Goal: Task Accomplishment & Management: Use online tool/utility

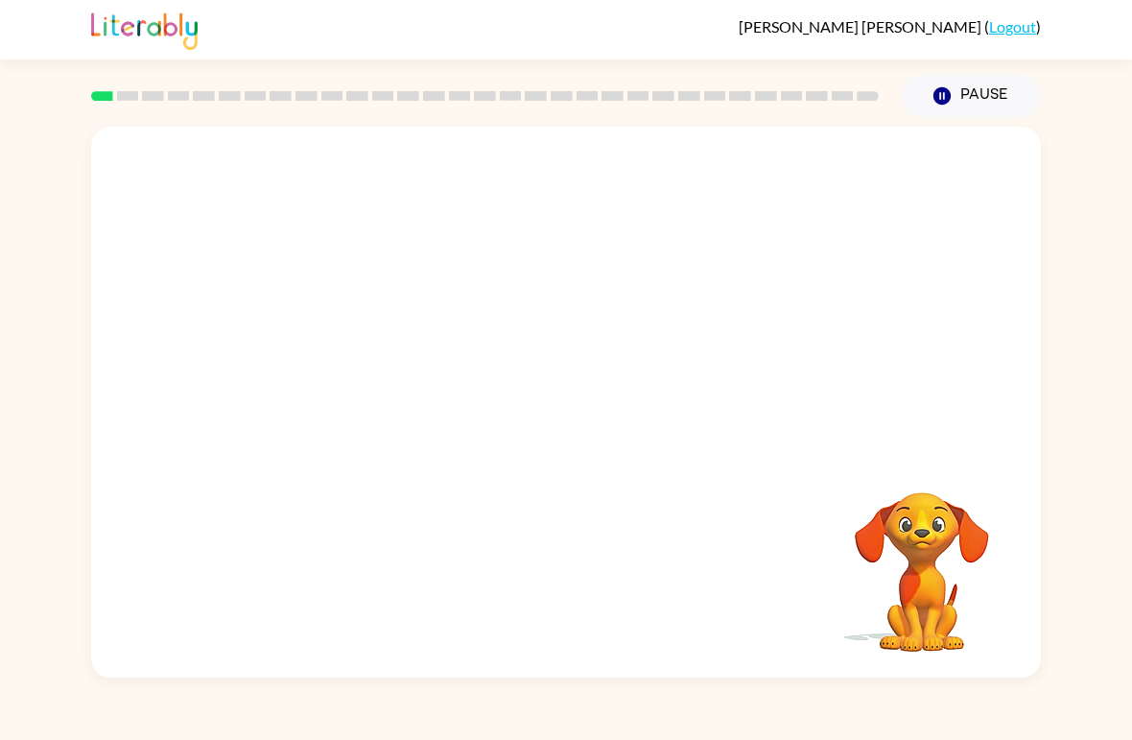
click at [105, 21] on img at bounding box center [144, 29] width 106 height 42
click at [41, 629] on div "Your browser must support playing .mp4 files to use Literably. Please try using…" at bounding box center [566, 397] width 1132 height 559
click at [579, 406] on icon "button" at bounding box center [567, 412] width 34 height 34
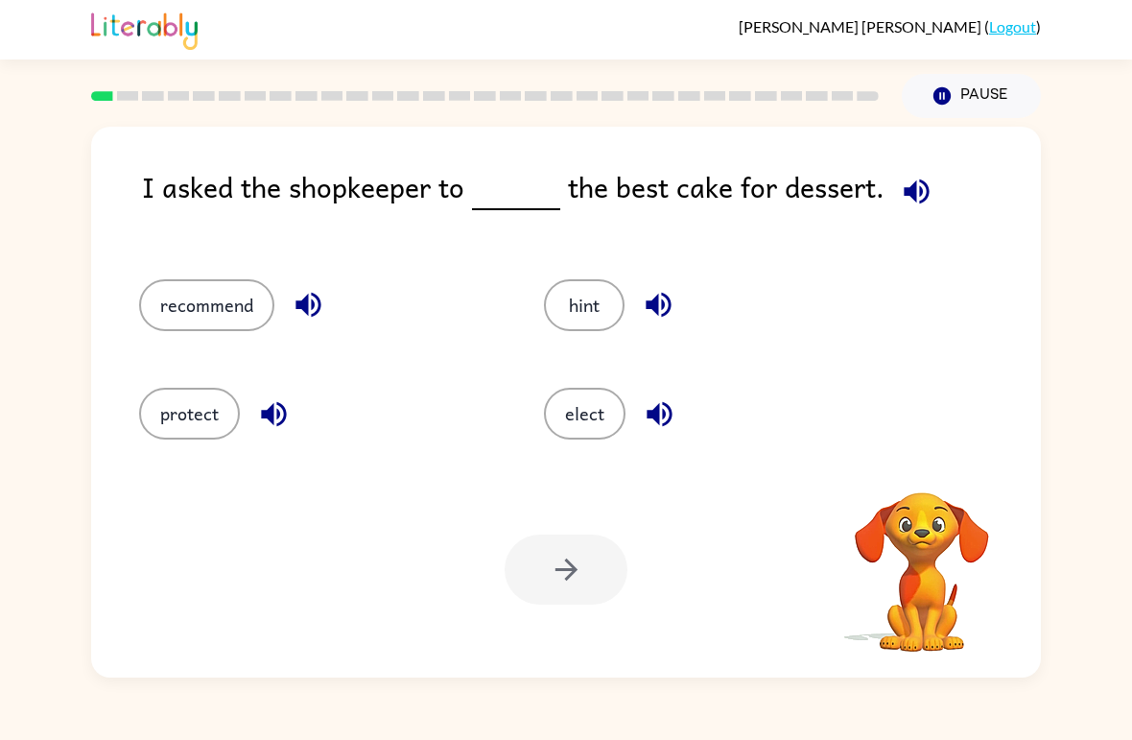
click at [917, 189] on icon "button" at bounding box center [917, 192] width 34 height 34
click at [908, 202] on icon "button" at bounding box center [917, 192] width 34 height 34
click at [913, 197] on icon "button" at bounding box center [916, 190] width 25 height 25
click at [305, 304] on icon "button" at bounding box center [307, 305] width 25 height 25
click at [906, 196] on icon "button" at bounding box center [916, 190] width 25 height 25
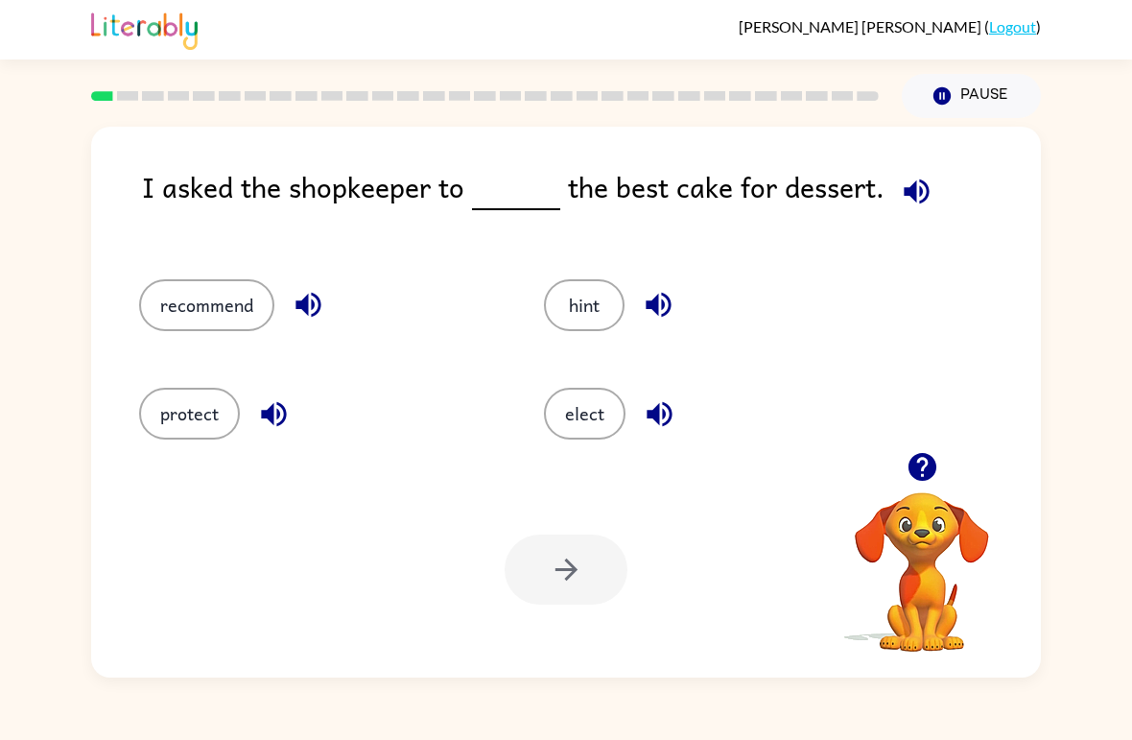
click at [600, 414] on button "elect" at bounding box center [585, 414] width 82 height 52
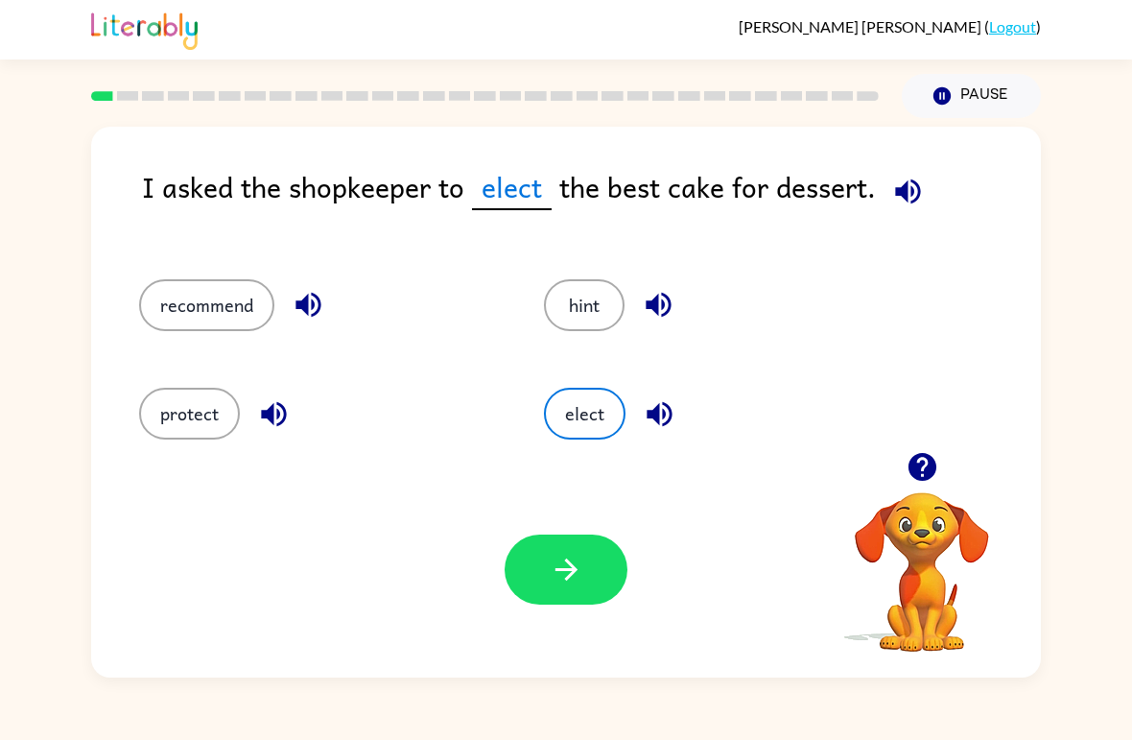
click at [583, 576] on button "button" at bounding box center [566, 569] width 123 height 70
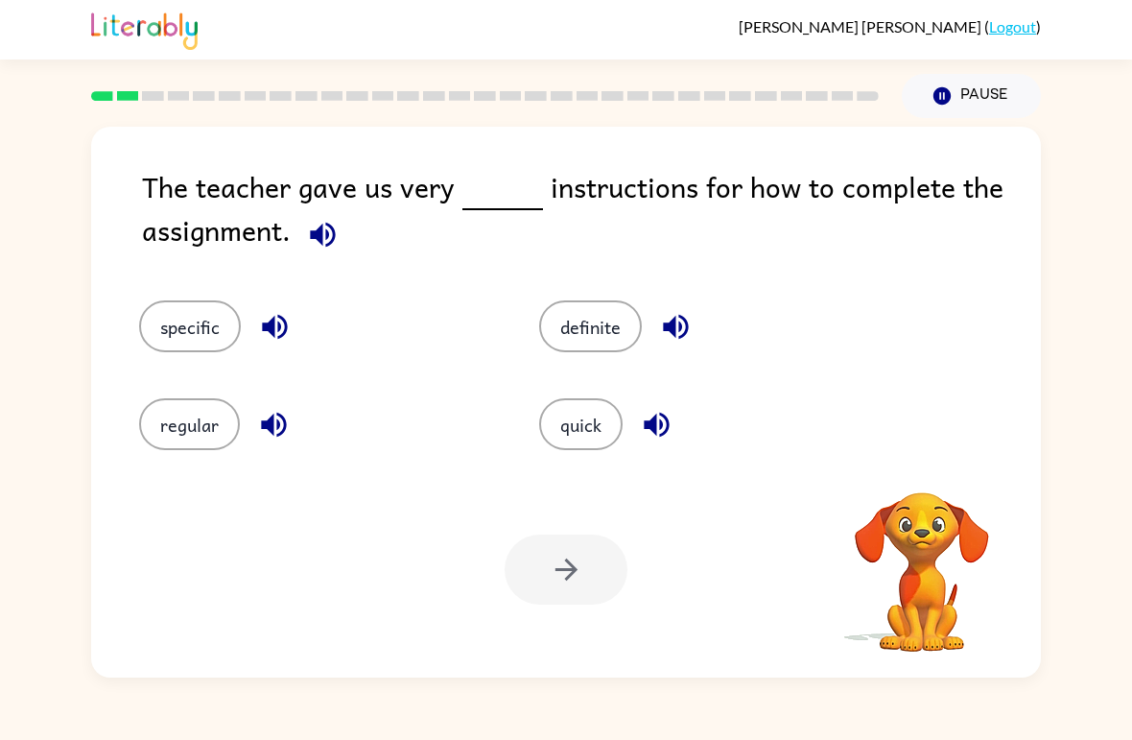
click at [324, 231] on icon "button" at bounding box center [323, 235] width 34 height 34
click at [181, 338] on button "specific" at bounding box center [190, 326] width 102 height 52
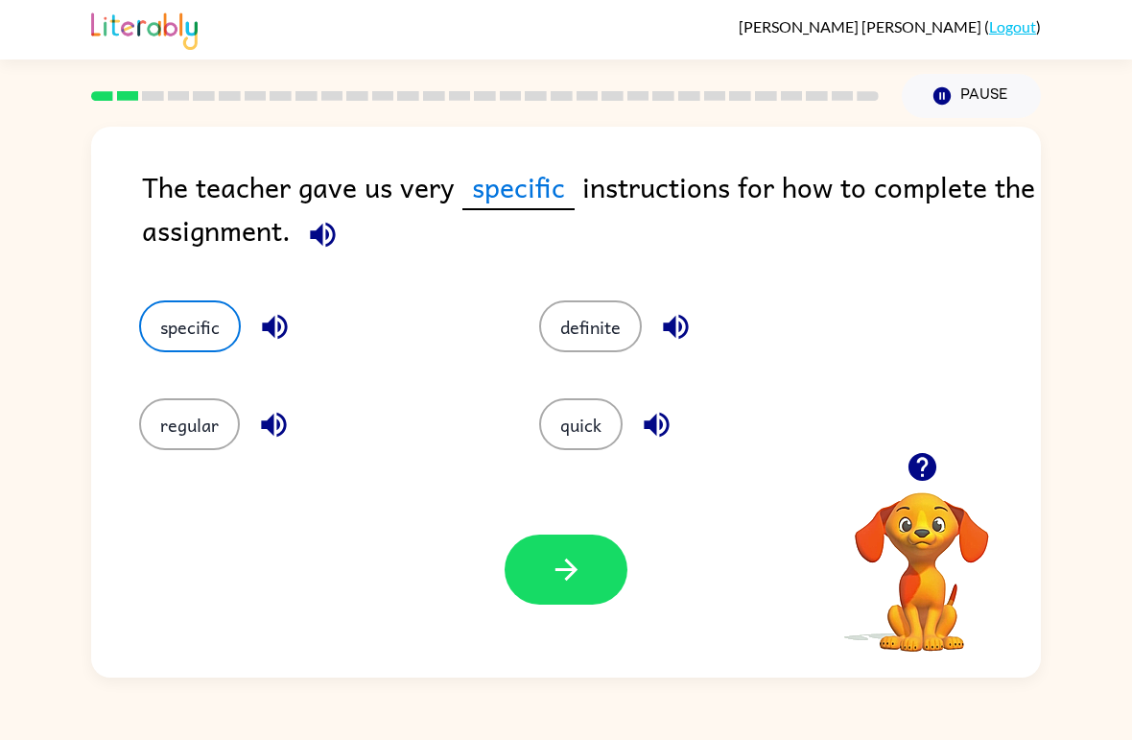
click at [572, 573] on icon "button" at bounding box center [566, 569] width 22 height 22
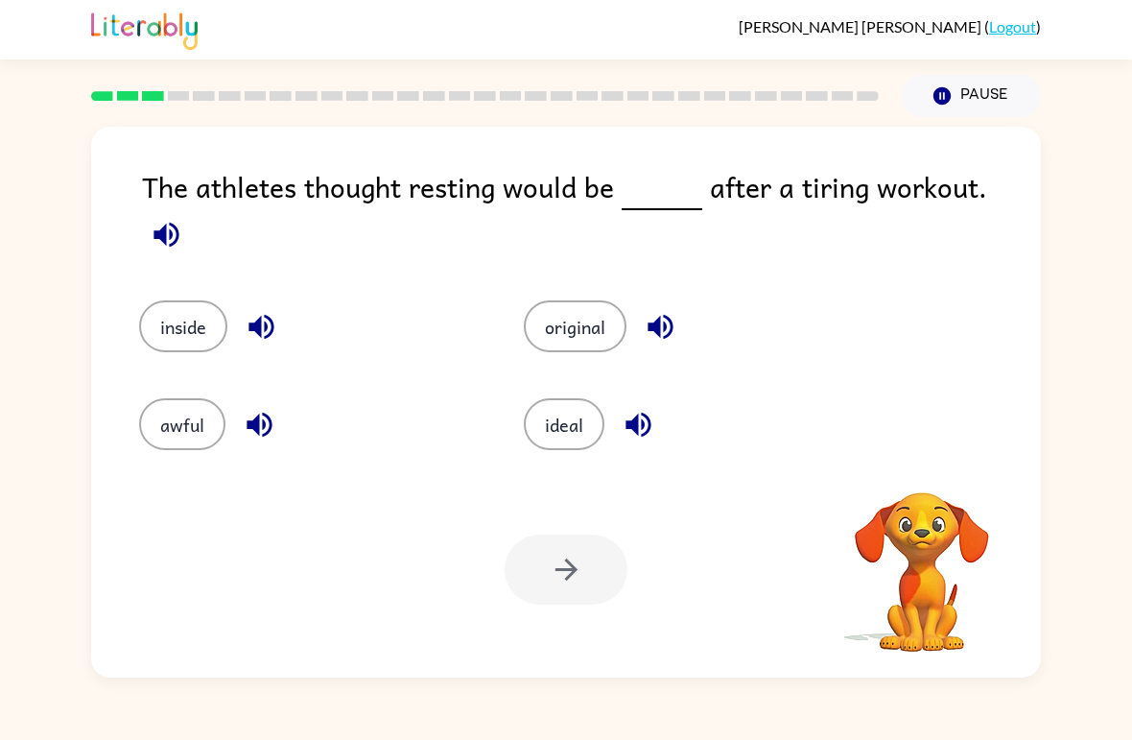
click at [178, 222] on icon "button" at bounding box center [166, 234] width 25 height 25
click at [579, 424] on button "ideal" at bounding box center [564, 424] width 81 height 52
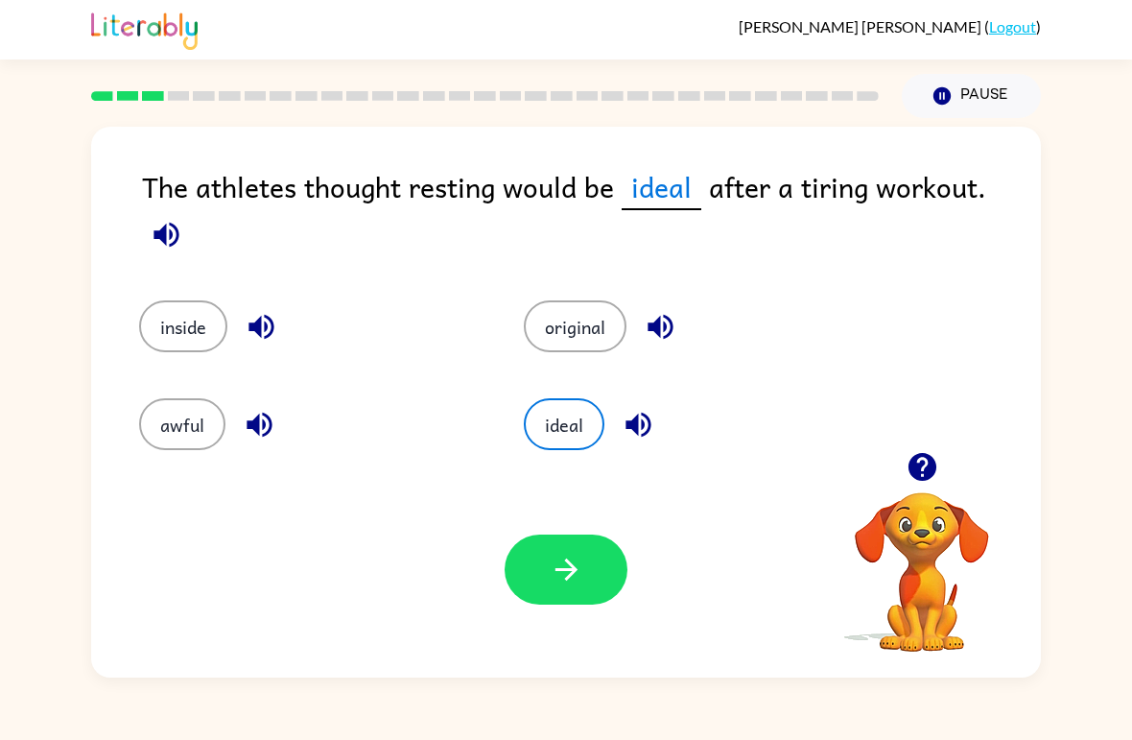
click at [561, 580] on icon "button" at bounding box center [567, 570] width 34 height 34
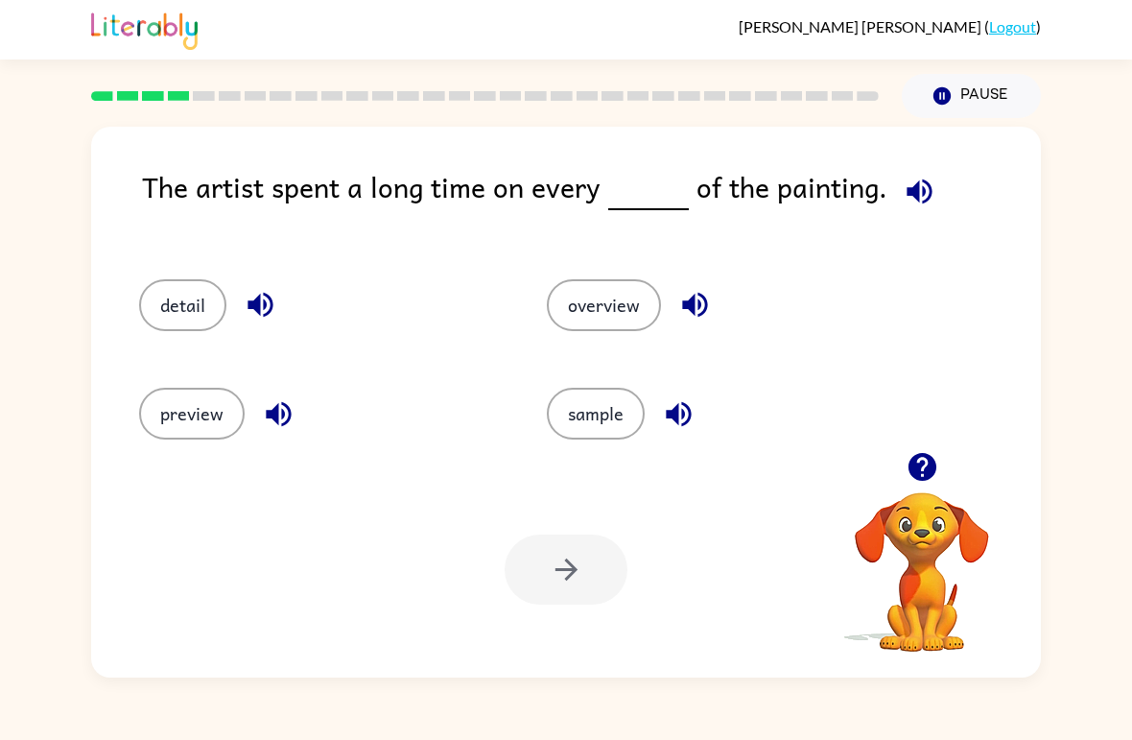
click at [934, 190] on button "button" at bounding box center [919, 191] width 49 height 49
click at [907, 192] on icon "button" at bounding box center [919, 190] width 25 height 25
click at [203, 291] on button "detail" at bounding box center [182, 305] width 87 height 52
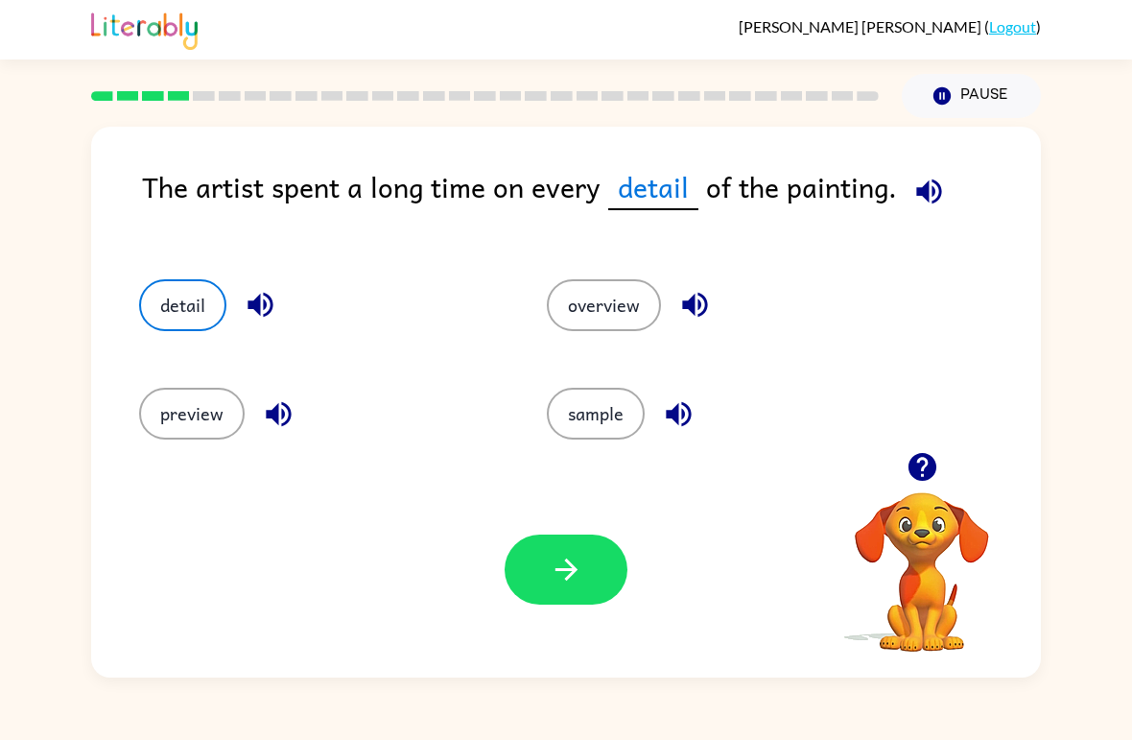
click at [595, 569] on button "button" at bounding box center [566, 569] width 123 height 70
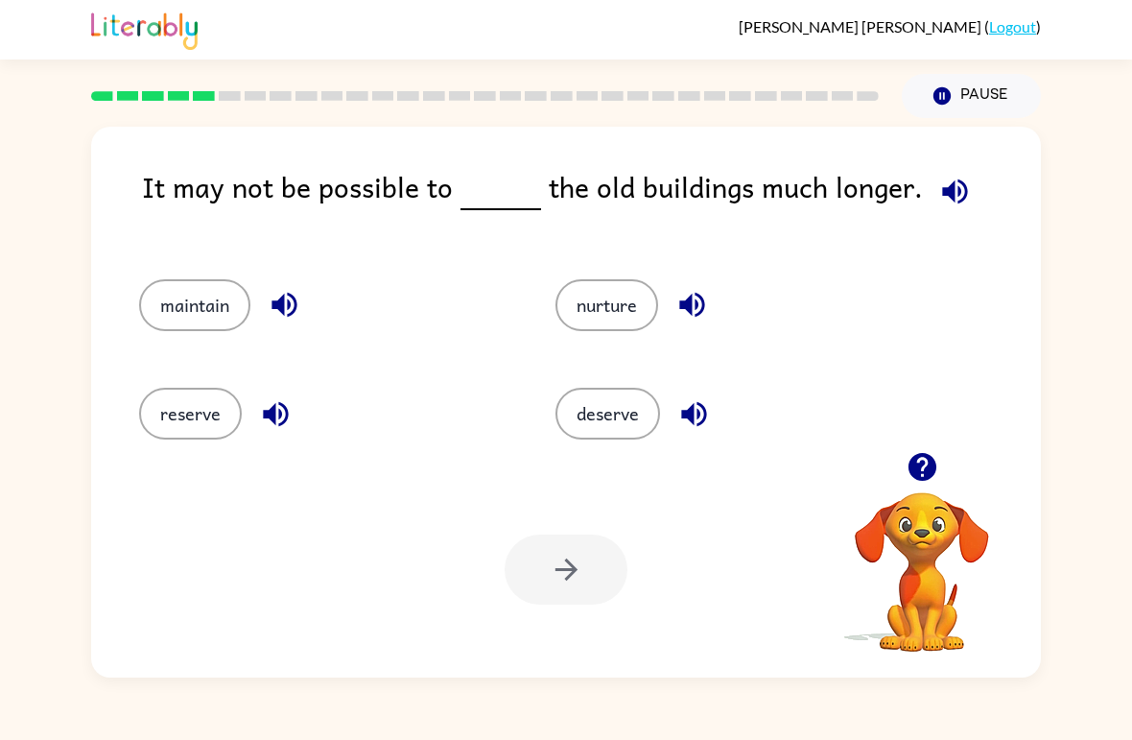
click at [971, 164] on div "It may not be possible to the old buildings much longer. maintain nurture reser…" at bounding box center [566, 402] width 950 height 551
click at [938, 201] on icon "button" at bounding box center [955, 192] width 34 height 34
click at [202, 297] on button "maintain" at bounding box center [194, 305] width 111 height 52
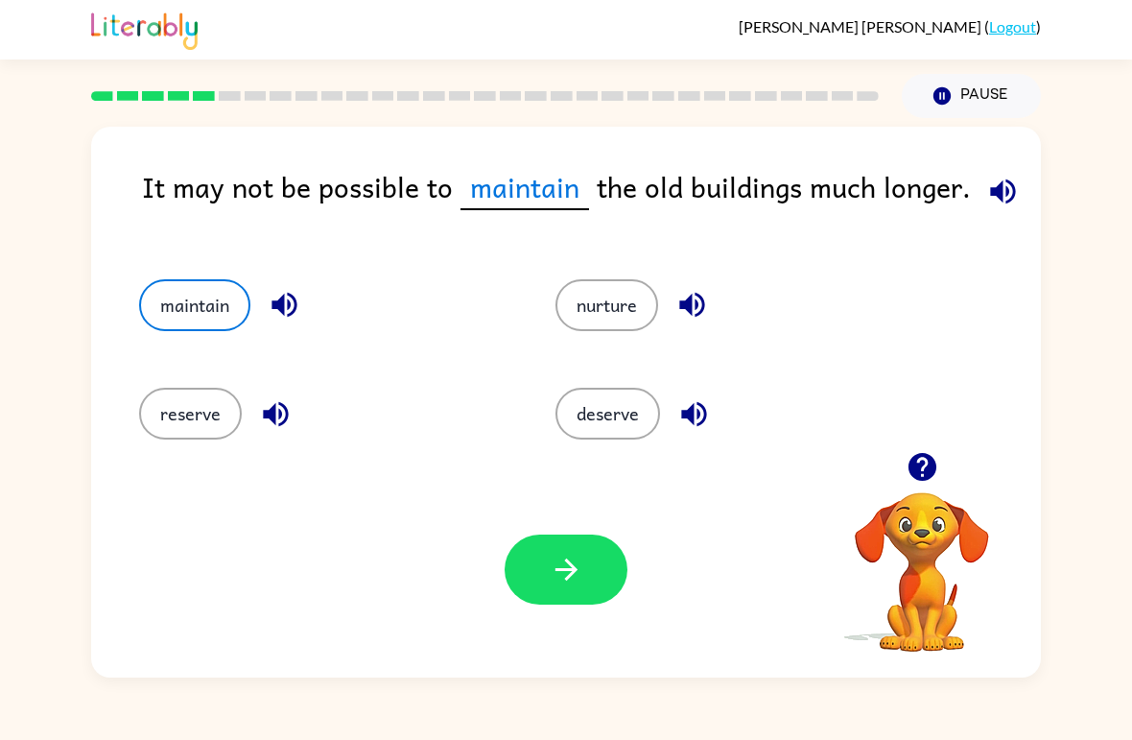
click at [550, 580] on icon "button" at bounding box center [567, 570] width 34 height 34
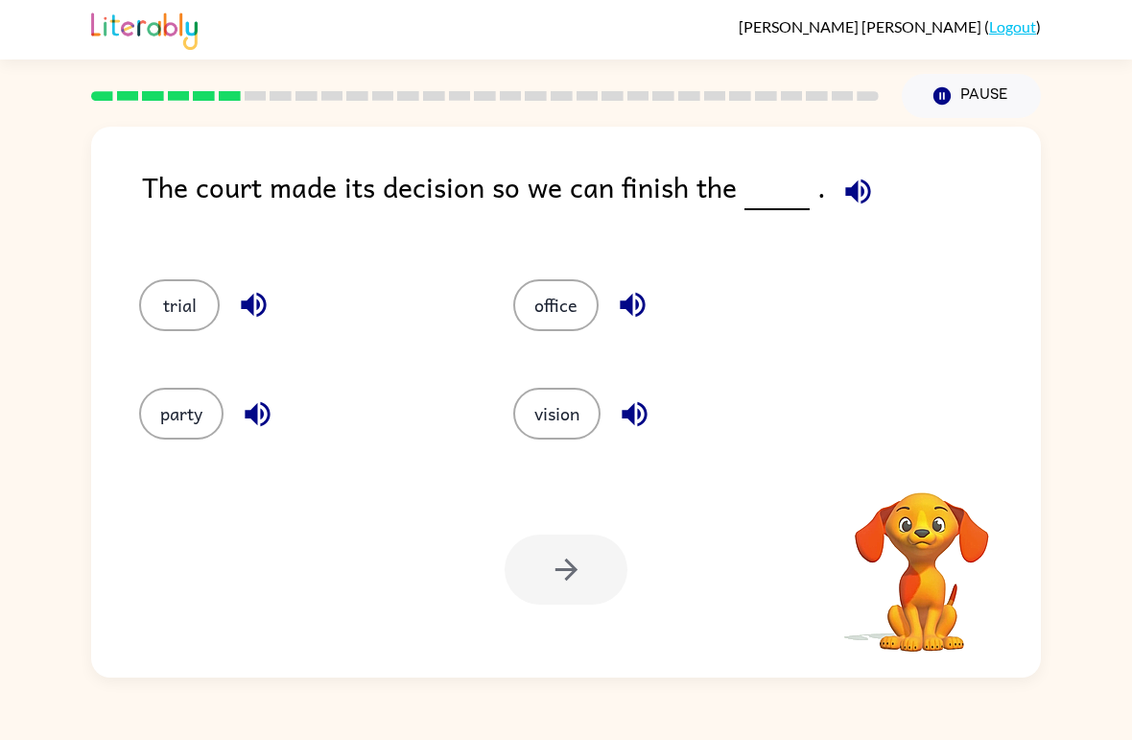
click at [848, 186] on icon "button" at bounding box center [857, 190] width 25 height 25
click at [249, 307] on icon "button" at bounding box center [253, 305] width 25 height 25
click at [634, 420] on icon "button" at bounding box center [634, 413] width 25 height 25
click at [177, 317] on button "trial" at bounding box center [179, 305] width 81 height 52
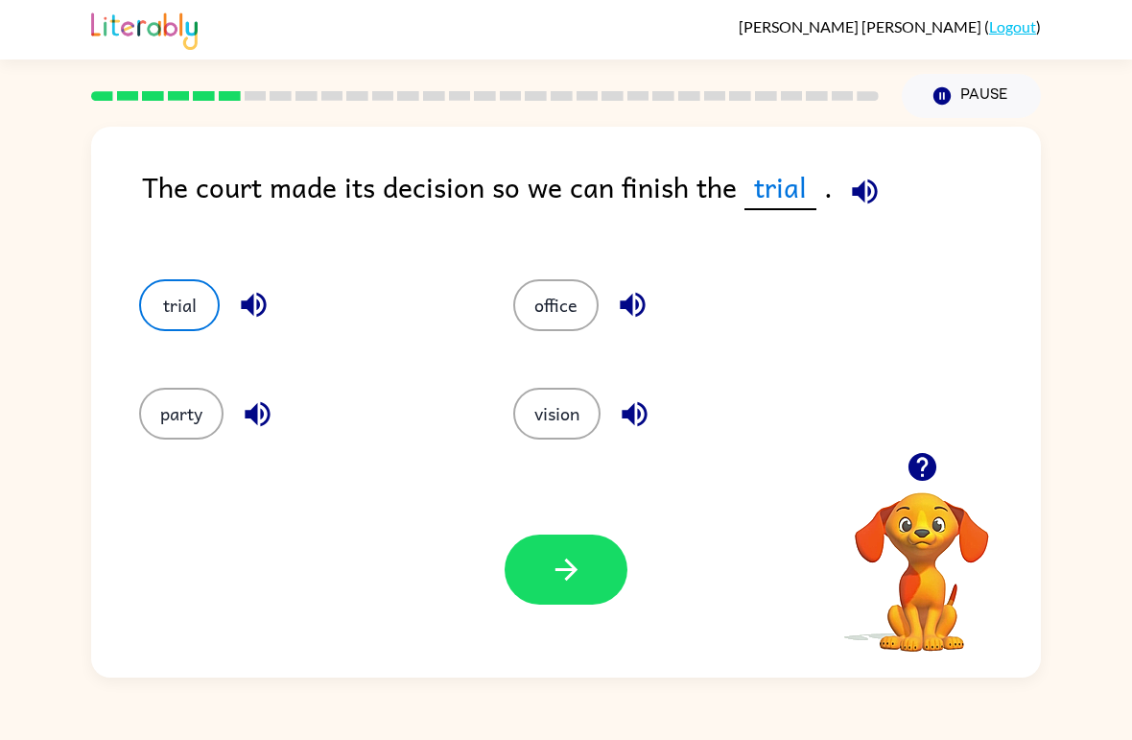
click at [590, 577] on button "button" at bounding box center [566, 569] width 123 height 70
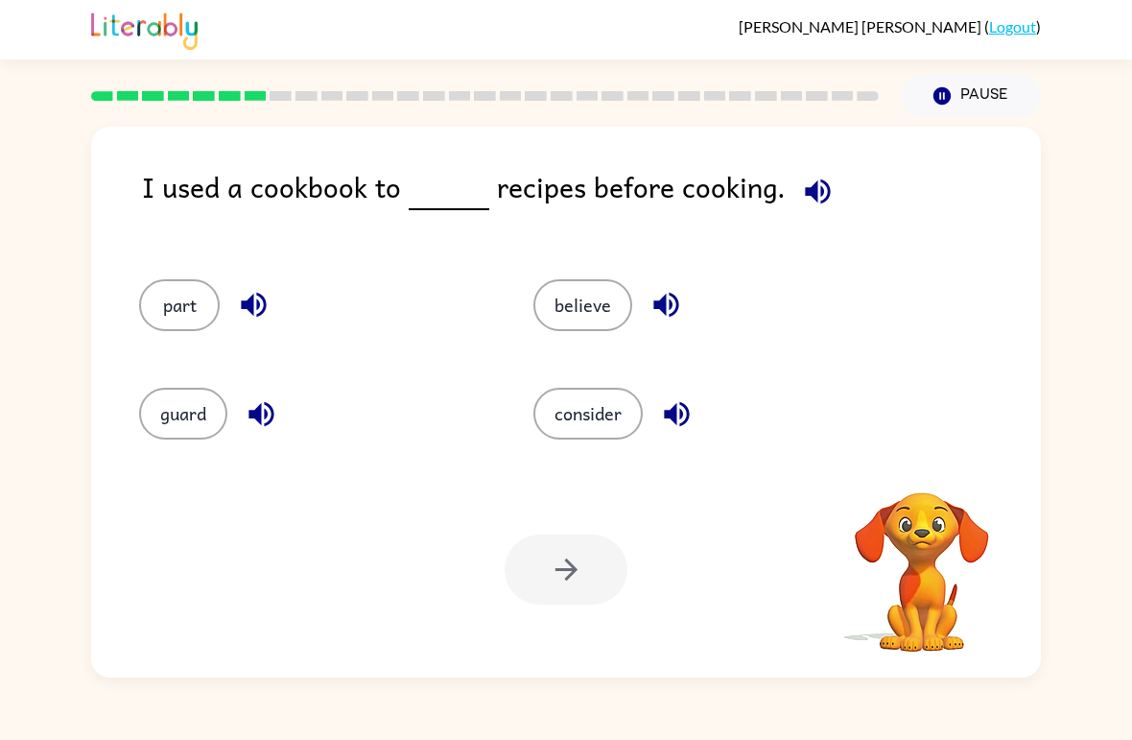
click at [807, 191] on icon "button" at bounding box center [817, 190] width 25 height 25
click at [592, 416] on button "consider" at bounding box center [587, 414] width 109 height 52
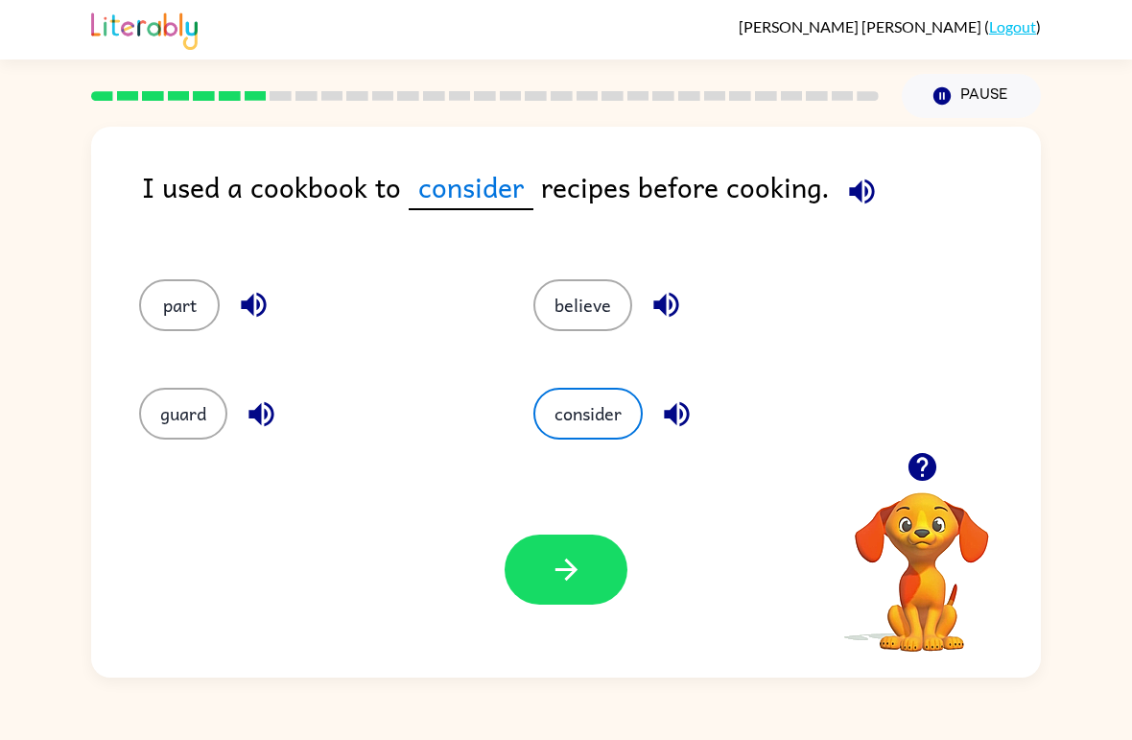
click at [543, 572] on button "button" at bounding box center [566, 569] width 123 height 70
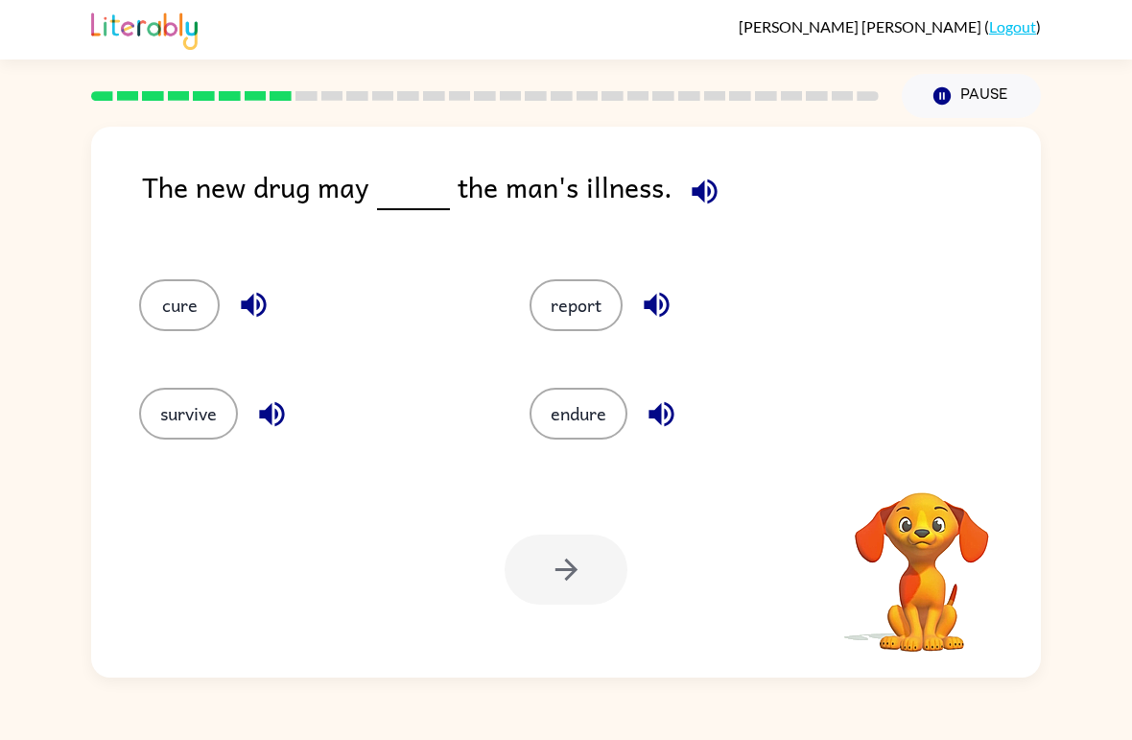
click at [711, 194] on icon "button" at bounding box center [704, 190] width 25 height 25
click at [177, 287] on button "cure" at bounding box center [179, 305] width 81 height 52
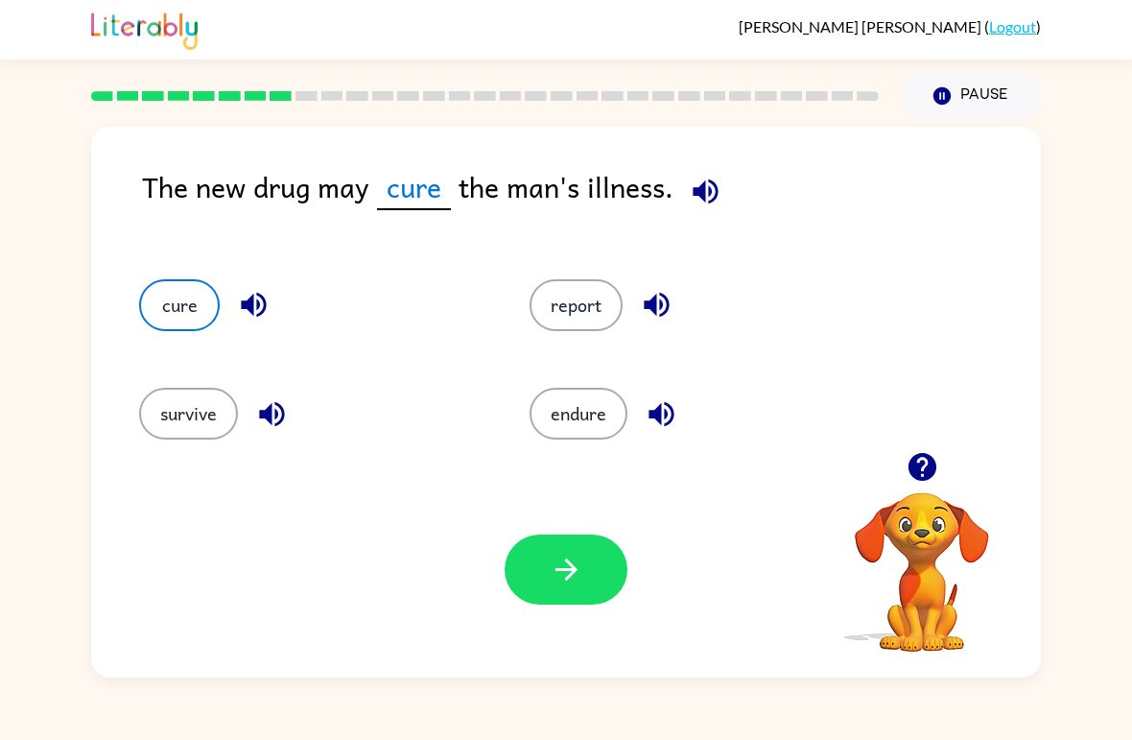
click at [582, 584] on icon "button" at bounding box center [567, 570] width 34 height 34
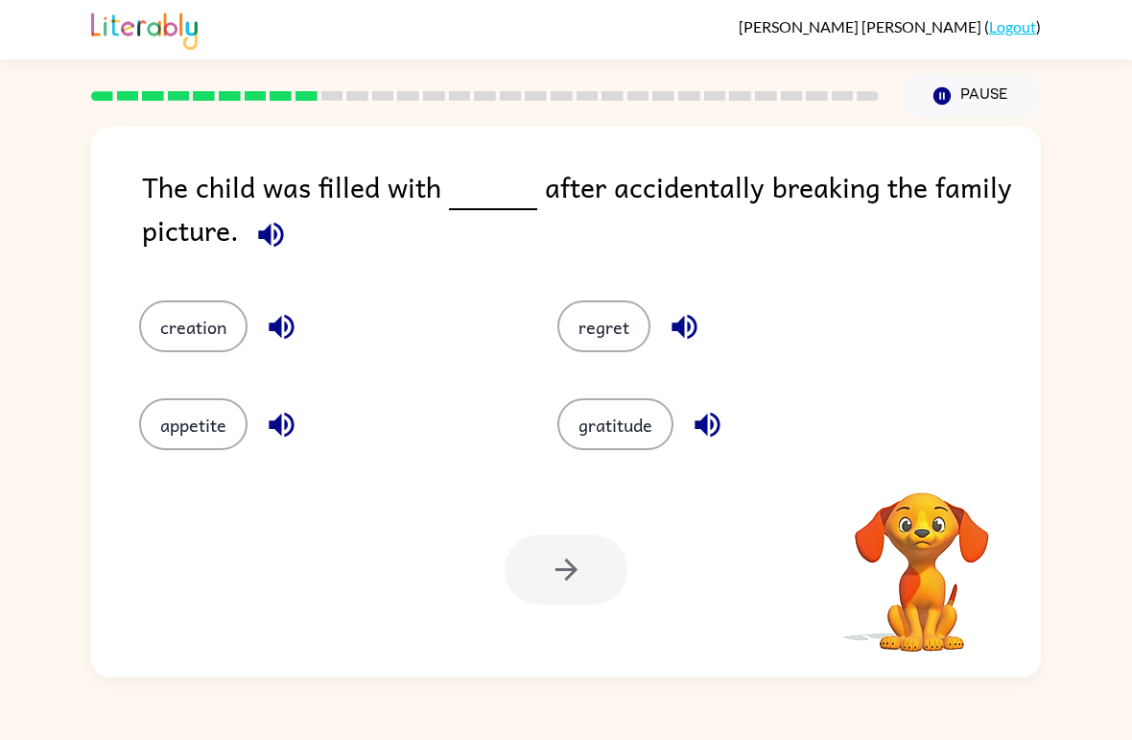
click at [264, 238] on icon "button" at bounding box center [270, 234] width 25 height 25
click at [594, 327] on button "regret" at bounding box center [603, 326] width 93 height 52
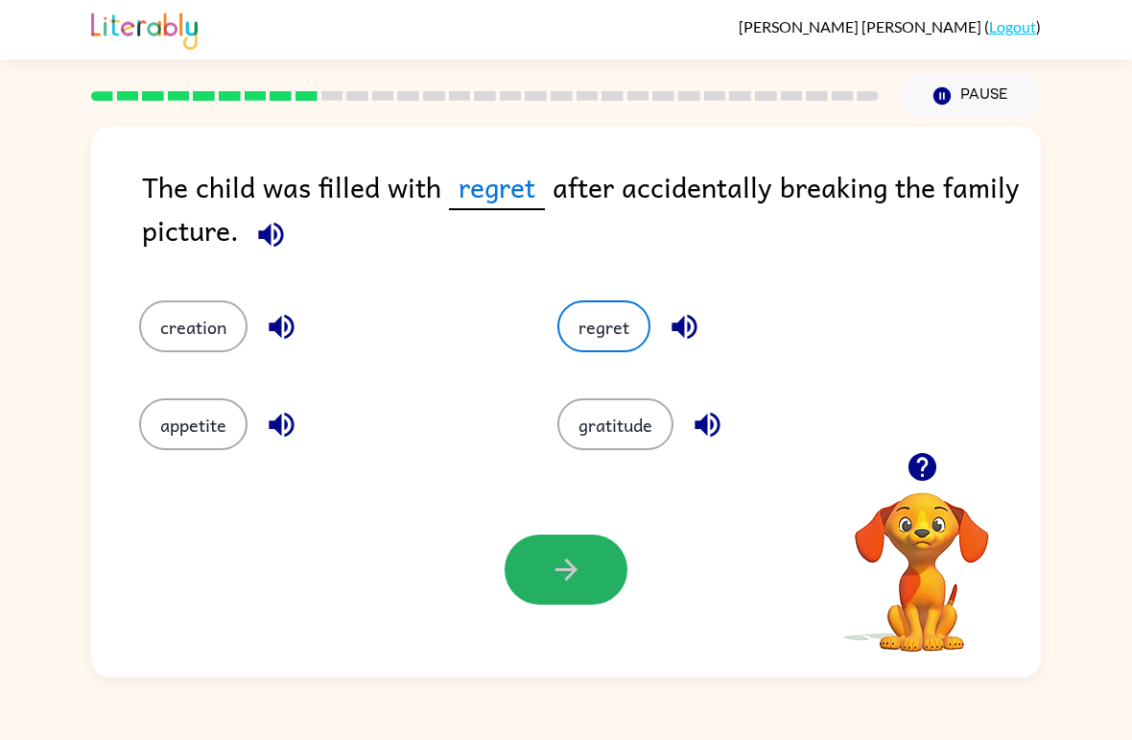
click at [538, 568] on button "button" at bounding box center [566, 569] width 123 height 70
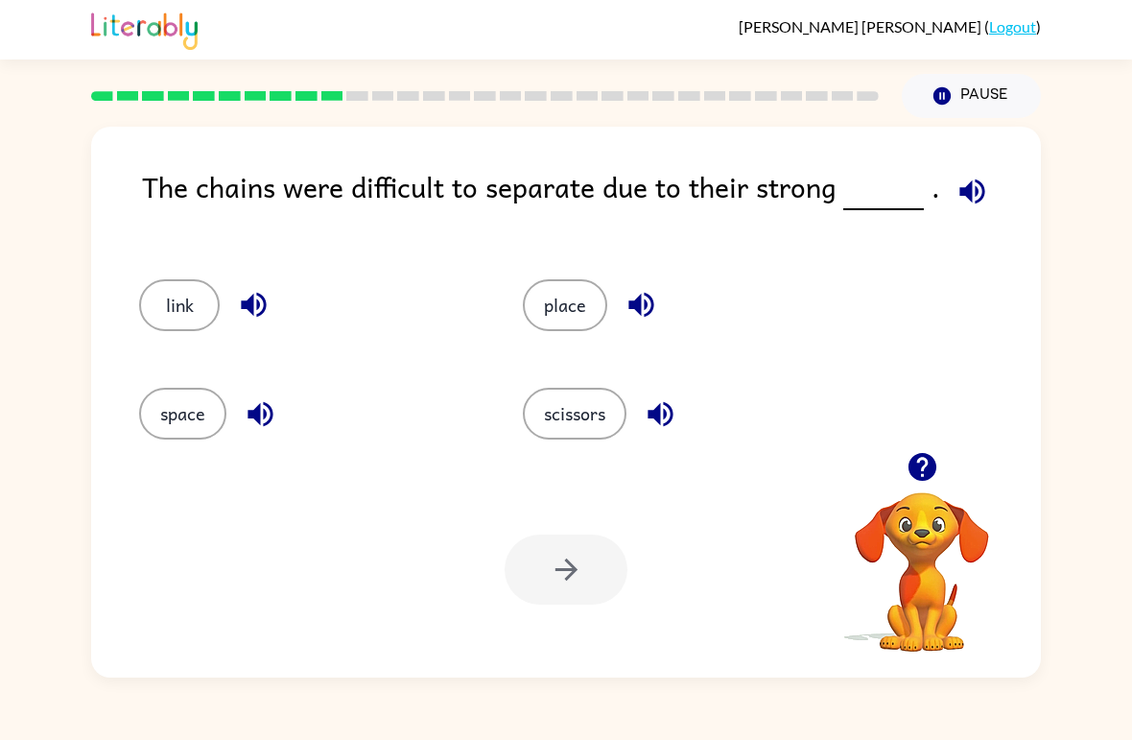
click at [177, 308] on button "link" at bounding box center [179, 305] width 81 height 52
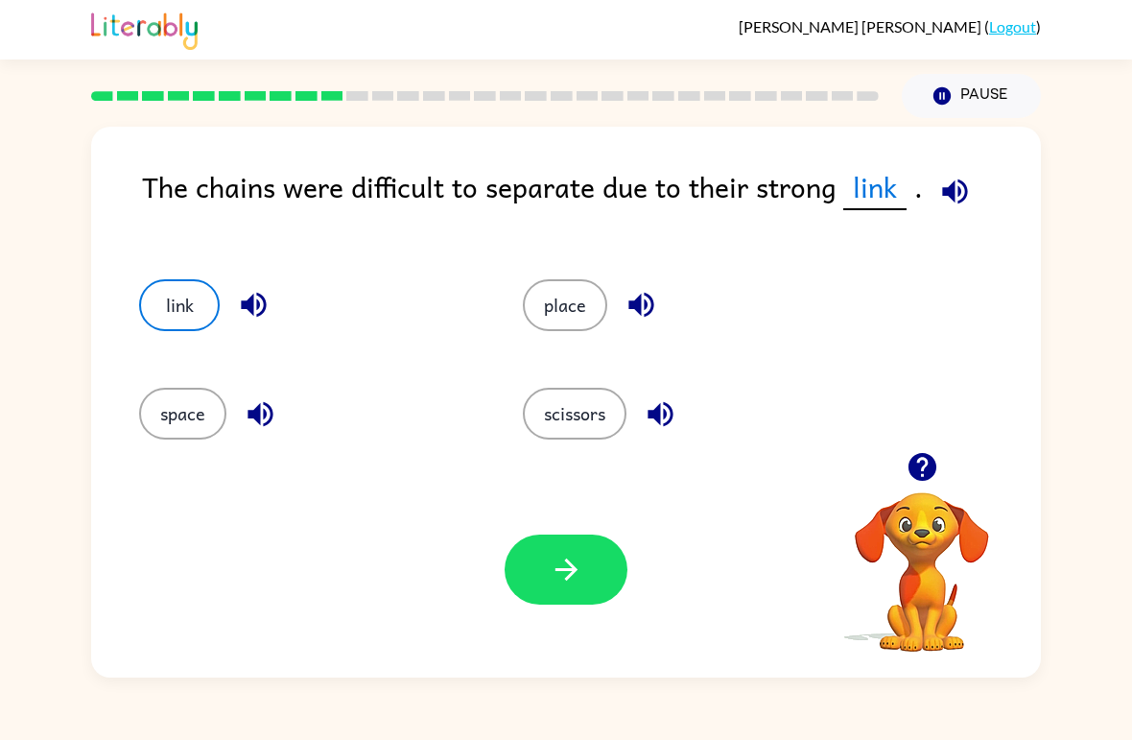
click at [580, 568] on icon "button" at bounding box center [567, 570] width 34 height 34
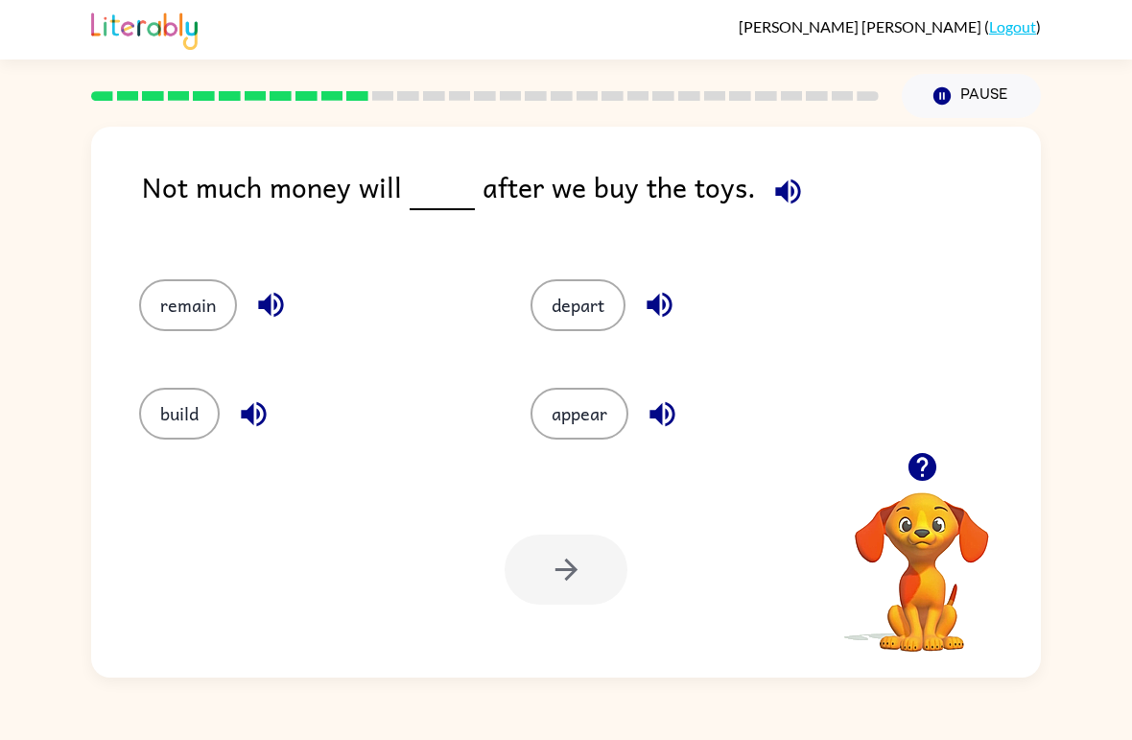
click at [191, 319] on button "remain" at bounding box center [188, 305] width 98 height 52
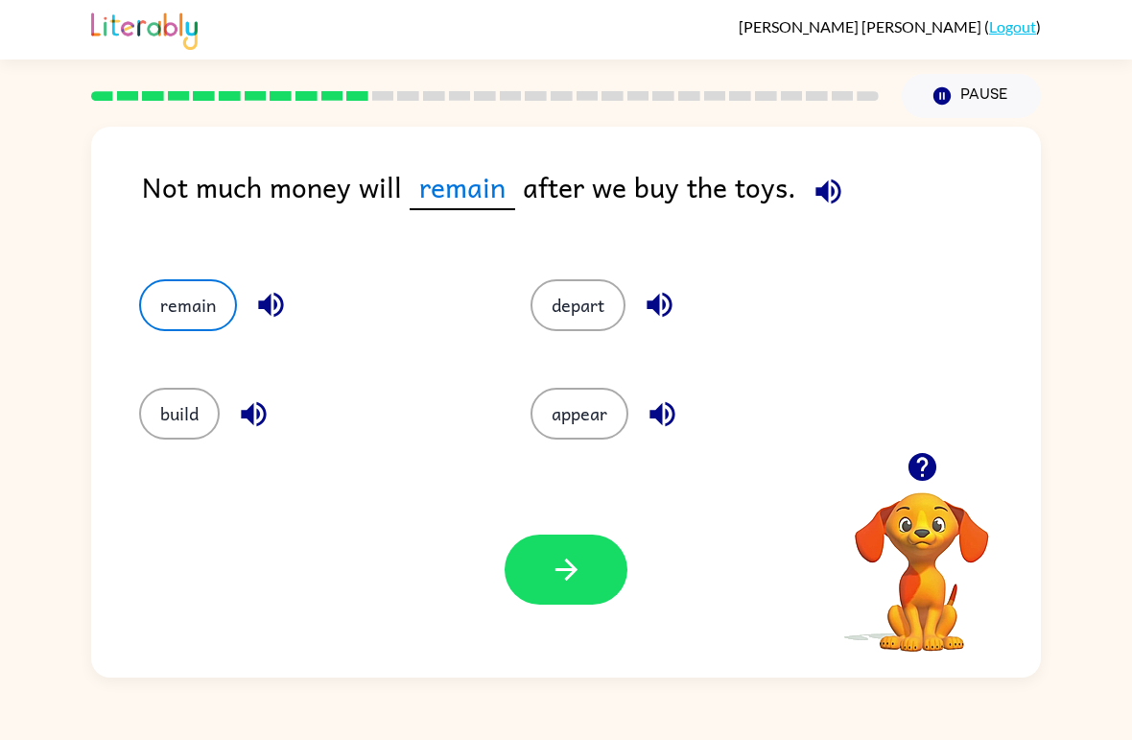
click at [574, 570] on icon "button" at bounding box center [566, 569] width 22 height 22
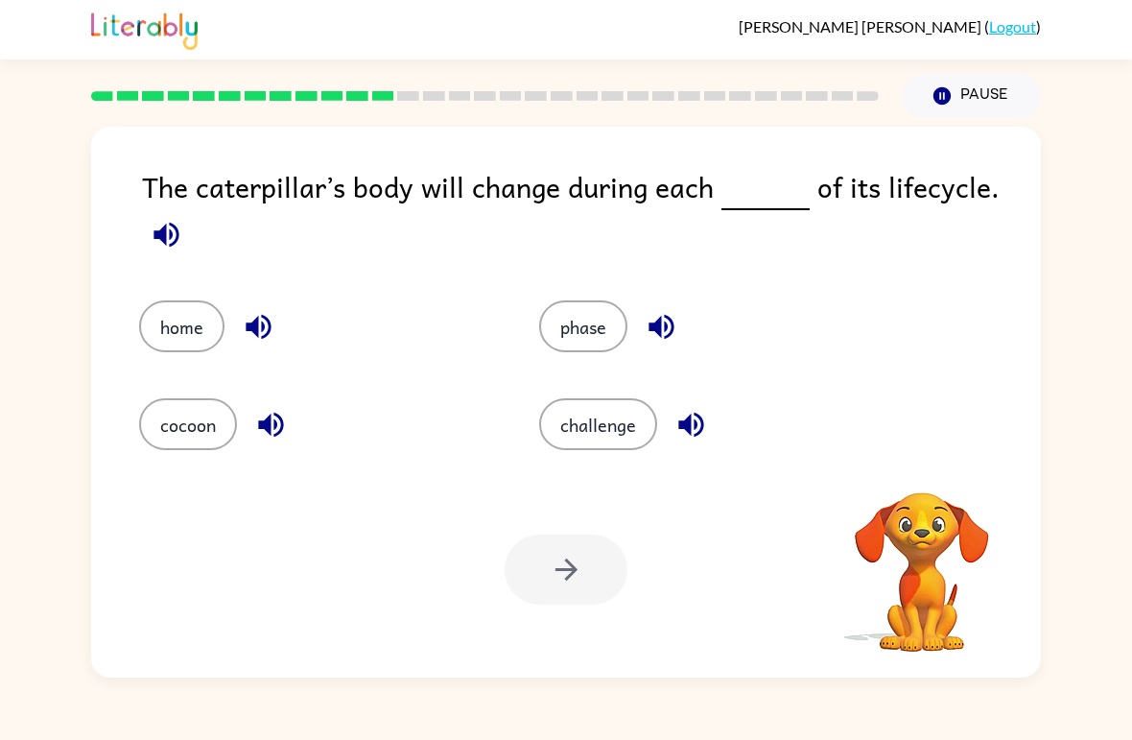
click at [171, 235] on icon "button" at bounding box center [166, 234] width 25 height 25
click at [592, 328] on button "phase" at bounding box center [583, 326] width 88 height 52
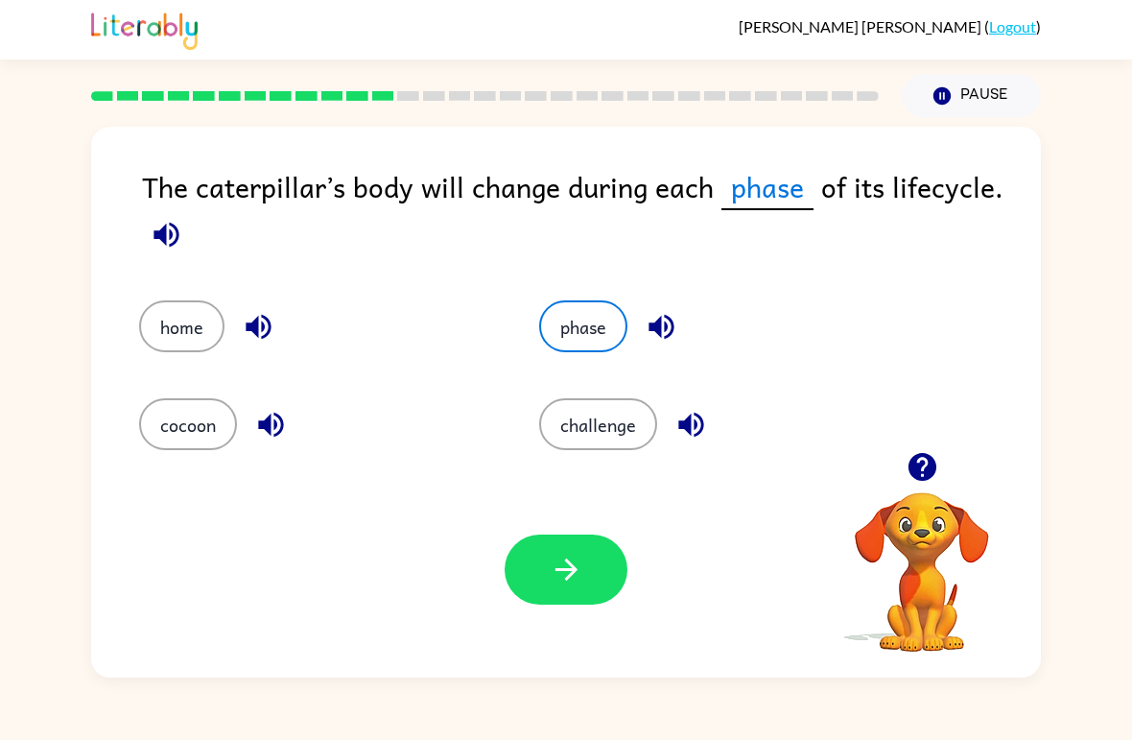
click at [556, 603] on button "button" at bounding box center [566, 569] width 123 height 70
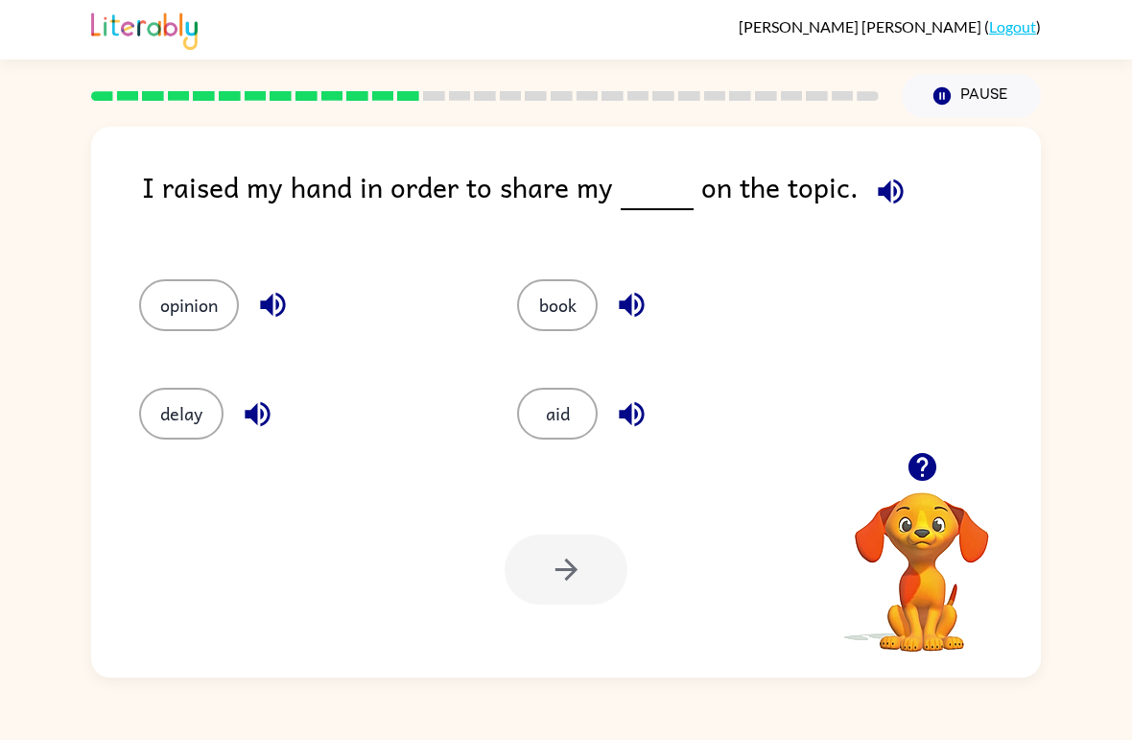
click at [886, 184] on icon "button" at bounding box center [890, 190] width 25 height 25
click at [181, 307] on button "opinion" at bounding box center [189, 305] width 100 height 52
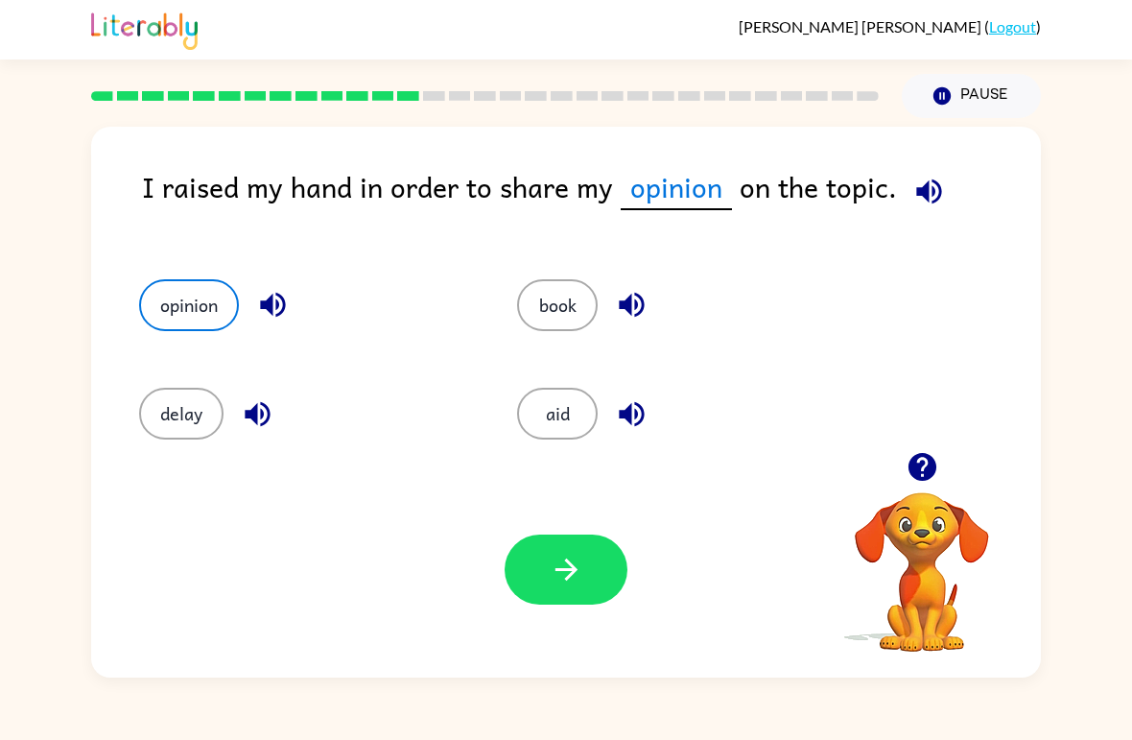
click at [550, 568] on icon "button" at bounding box center [567, 570] width 34 height 34
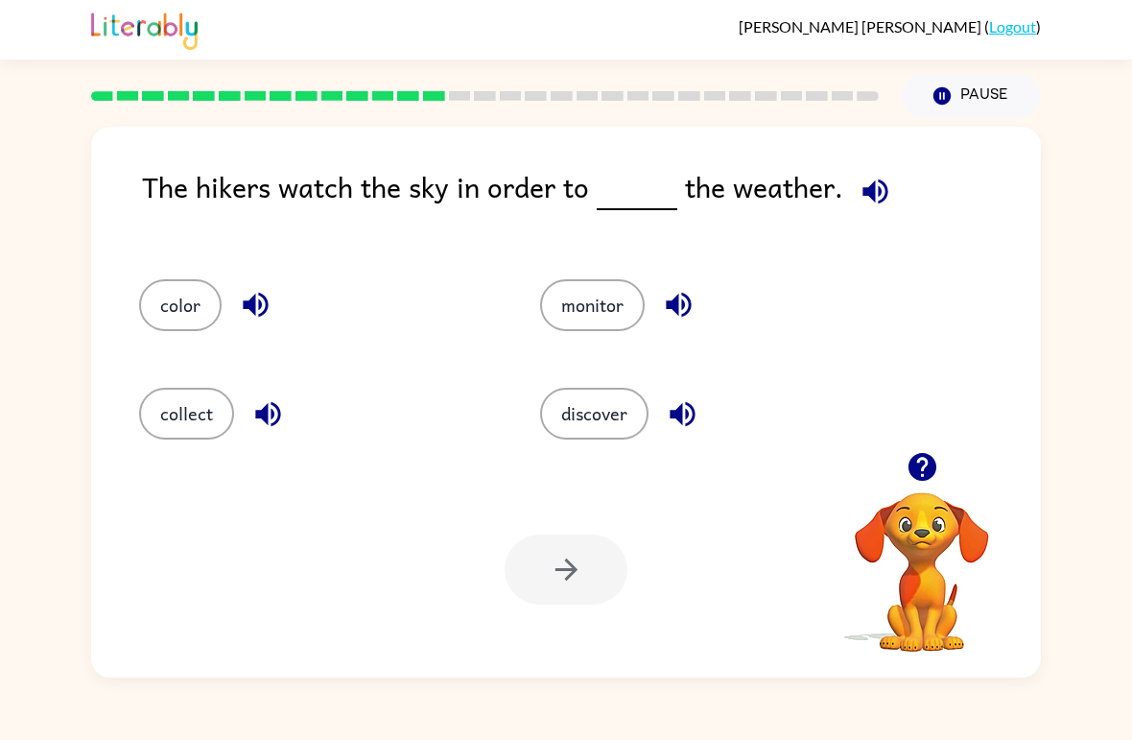
click at [614, 319] on button "monitor" at bounding box center [592, 305] width 105 height 52
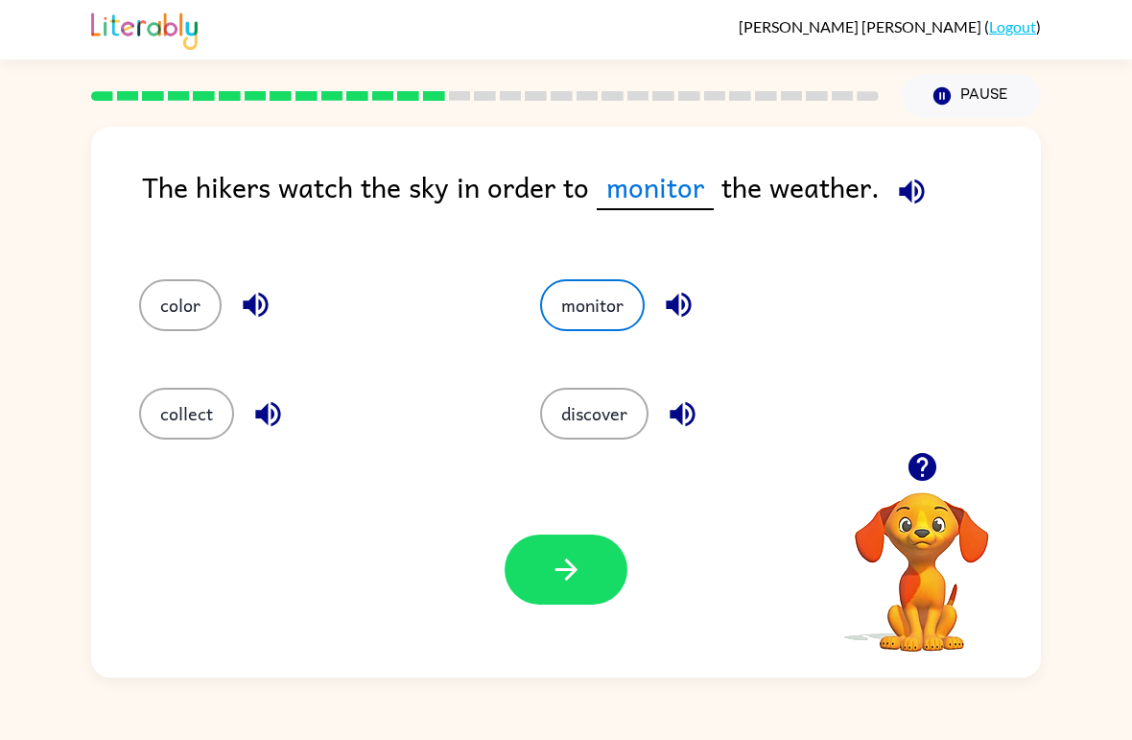
click at [543, 579] on button "button" at bounding box center [566, 569] width 123 height 70
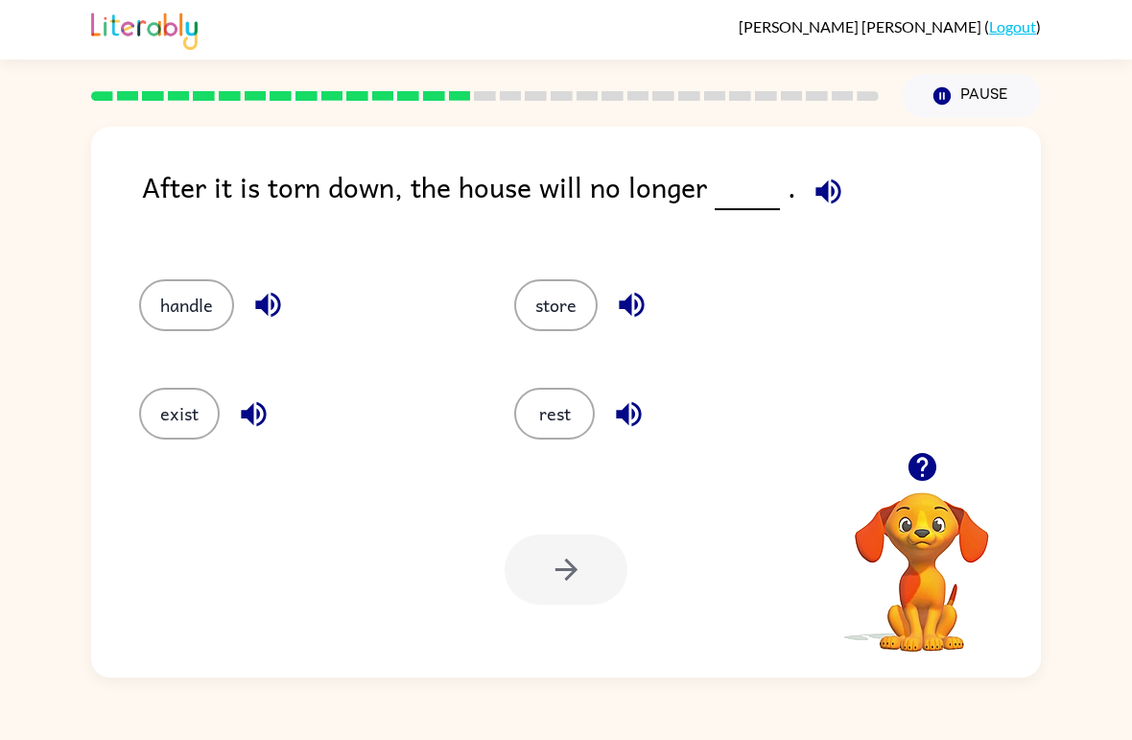
click at [841, 187] on button "button" at bounding box center [828, 191] width 49 height 49
click at [841, 186] on button "button" at bounding box center [828, 191] width 49 height 49
click at [815, 192] on icon "button" at bounding box center [827, 190] width 25 height 25
click at [171, 419] on button "exist" at bounding box center [179, 414] width 81 height 52
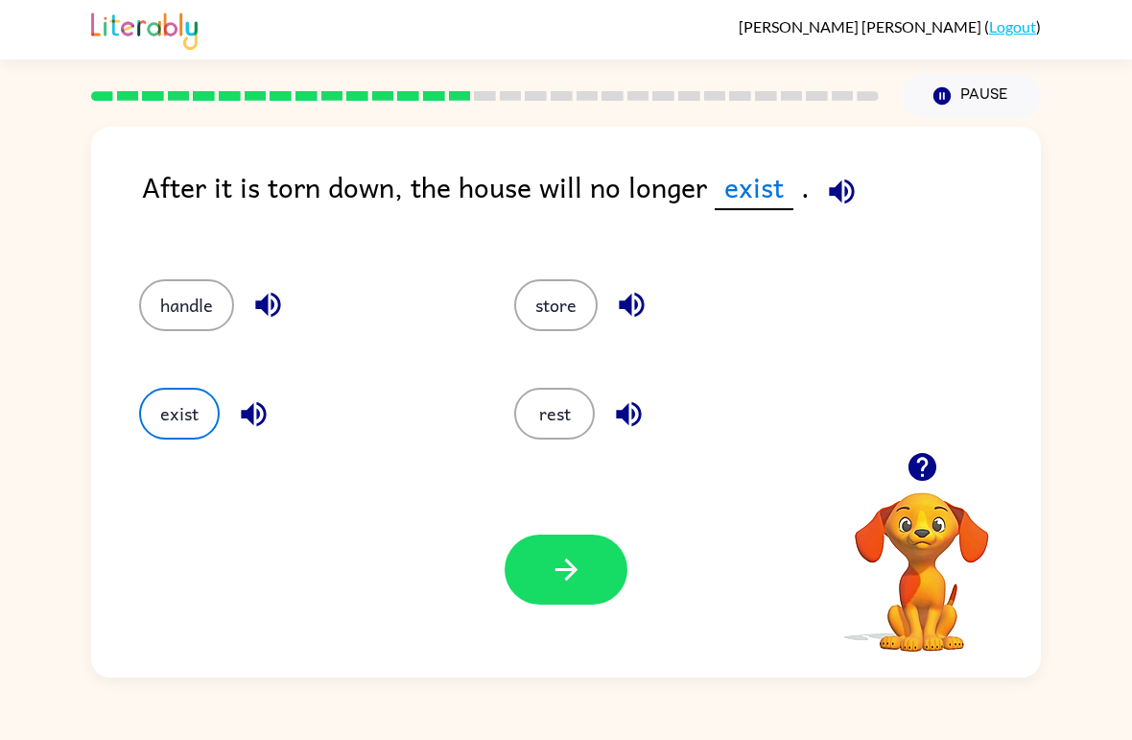
click at [529, 559] on button "button" at bounding box center [566, 569] width 123 height 70
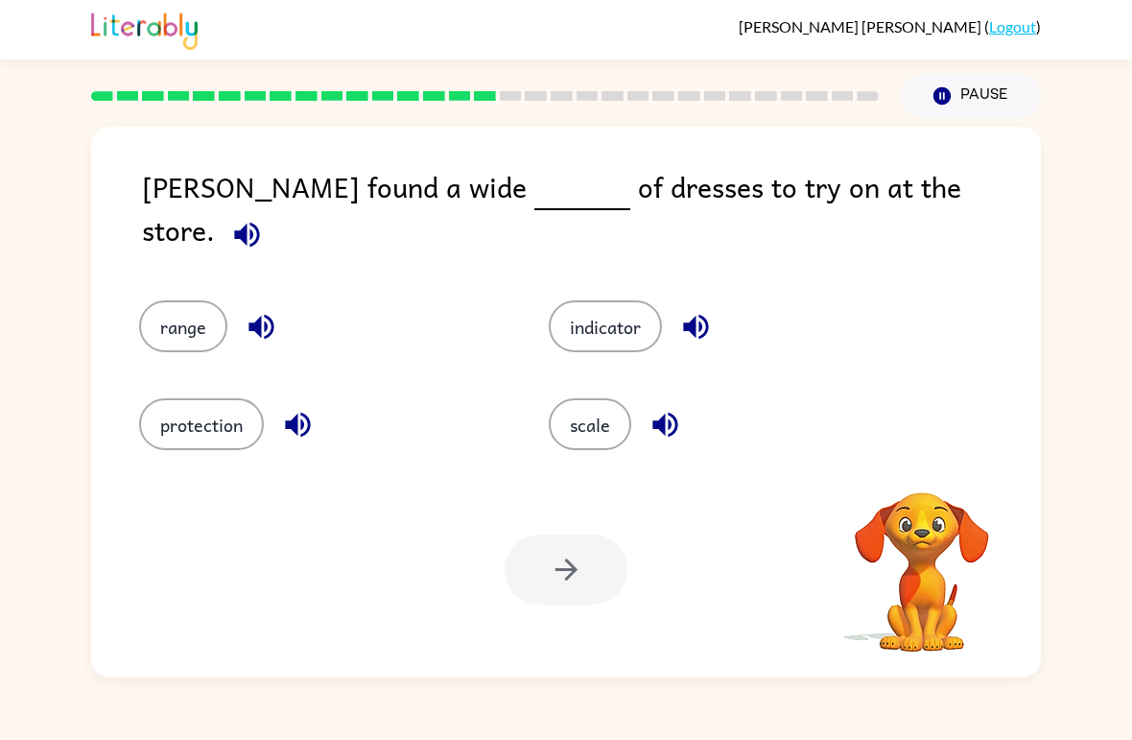
click at [259, 222] on icon "button" at bounding box center [246, 234] width 25 height 25
click at [199, 300] on button "range" at bounding box center [183, 326] width 88 height 52
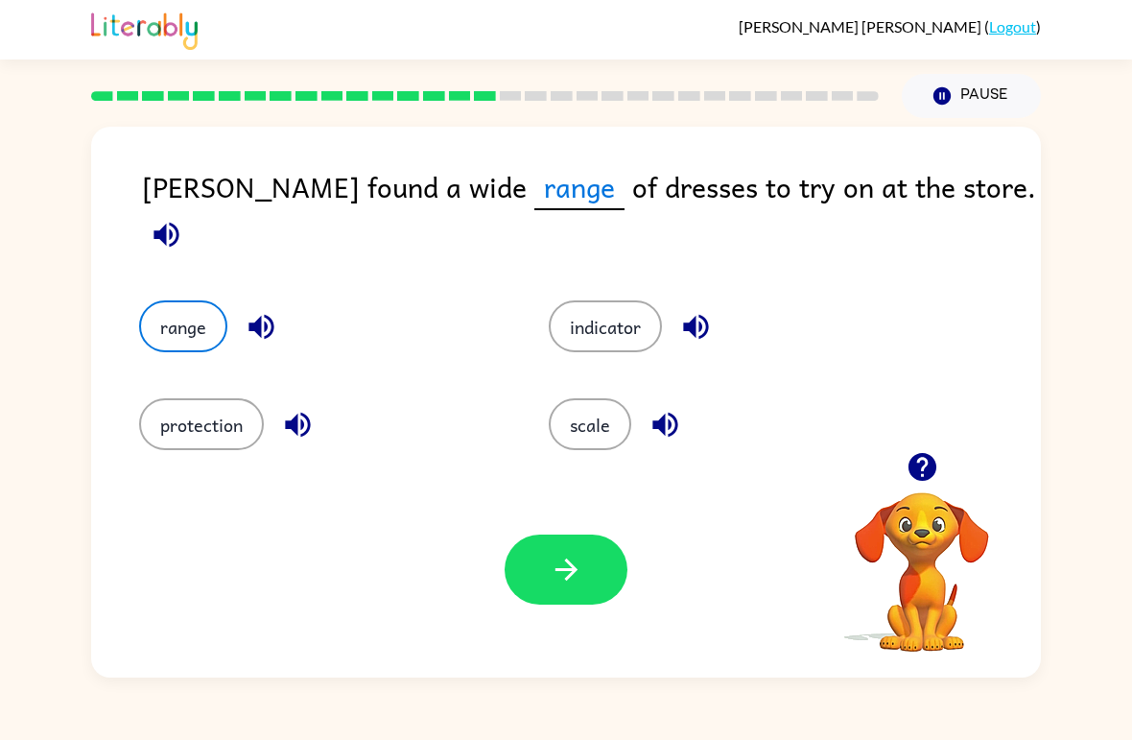
click at [517, 563] on button "button" at bounding box center [566, 569] width 123 height 70
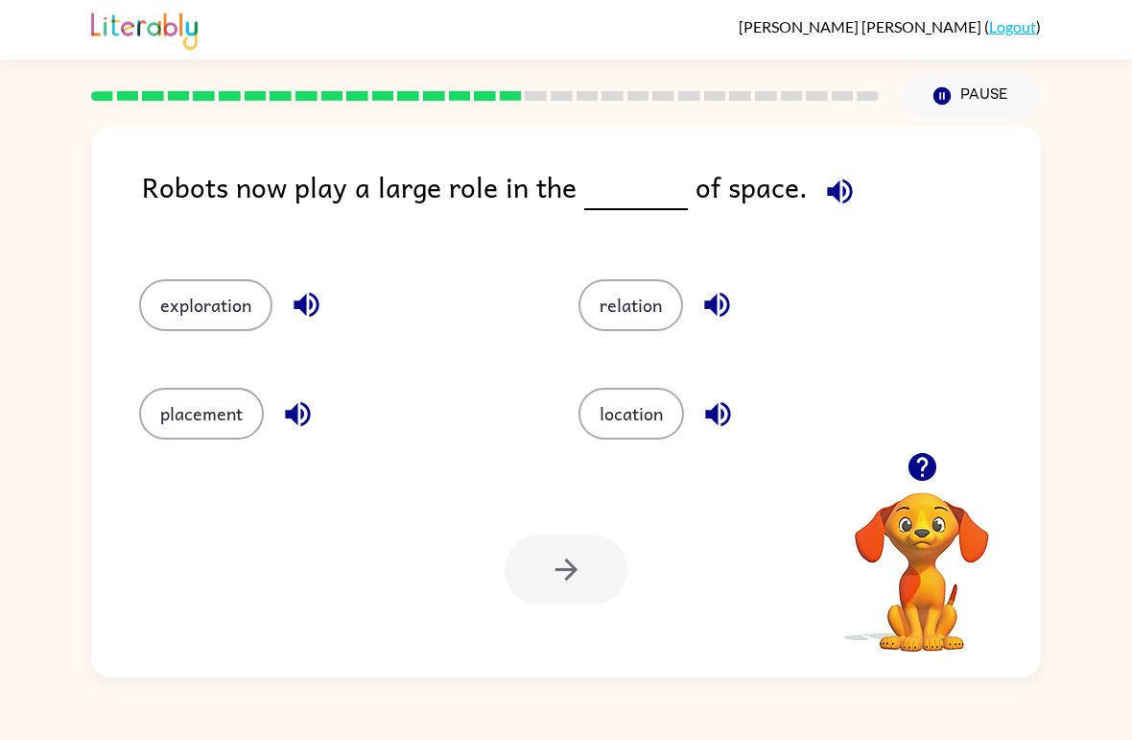
click at [831, 195] on icon "button" at bounding box center [839, 190] width 25 height 25
click at [223, 329] on button "exploration" at bounding box center [205, 305] width 133 height 52
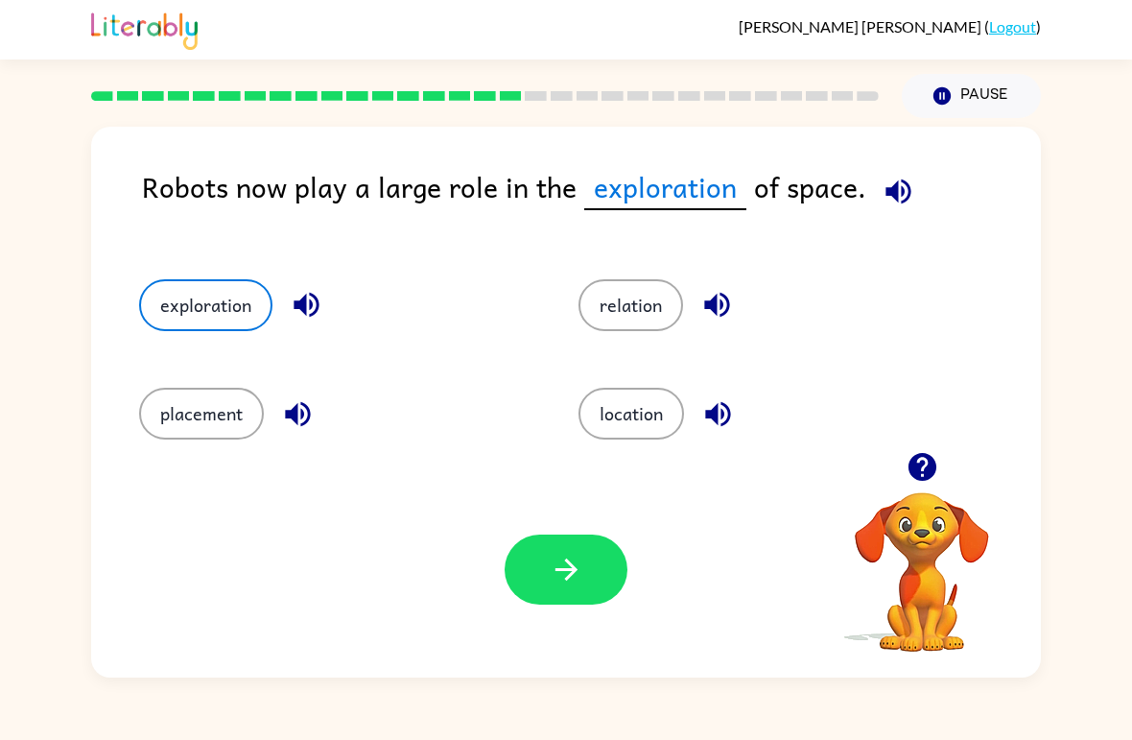
click at [575, 589] on button "button" at bounding box center [566, 569] width 123 height 70
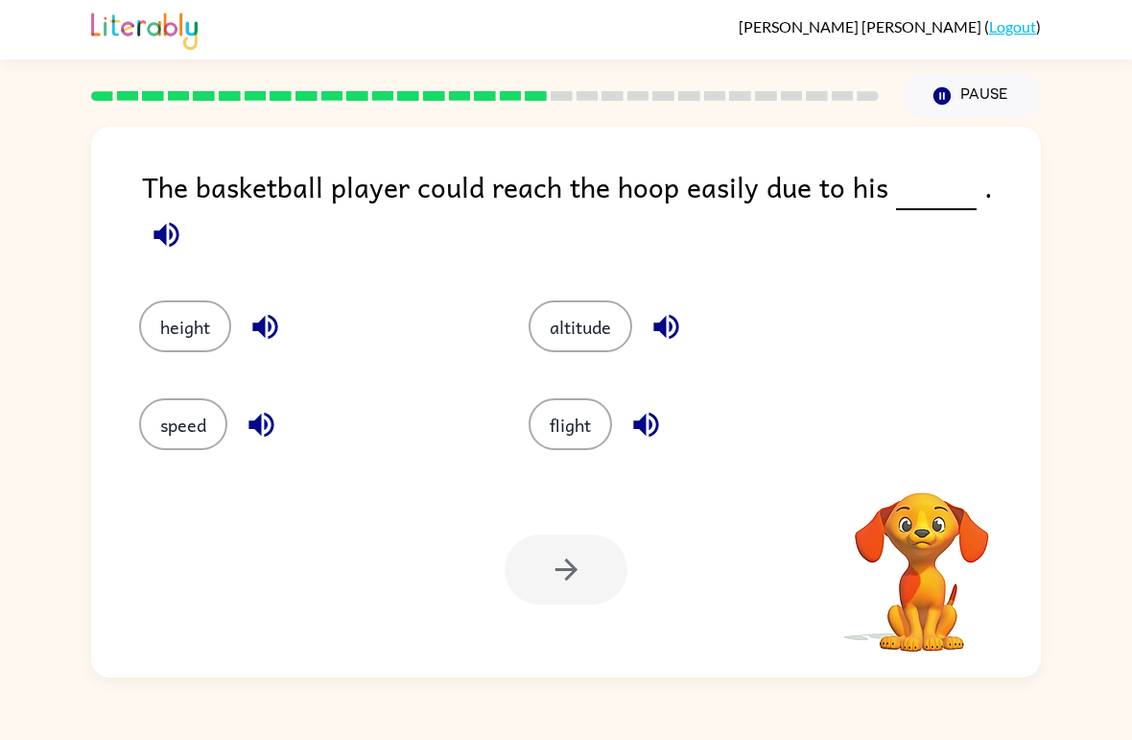
click at [191, 210] on button "button" at bounding box center [166, 234] width 49 height 49
click at [615, 303] on button "altitude" at bounding box center [581, 326] width 104 height 52
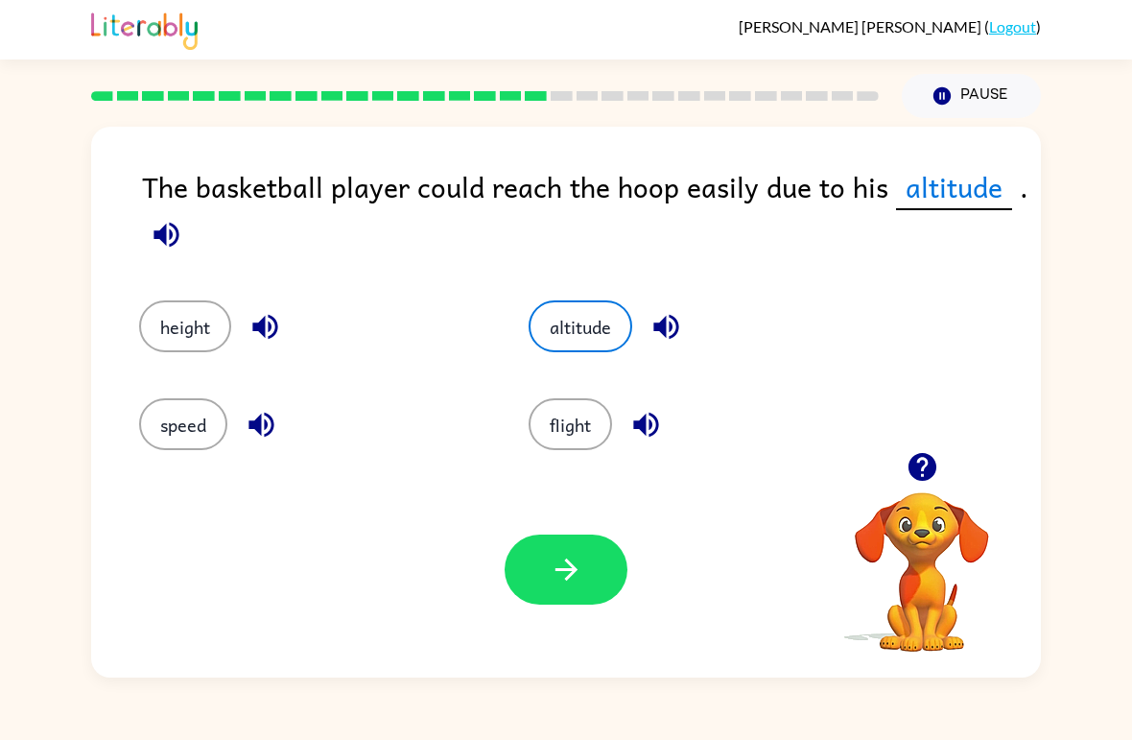
click at [174, 321] on button "height" at bounding box center [185, 326] width 92 height 52
click at [590, 580] on button "button" at bounding box center [566, 569] width 123 height 70
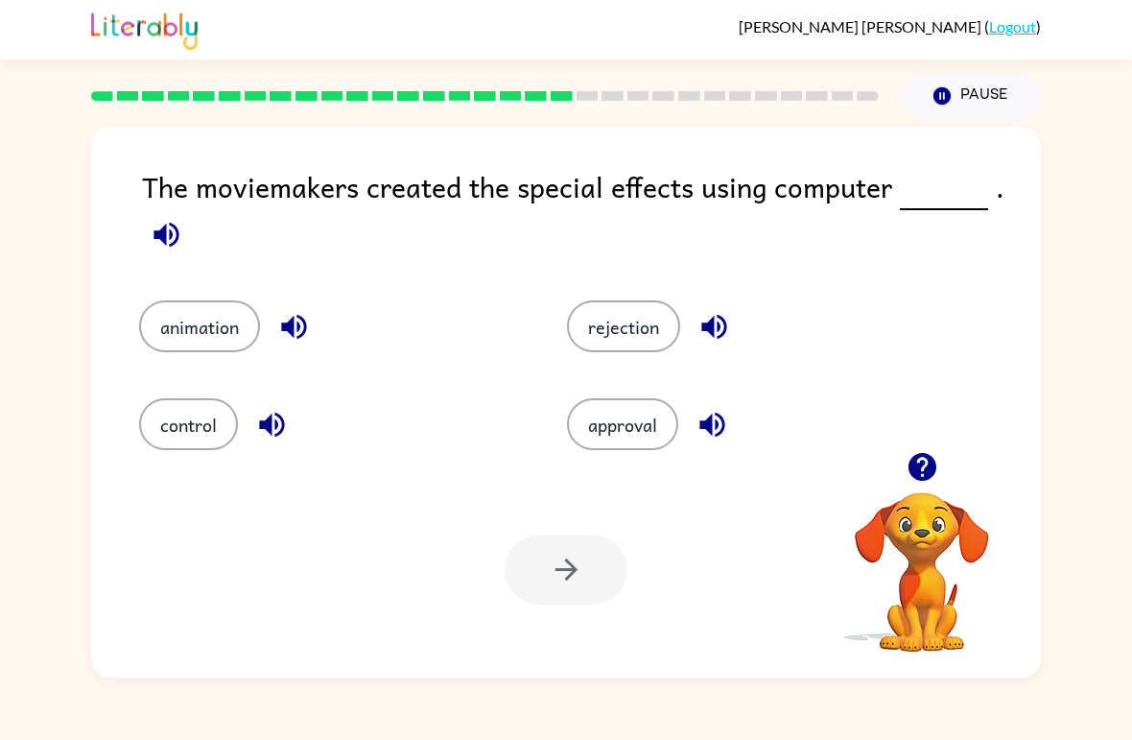
click at [155, 232] on icon "button" at bounding box center [167, 235] width 34 height 34
click at [202, 315] on button "animation" at bounding box center [199, 326] width 121 height 52
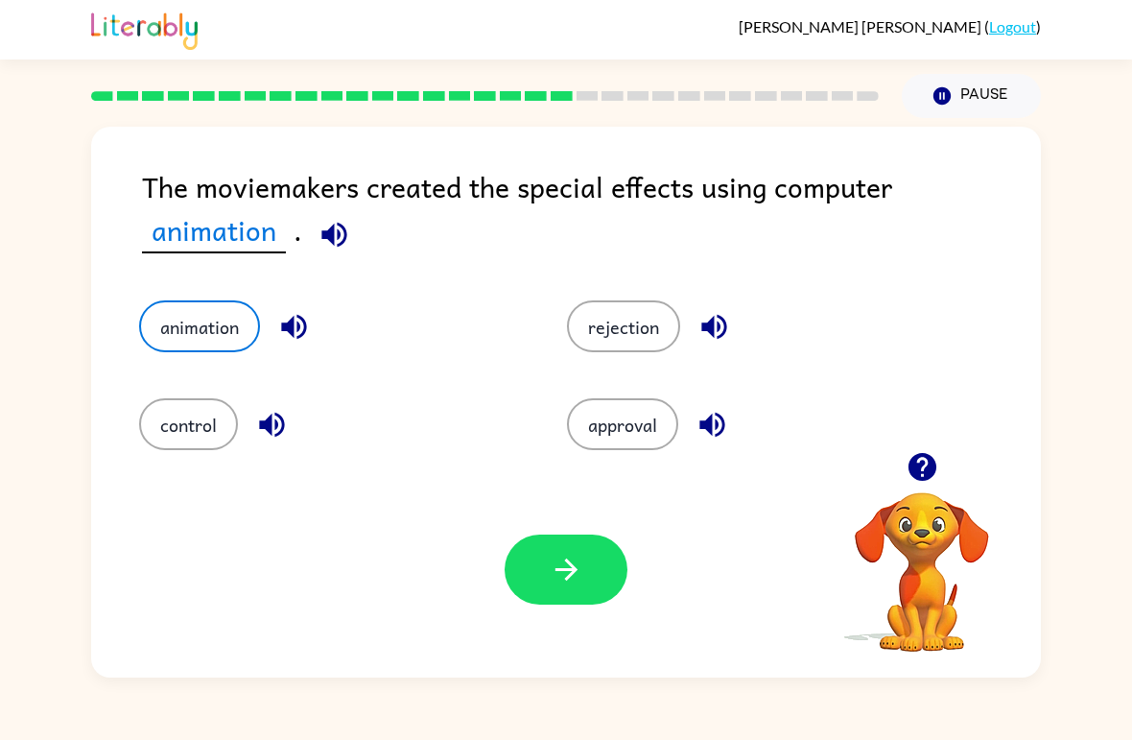
click at [570, 597] on button "button" at bounding box center [566, 569] width 123 height 70
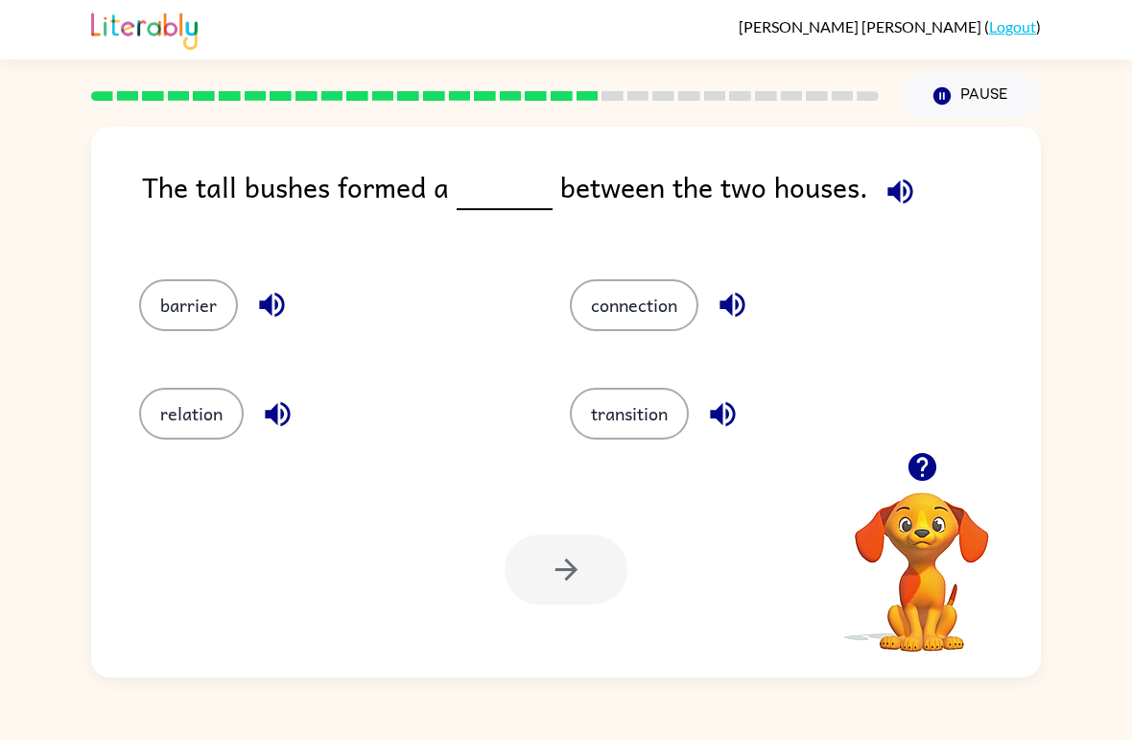
click at [890, 190] on icon "button" at bounding box center [899, 190] width 25 height 25
click at [184, 308] on button "barrier" at bounding box center [188, 305] width 99 height 52
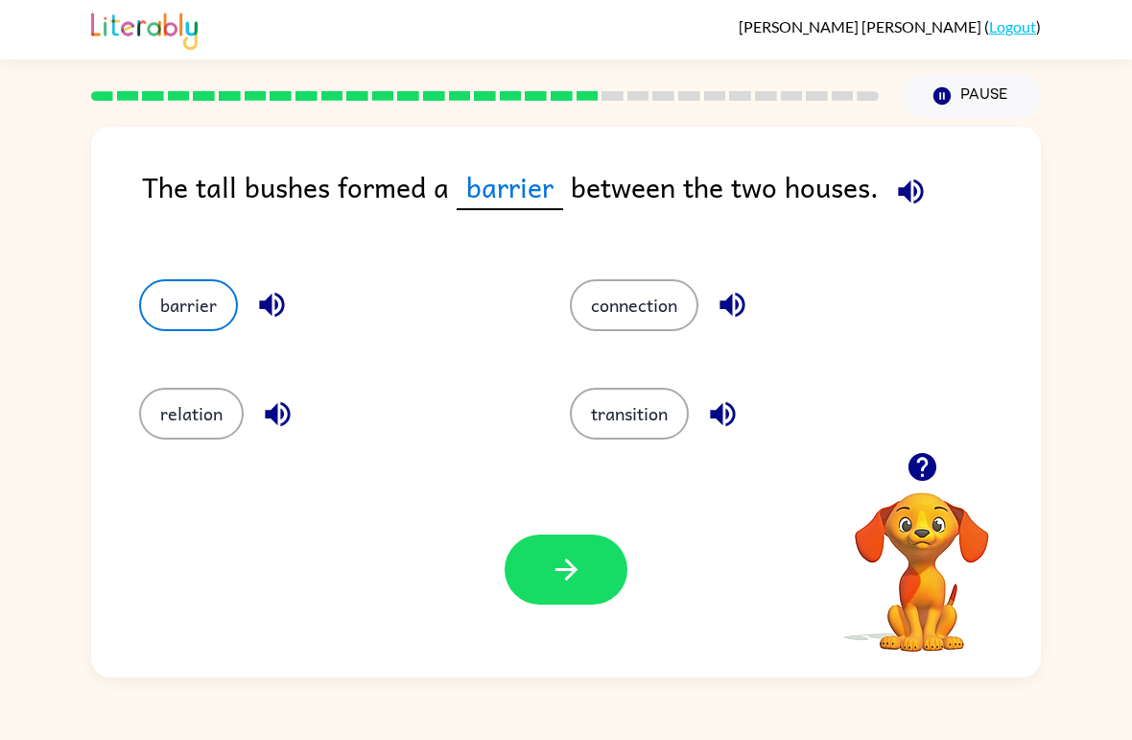
click at [555, 582] on icon "button" at bounding box center [567, 570] width 34 height 34
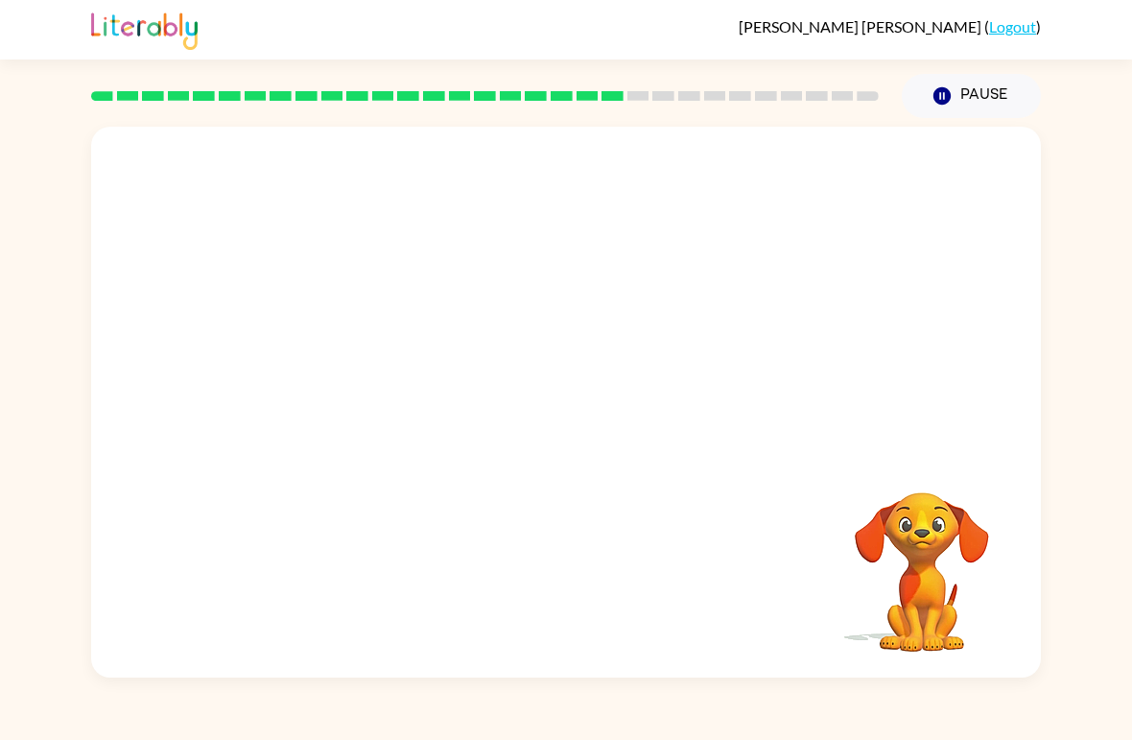
click at [409, 387] on video "Your browser must support playing .mp4 files to use Literably. Please try using…" at bounding box center [566, 289] width 950 height 325
click at [566, 402] on icon "button" at bounding box center [566, 412] width 22 height 22
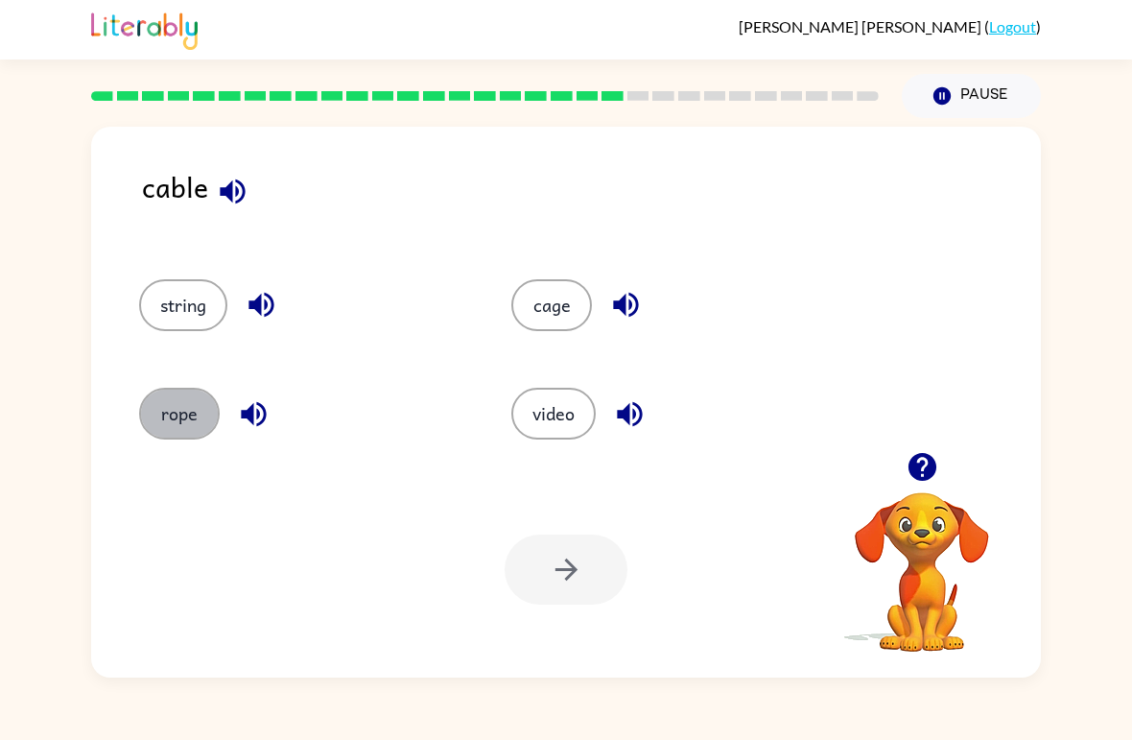
click at [200, 404] on button "rope" at bounding box center [179, 414] width 81 height 52
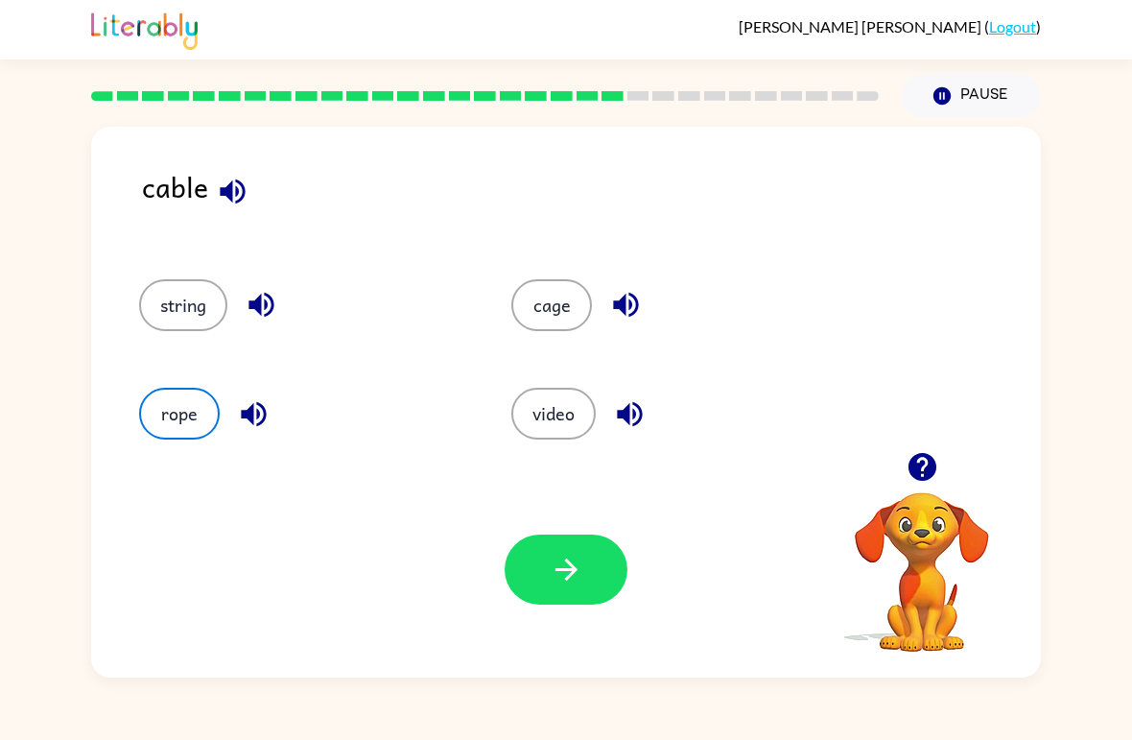
click at [605, 574] on button "button" at bounding box center [566, 569] width 123 height 70
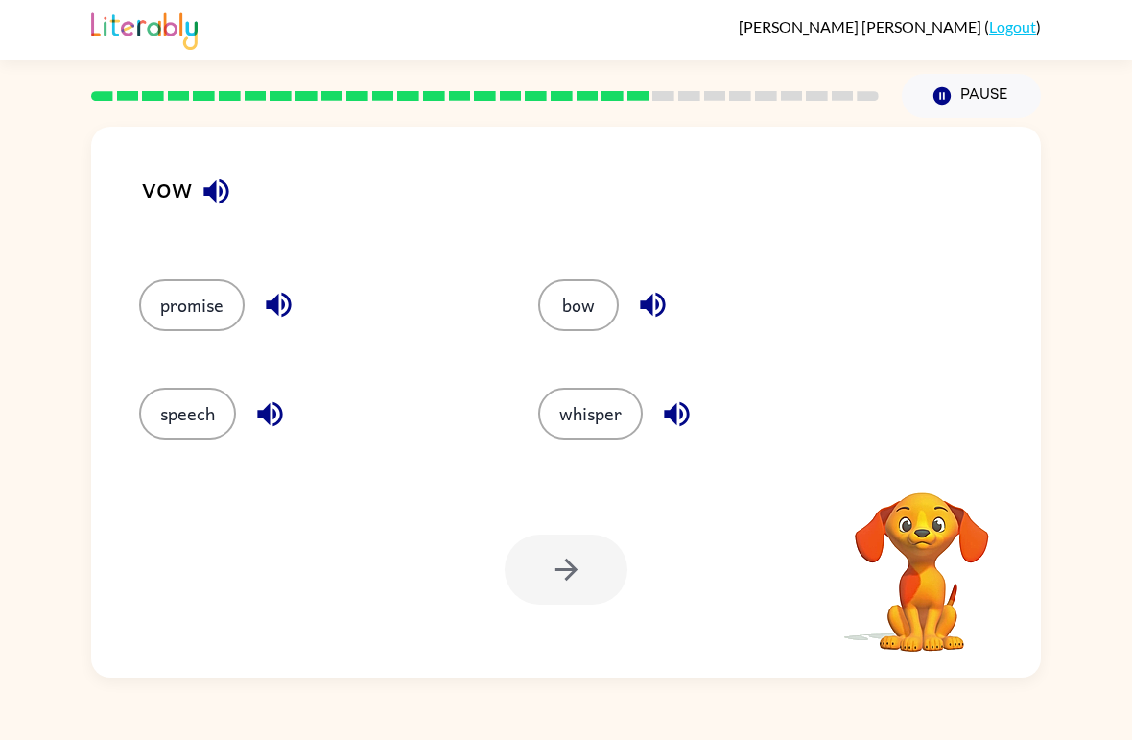
click at [210, 192] on icon "button" at bounding box center [215, 190] width 25 height 25
click at [661, 302] on icon "button" at bounding box center [653, 305] width 34 height 34
click at [607, 301] on button "bow" at bounding box center [578, 305] width 81 height 52
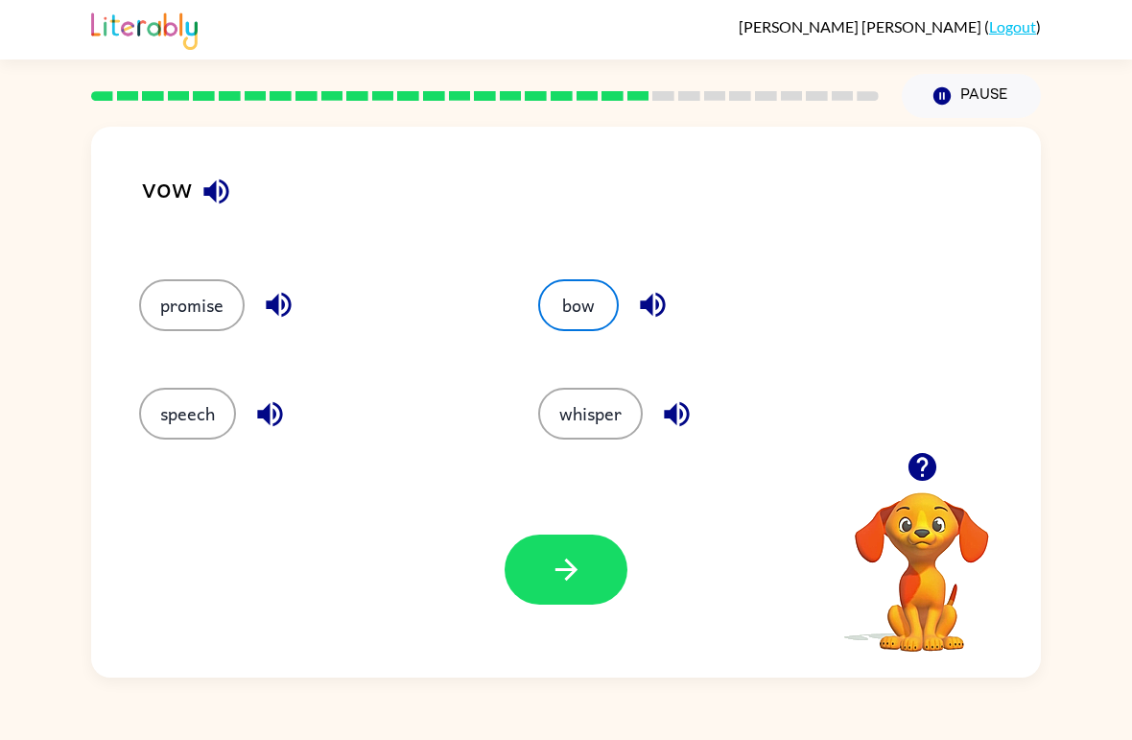
click at [589, 574] on button "button" at bounding box center [566, 569] width 123 height 70
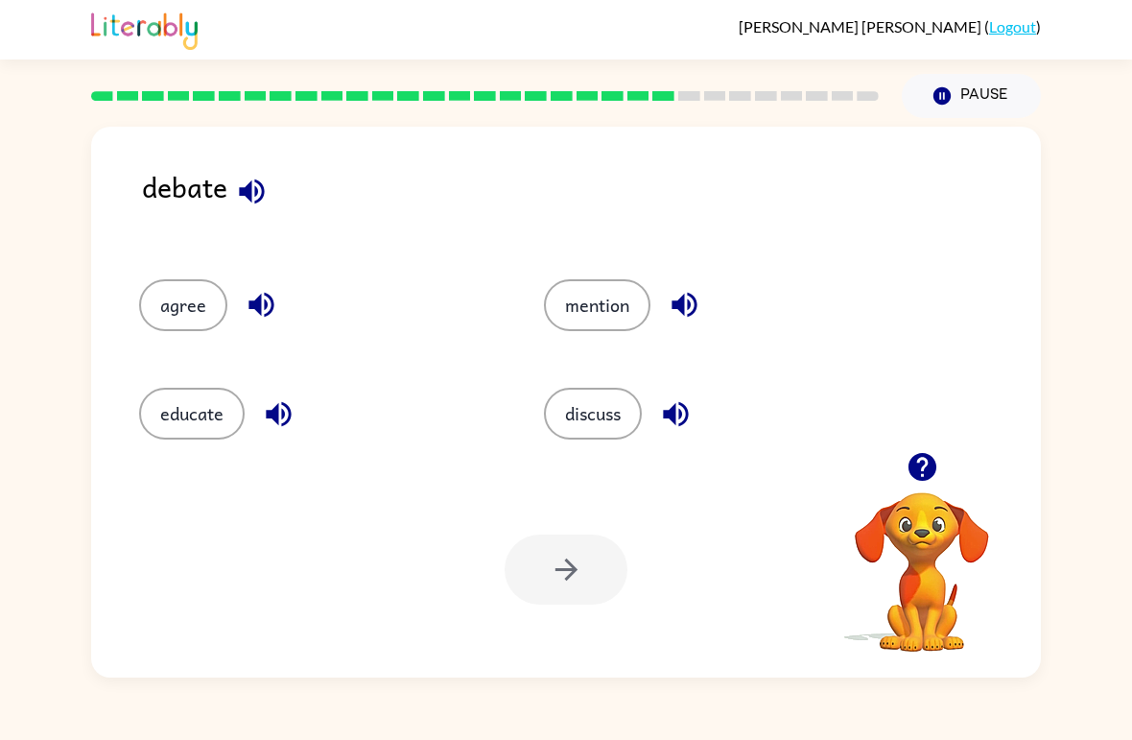
click at [621, 413] on button "discuss" at bounding box center [593, 414] width 98 height 52
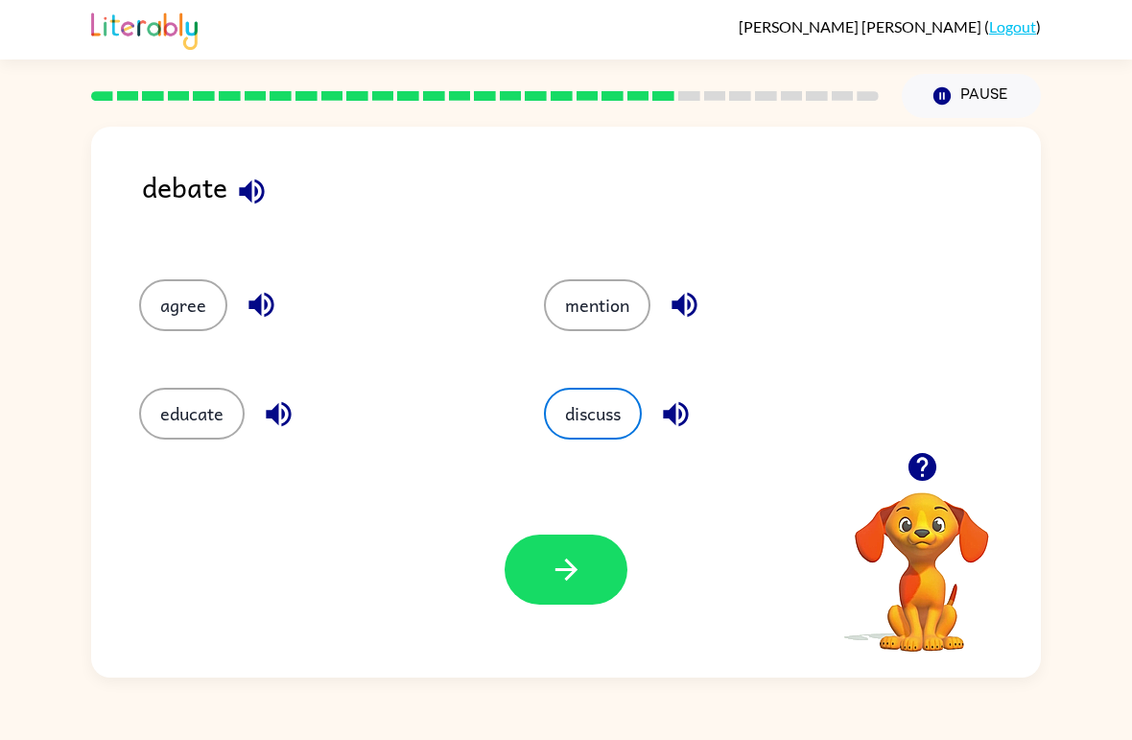
click at [583, 562] on button "button" at bounding box center [566, 569] width 123 height 70
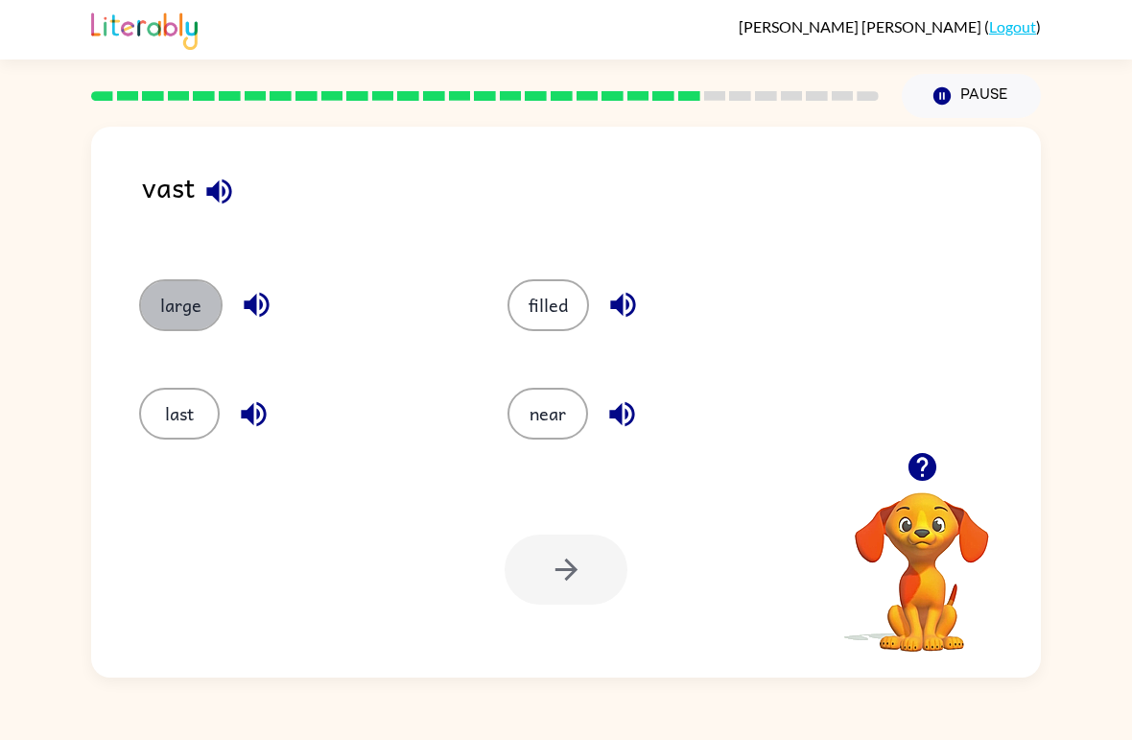
click at [154, 311] on button "large" at bounding box center [180, 305] width 83 height 52
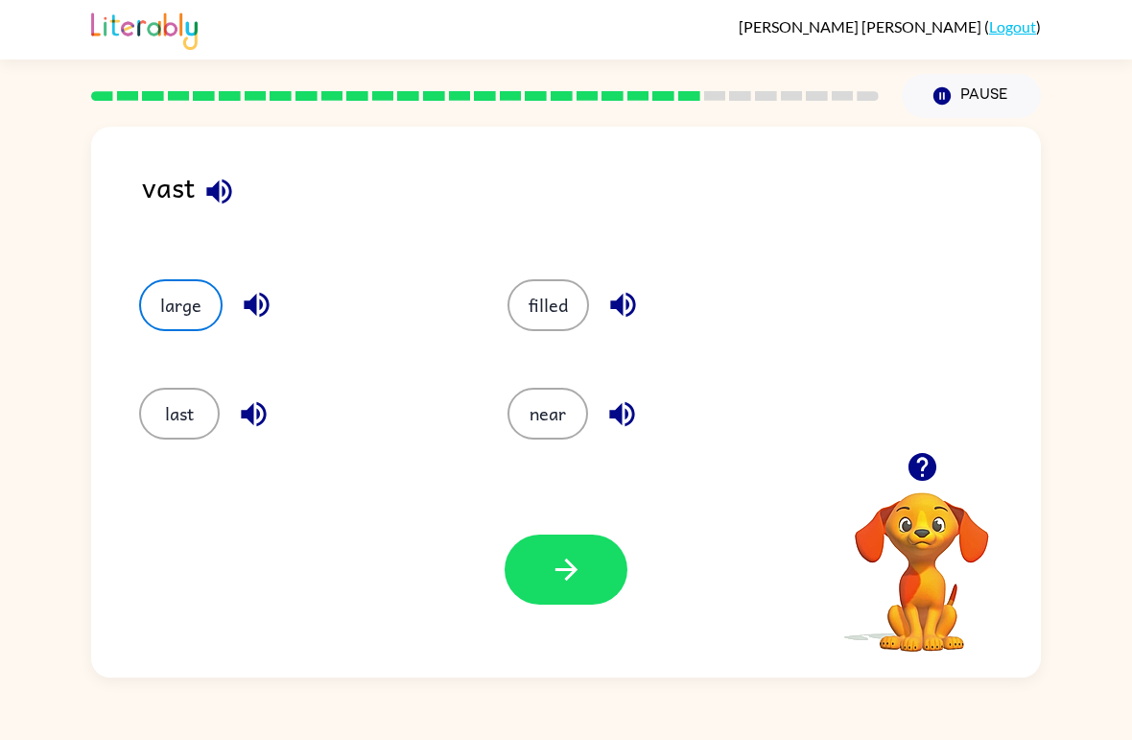
click at [588, 568] on button "button" at bounding box center [566, 569] width 123 height 70
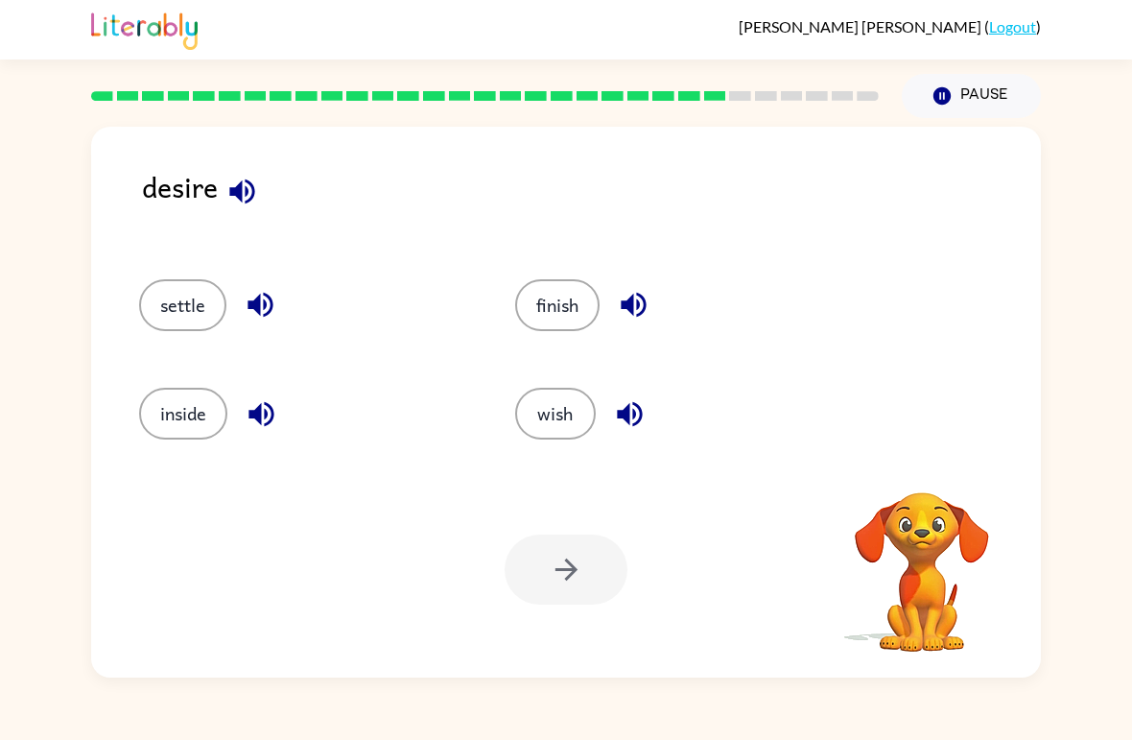
click at [248, 205] on icon "button" at bounding box center [242, 192] width 34 height 34
click at [569, 413] on button "wish" at bounding box center [555, 414] width 81 height 52
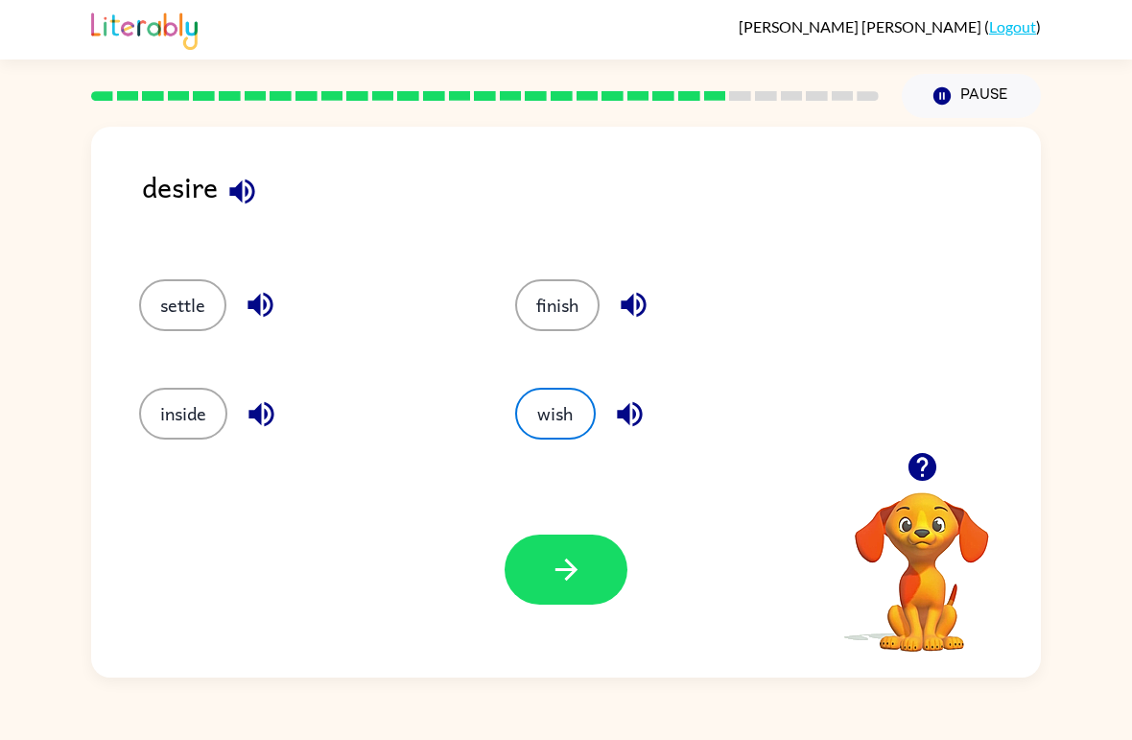
click at [605, 579] on button "button" at bounding box center [566, 569] width 123 height 70
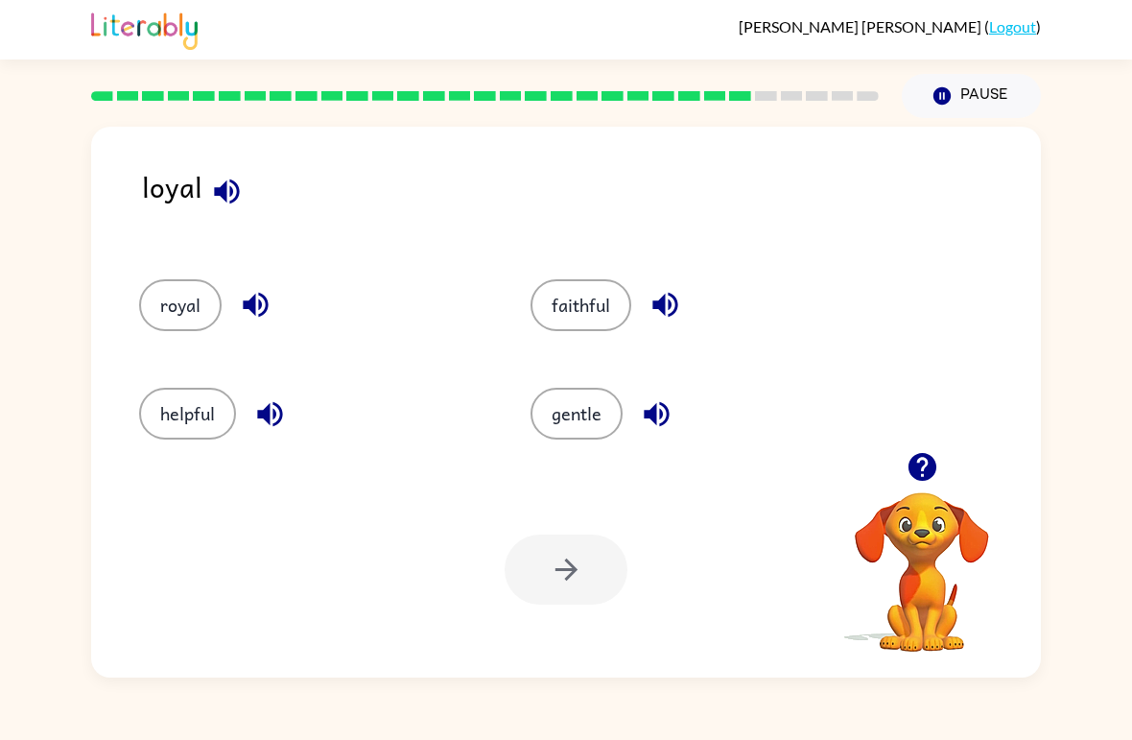
click at [214, 205] on icon "button" at bounding box center [227, 192] width 34 height 34
click at [652, 329] on div "faithful" at bounding box center [704, 305] width 347 height 52
click at [676, 300] on icon "button" at bounding box center [664, 305] width 25 height 25
click at [634, 432] on div "gentle" at bounding box center [704, 414] width 347 height 52
click at [662, 413] on icon "button" at bounding box center [656, 413] width 25 height 25
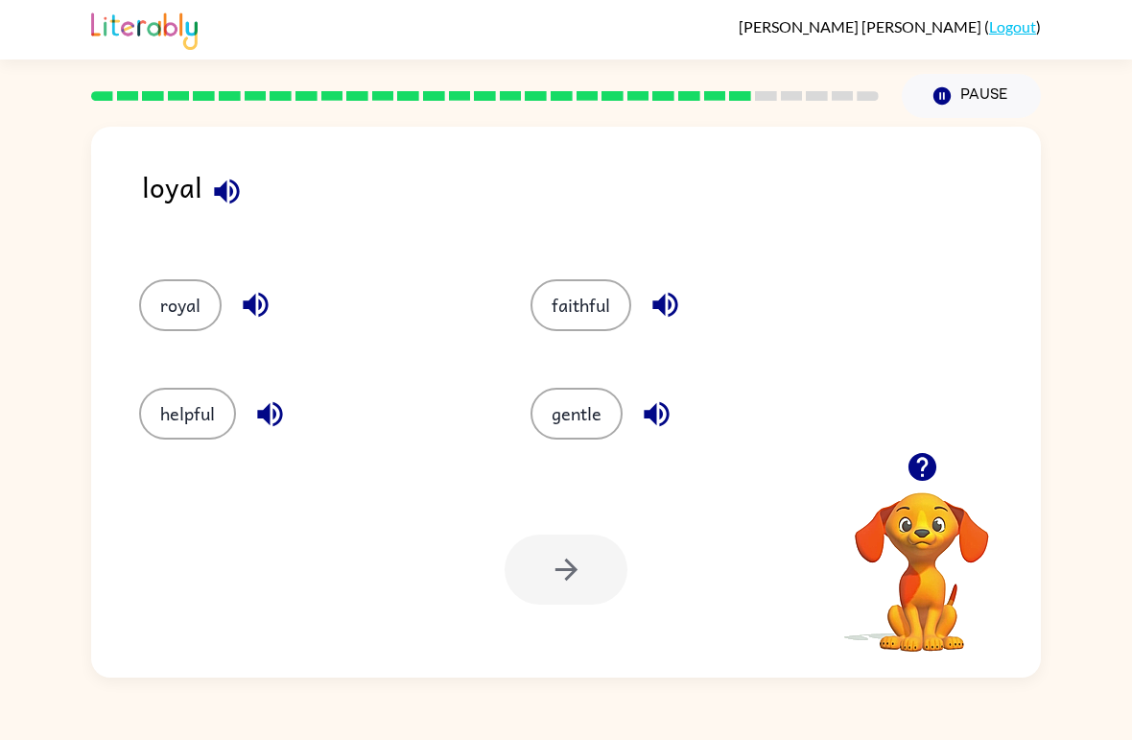
click at [260, 421] on icon "button" at bounding box center [270, 414] width 34 height 34
click at [219, 413] on button "helpful" at bounding box center [187, 414] width 97 height 52
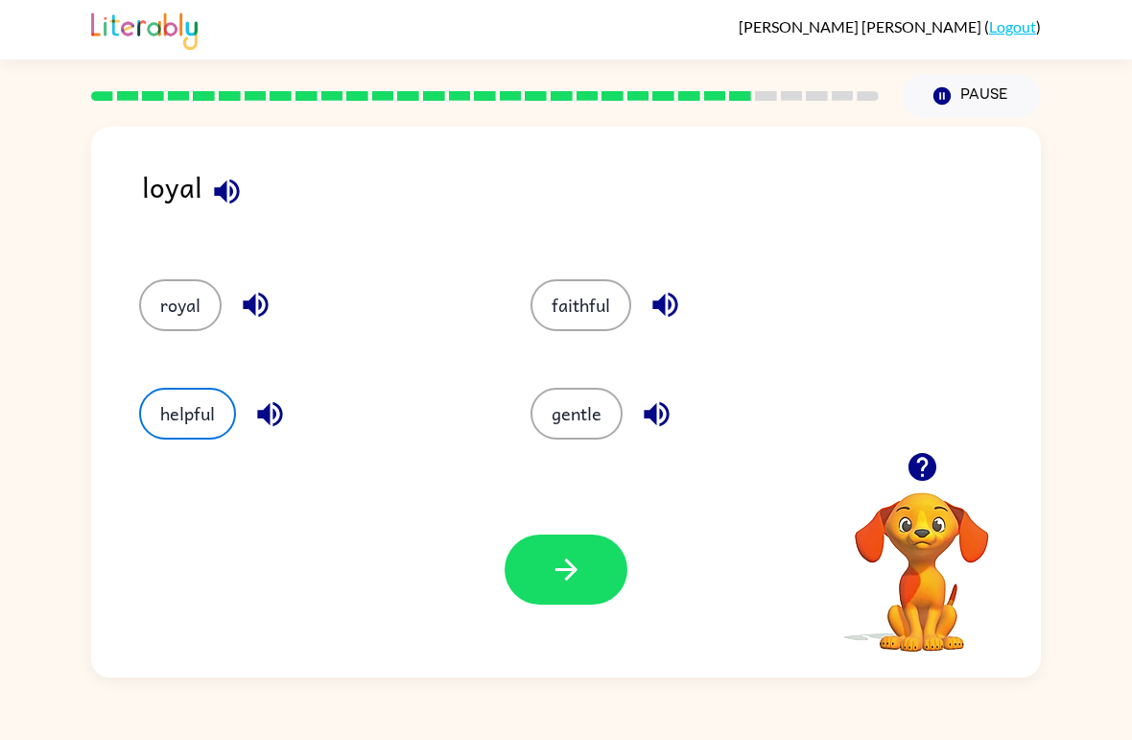
click at [596, 561] on button "button" at bounding box center [566, 569] width 123 height 70
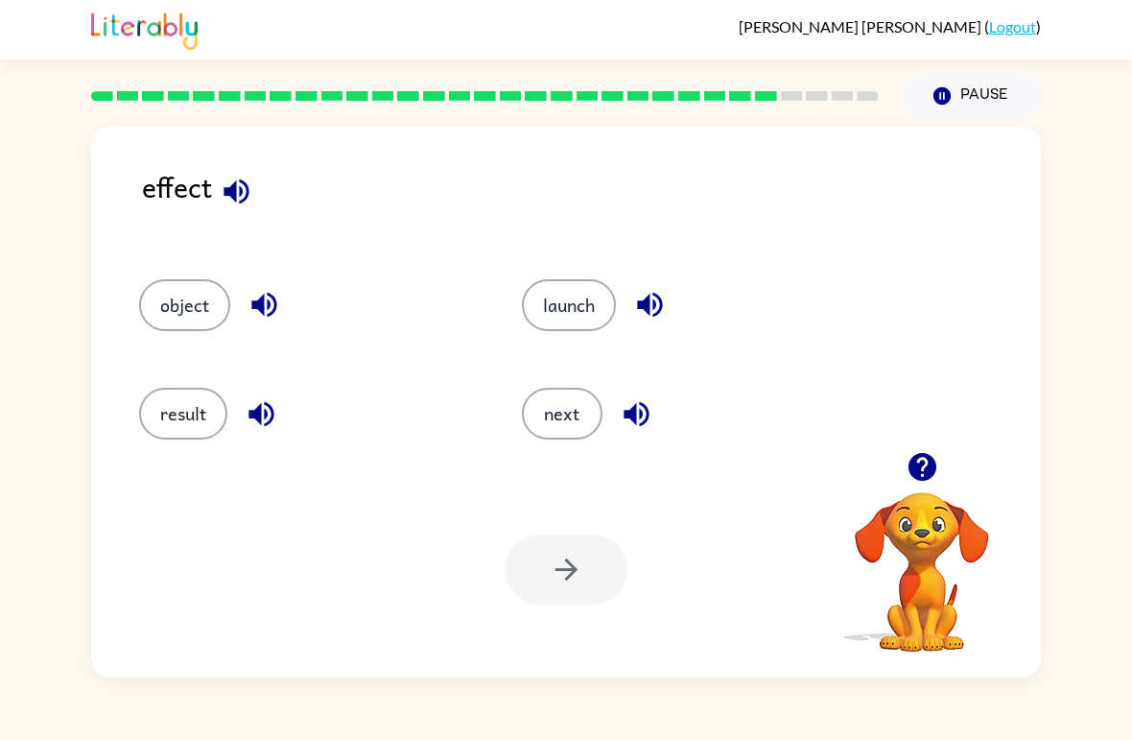
click at [177, 422] on button "result" at bounding box center [183, 414] width 88 height 52
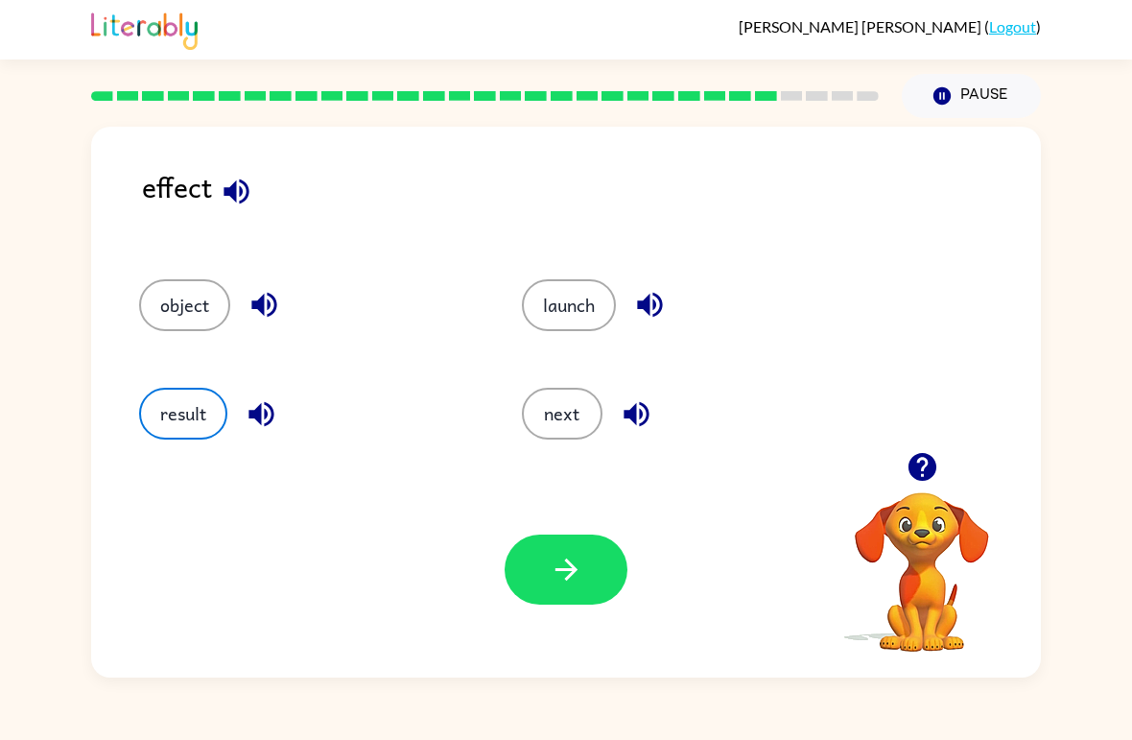
click at [557, 562] on icon "button" at bounding box center [567, 570] width 34 height 34
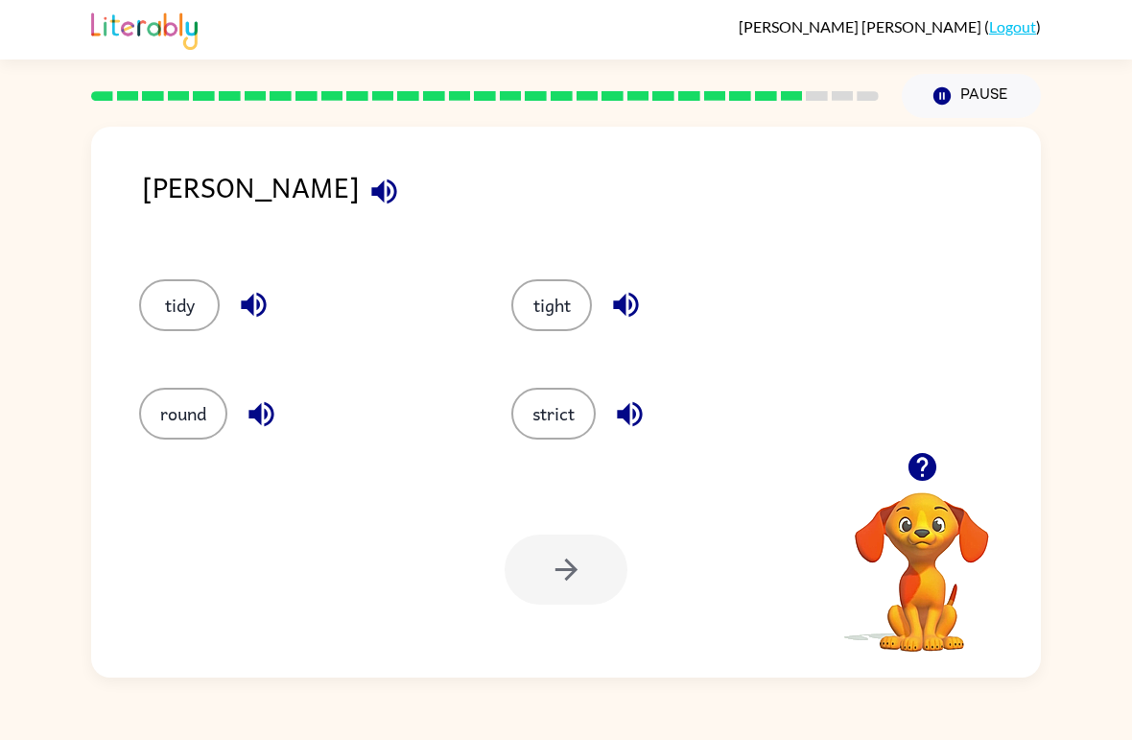
click at [545, 421] on button "strict" at bounding box center [553, 414] width 84 height 52
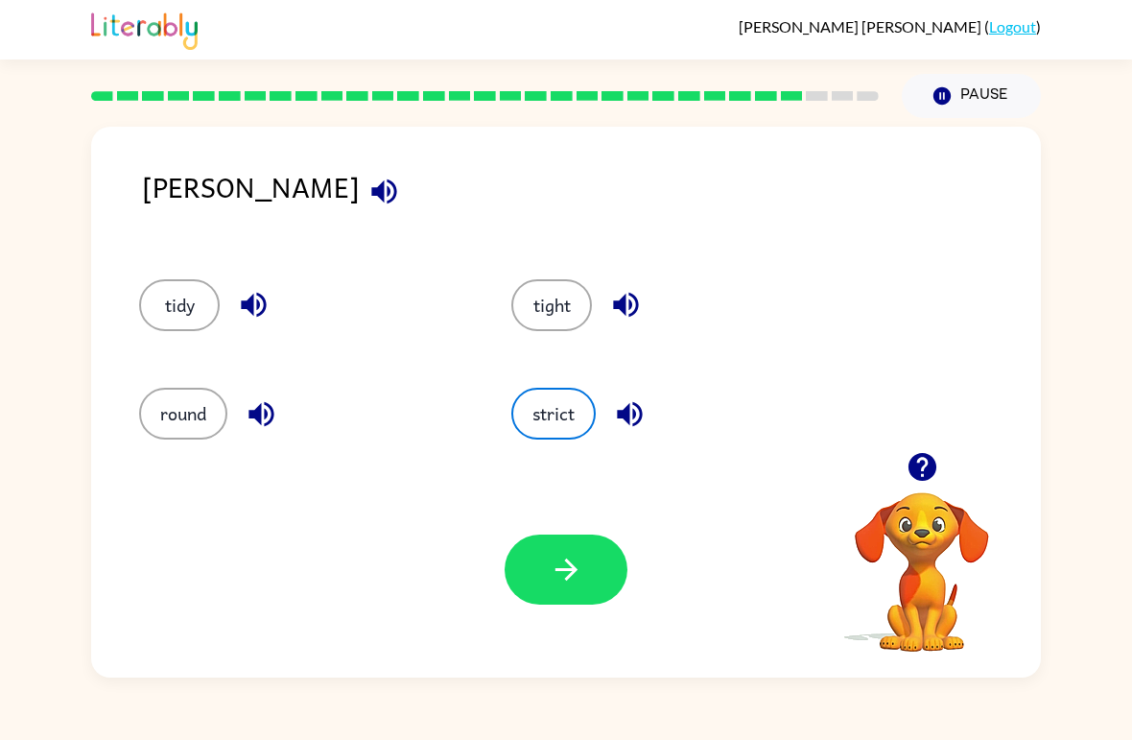
click at [583, 562] on button "button" at bounding box center [566, 569] width 123 height 70
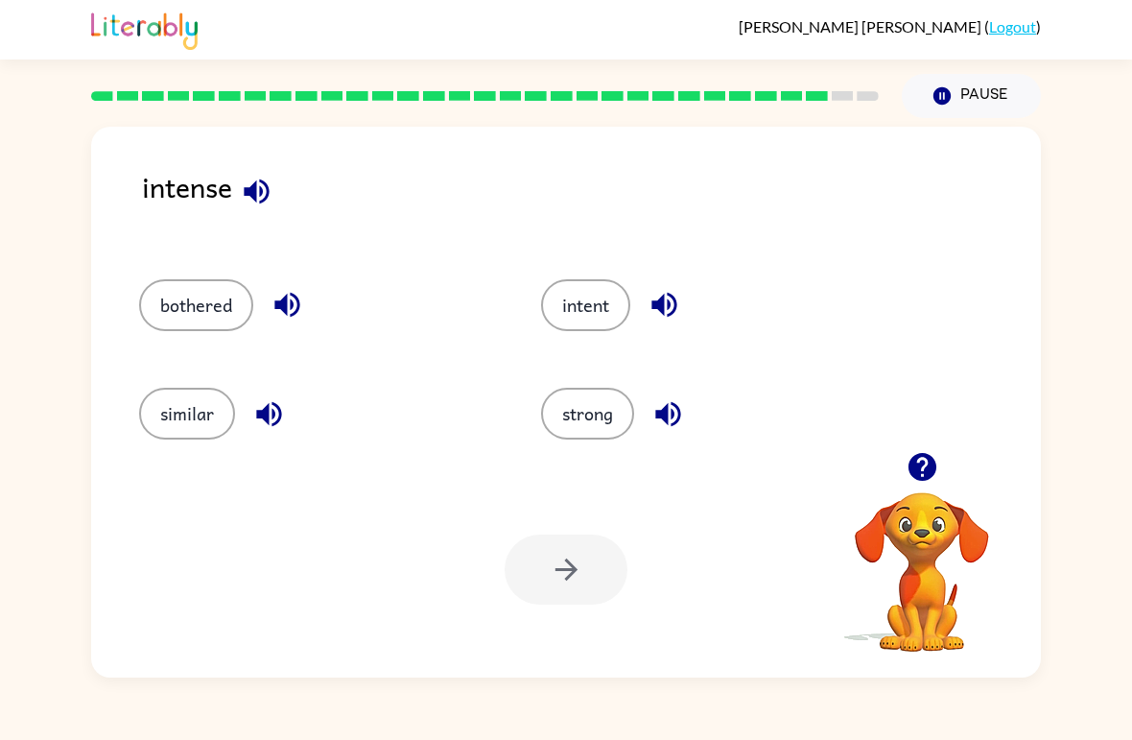
click at [599, 415] on button "strong" at bounding box center [587, 414] width 93 height 52
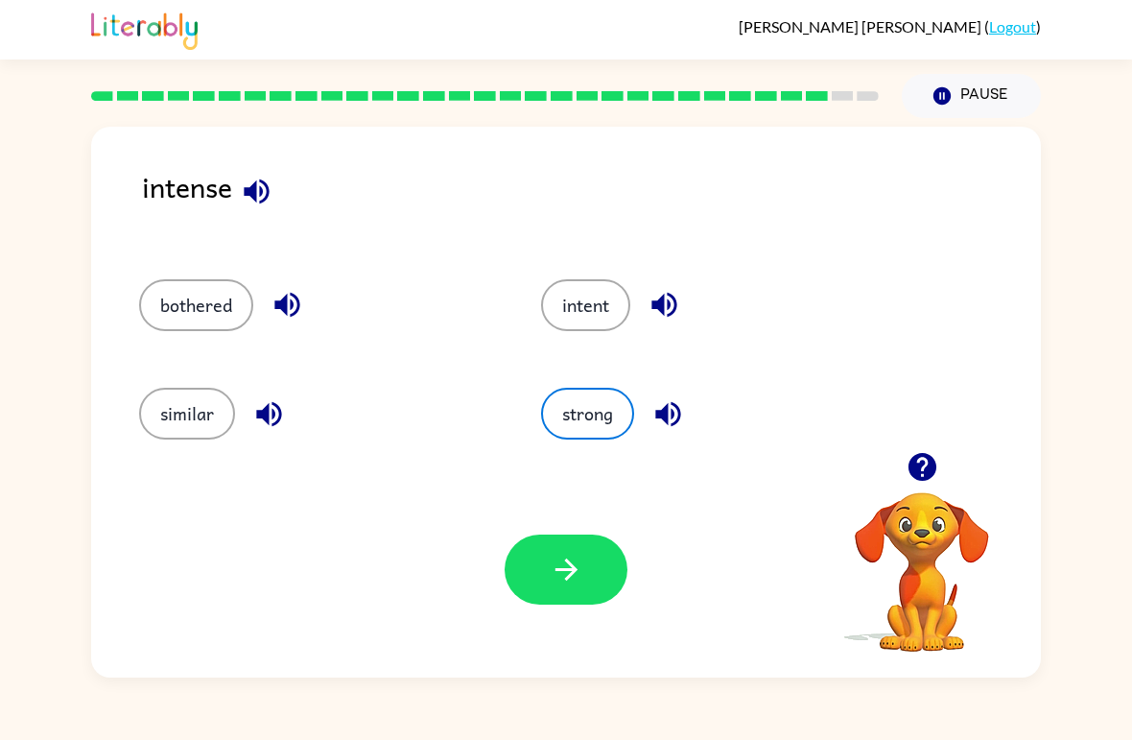
click at [599, 602] on button "button" at bounding box center [566, 569] width 123 height 70
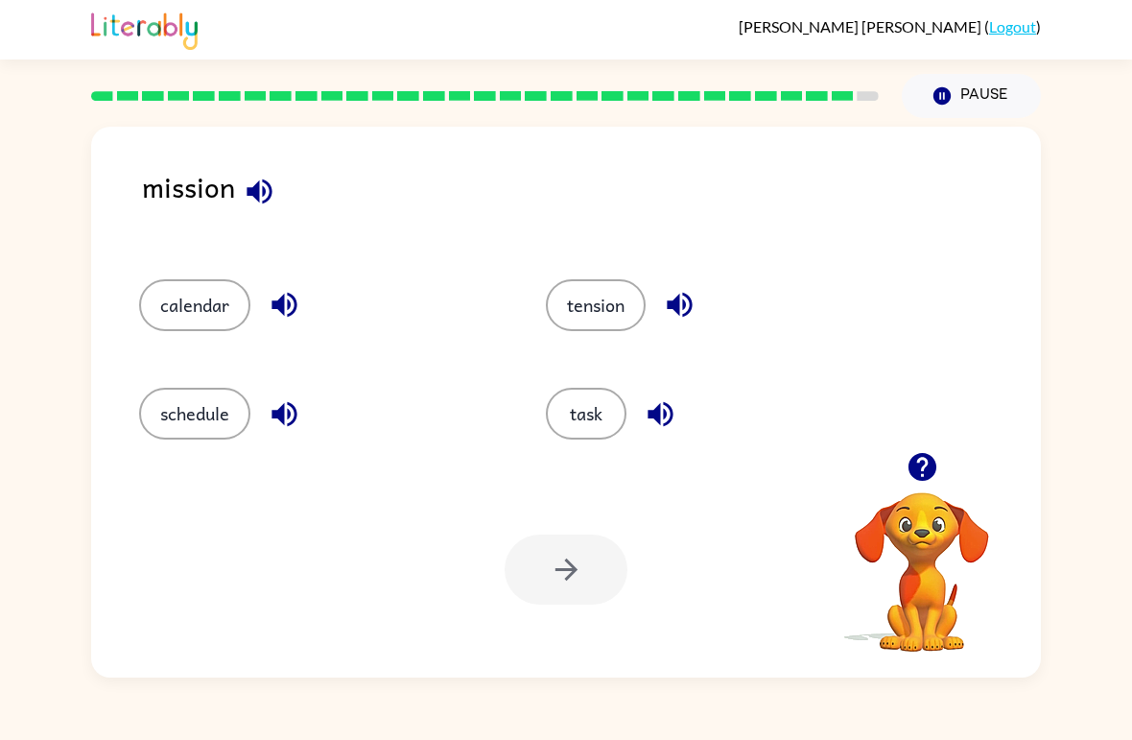
click at [616, 422] on button "task" at bounding box center [586, 414] width 81 height 52
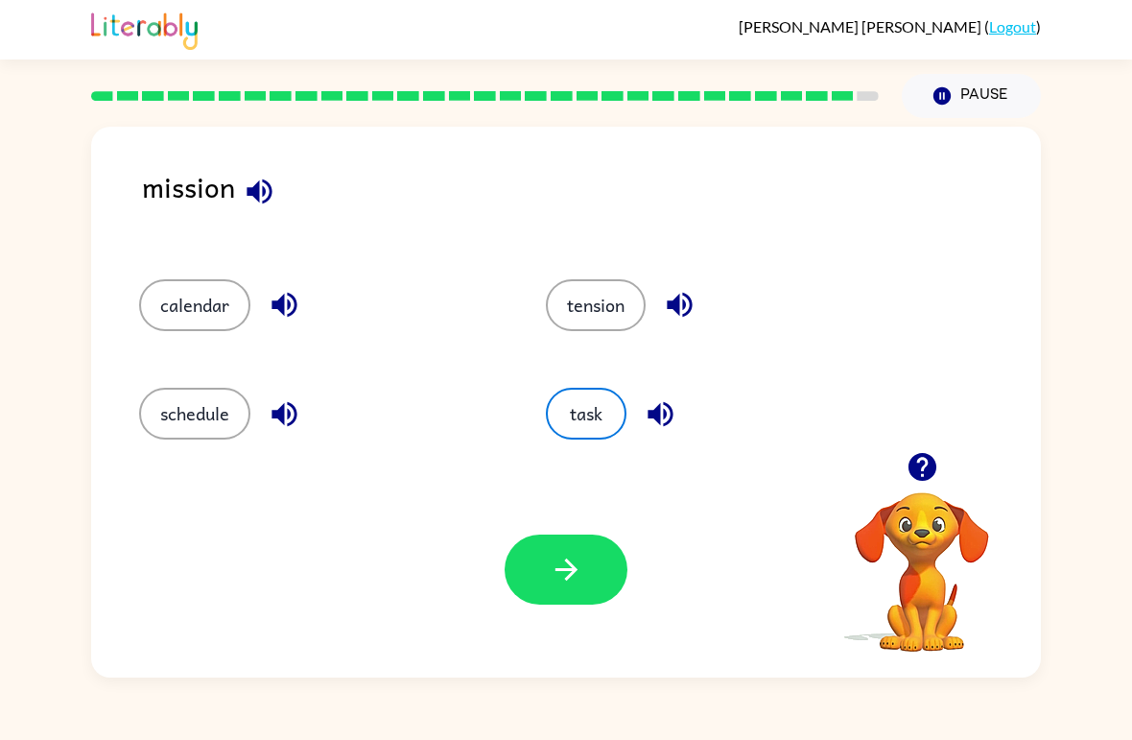
click at [593, 564] on button "button" at bounding box center [566, 569] width 123 height 70
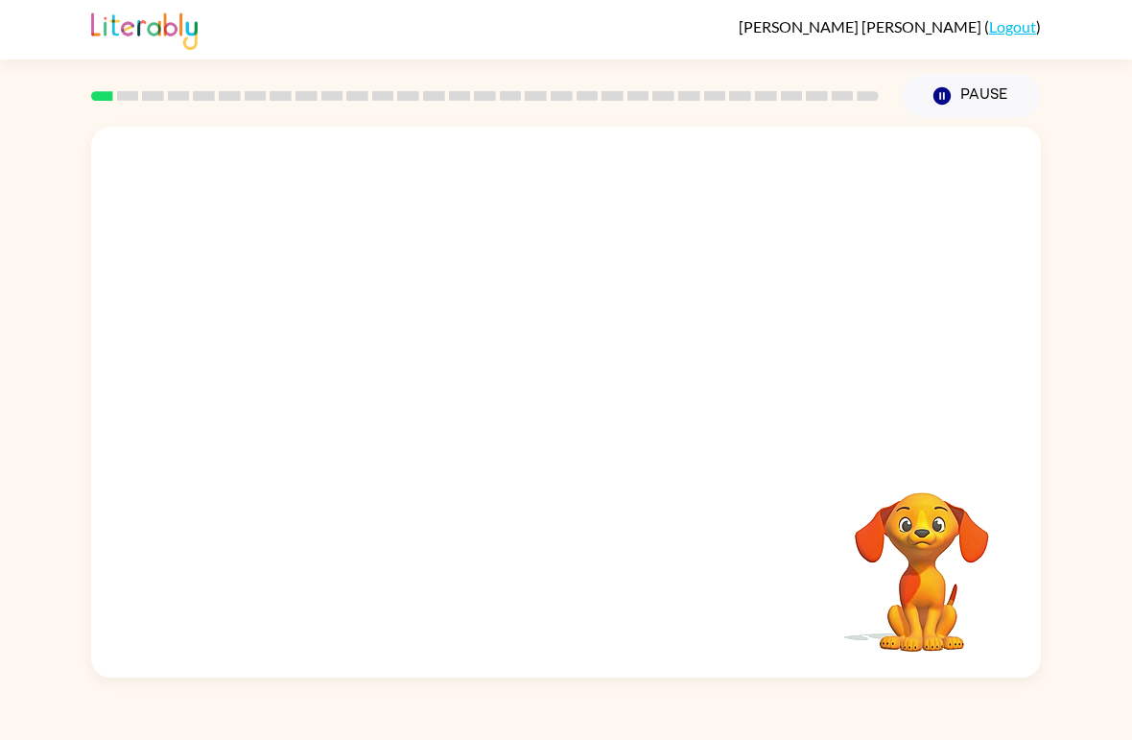
click at [515, 306] on video "Your browser must support playing .mp4 files to use Literably. Please try using…" at bounding box center [566, 289] width 950 height 325
click at [625, 364] on video "Your browser must support playing .mp4 files to use Literably. Please try using…" at bounding box center [566, 289] width 950 height 325
click at [584, 394] on button "button" at bounding box center [566, 412] width 123 height 70
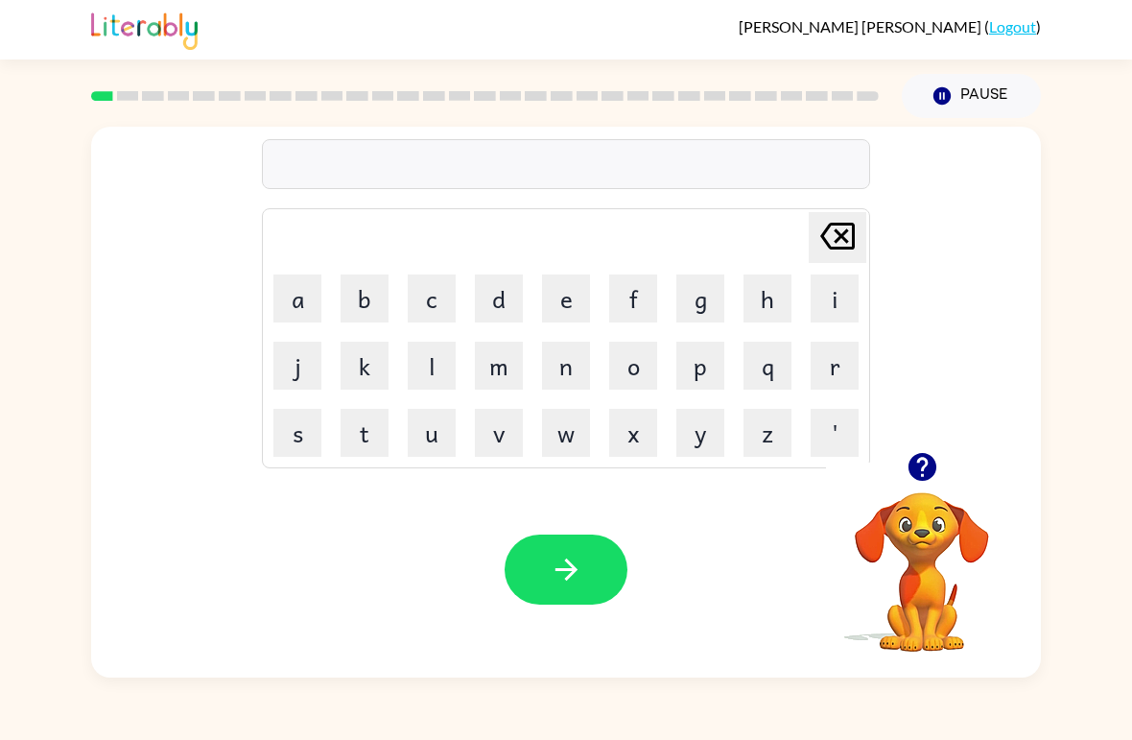
click at [373, 298] on button "b" at bounding box center [365, 298] width 48 height 48
click at [649, 376] on button "o" at bounding box center [633, 366] width 48 height 48
click at [845, 360] on button "r" at bounding box center [835, 366] width 48 height 48
click at [517, 288] on button "d" at bounding box center [499, 298] width 48 height 48
click at [566, 291] on button "e" at bounding box center [566, 298] width 48 height 48
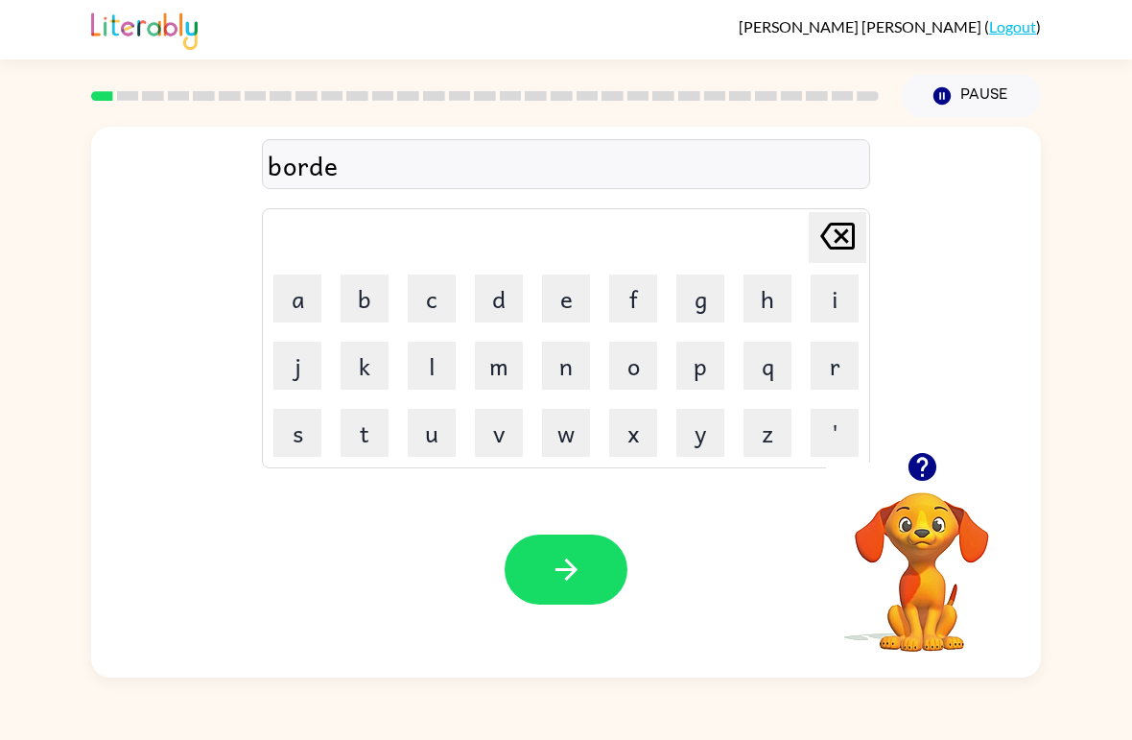
click at [847, 382] on button "r" at bounding box center [835, 366] width 48 height 48
click at [587, 576] on button "button" at bounding box center [566, 569] width 123 height 70
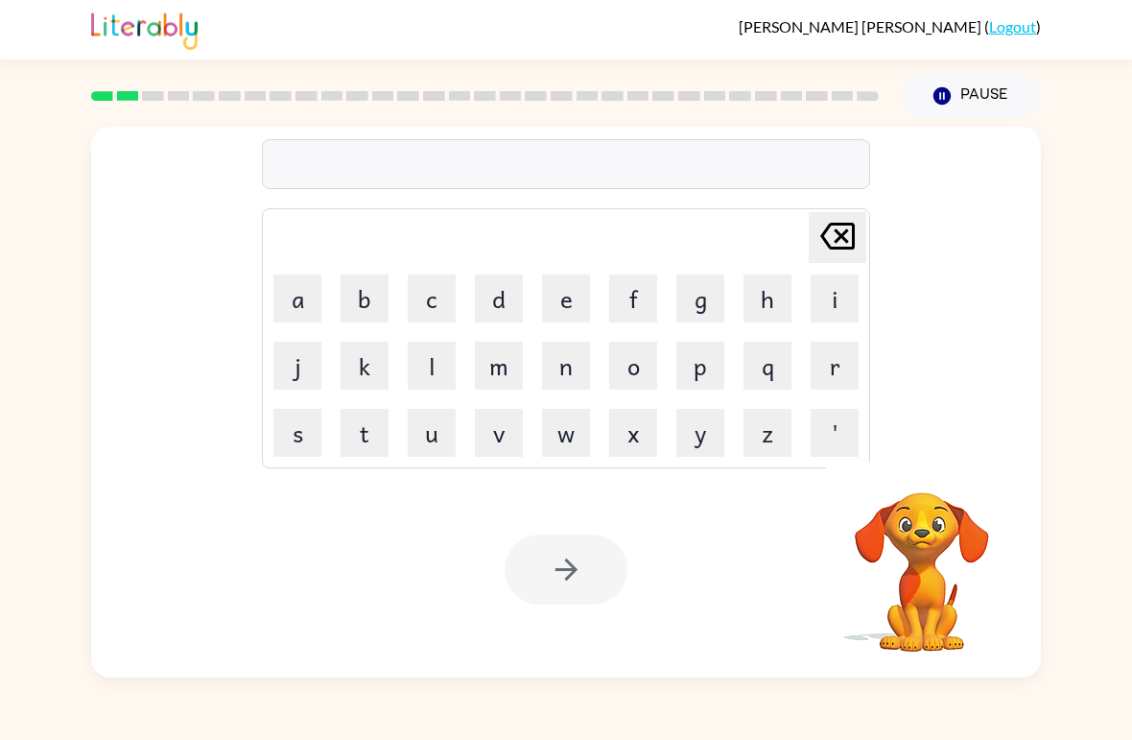
click at [842, 372] on button "r" at bounding box center [835, 366] width 48 height 48
click at [640, 371] on button "o" at bounding box center [633, 366] width 48 height 48
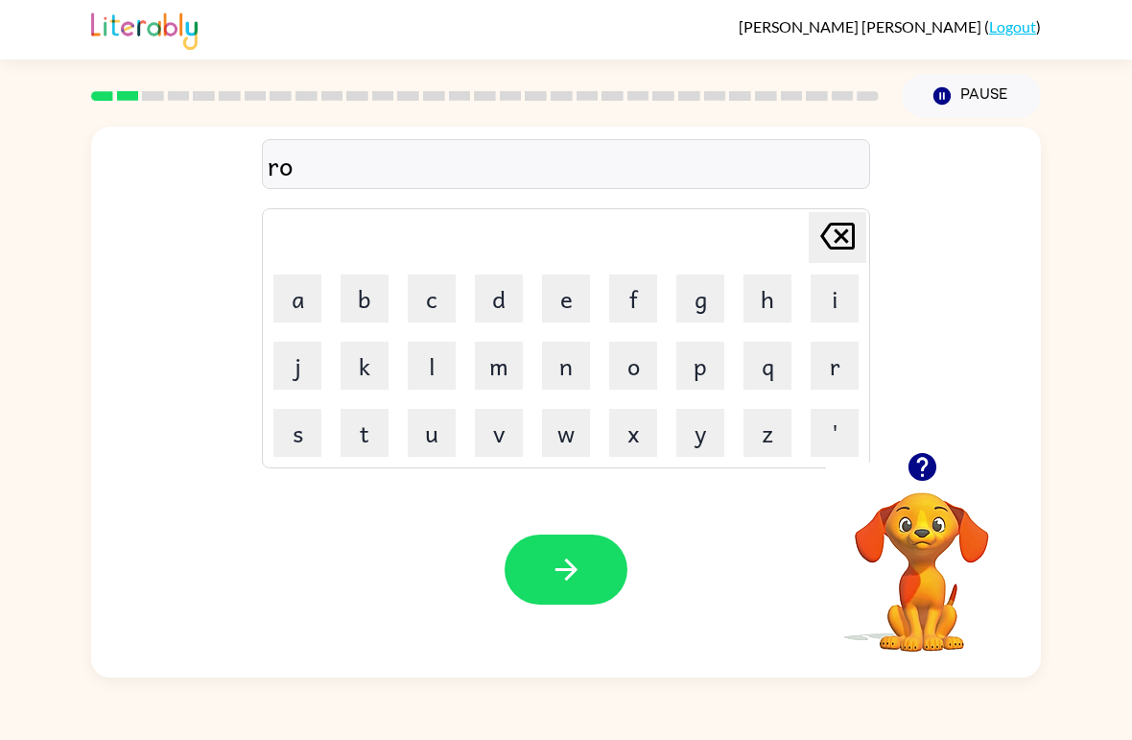
click at [436, 425] on button "u" at bounding box center [432, 433] width 48 height 48
click at [827, 241] on icon "[PERSON_NAME] last character input" at bounding box center [838, 236] width 46 height 46
click at [826, 241] on icon at bounding box center [837, 236] width 35 height 27
click at [302, 292] on button "a" at bounding box center [297, 298] width 48 height 48
click at [434, 440] on button "u" at bounding box center [432, 433] width 48 height 48
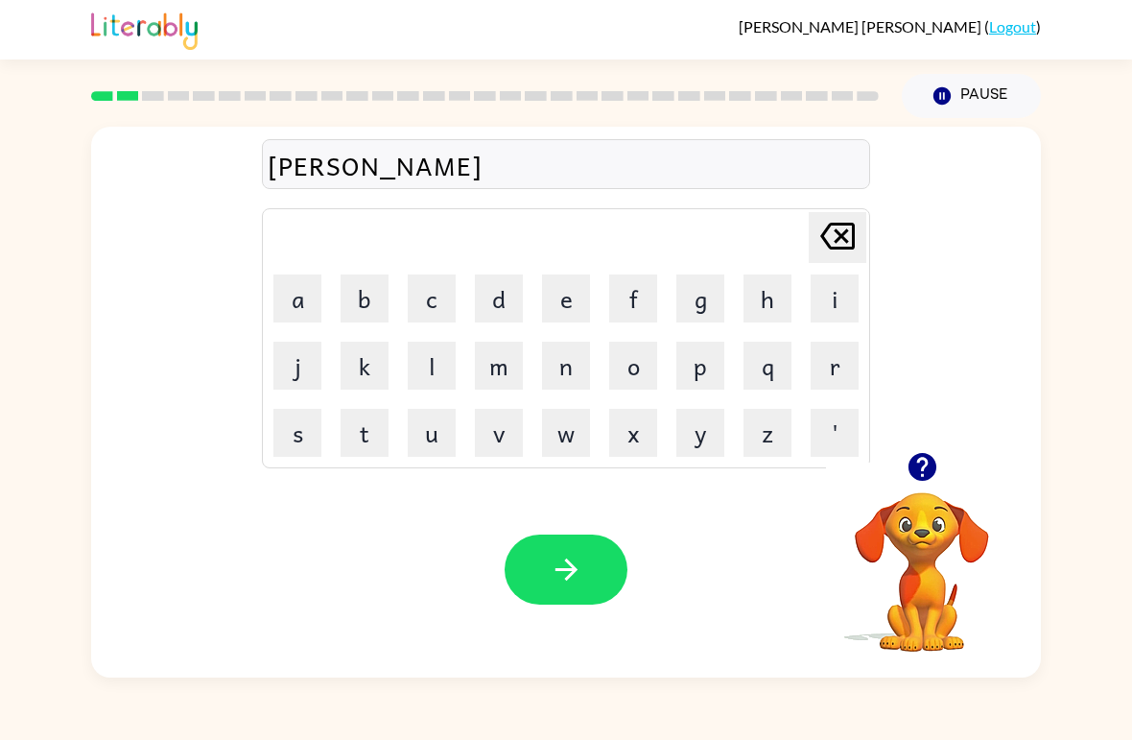
click at [576, 371] on button "n" at bounding box center [566, 366] width 48 height 48
click at [505, 308] on button "d" at bounding box center [499, 298] width 48 height 48
click at [849, 225] on icon at bounding box center [837, 236] width 35 height 27
click at [849, 224] on icon at bounding box center [837, 236] width 35 height 27
click at [836, 246] on icon "[PERSON_NAME] last character input" at bounding box center [838, 236] width 46 height 46
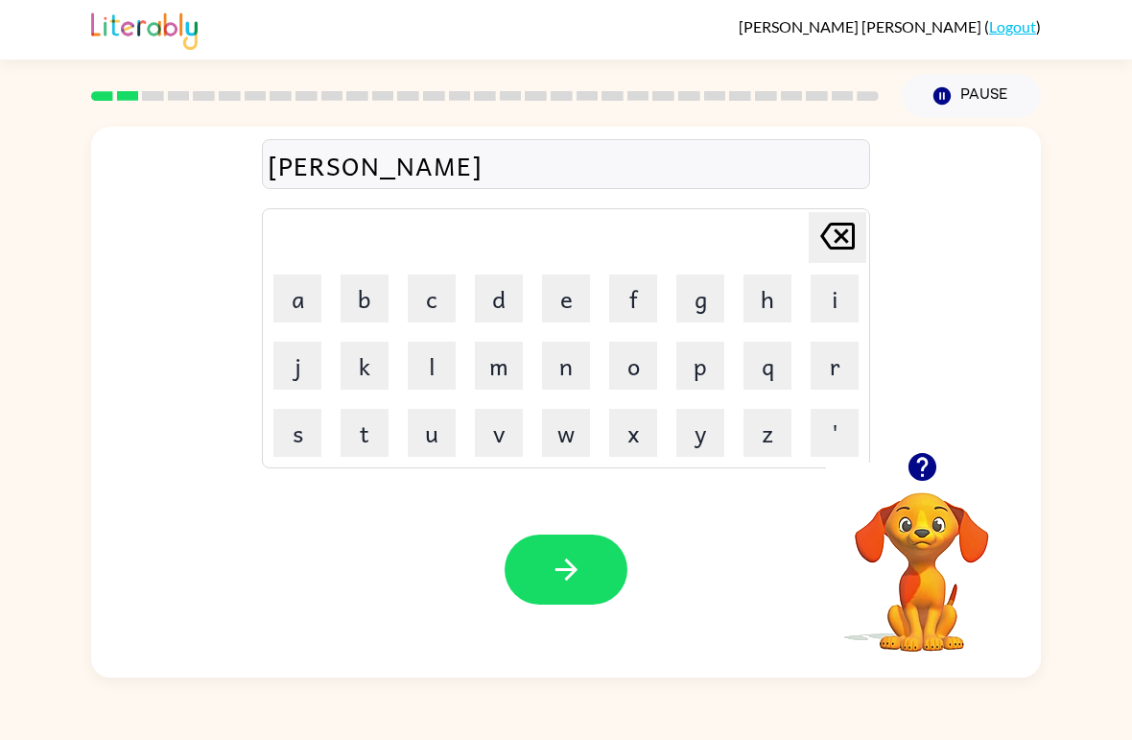
click at [835, 245] on icon "[PERSON_NAME] last character input" at bounding box center [838, 236] width 46 height 46
click at [634, 371] on button "o" at bounding box center [633, 366] width 48 height 48
click at [436, 430] on button "u" at bounding box center [432, 433] width 48 height 48
click at [573, 381] on button "n" at bounding box center [566, 366] width 48 height 48
click at [508, 295] on button "d" at bounding box center [499, 298] width 48 height 48
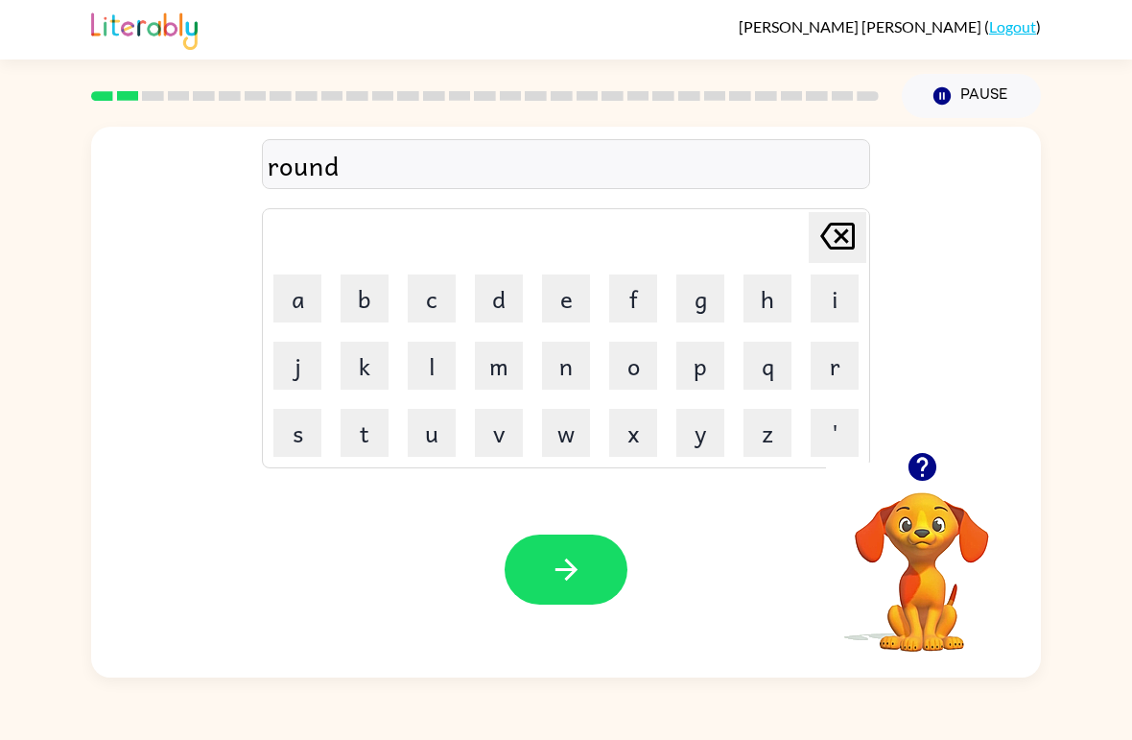
click at [590, 555] on button "button" at bounding box center [566, 569] width 123 height 70
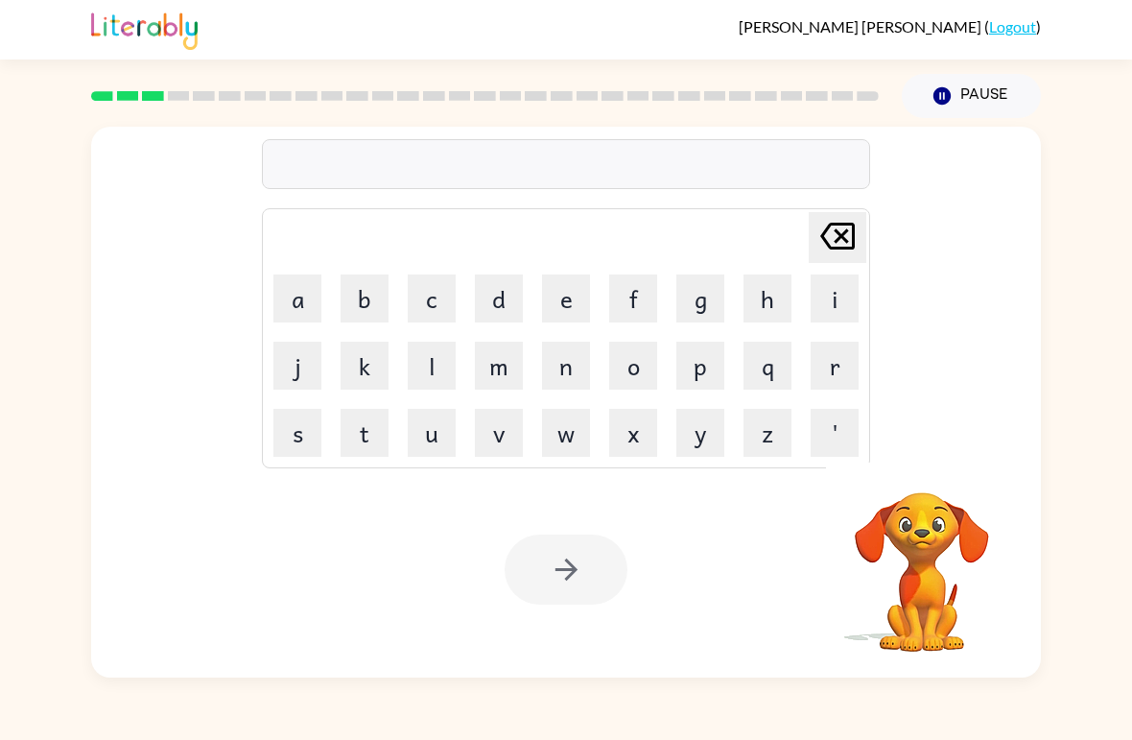
click at [499, 365] on button "m" at bounding box center [499, 366] width 48 height 48
click at [306, 298] on button "a" at bounding box center [297, 298] width 48 height 48
click at [437, 296] on button "c" at bounding box center [432, 298] width 48 height 48
click at [761, 308] on button "h" at bounding box center [768, 298] width 48 height 48
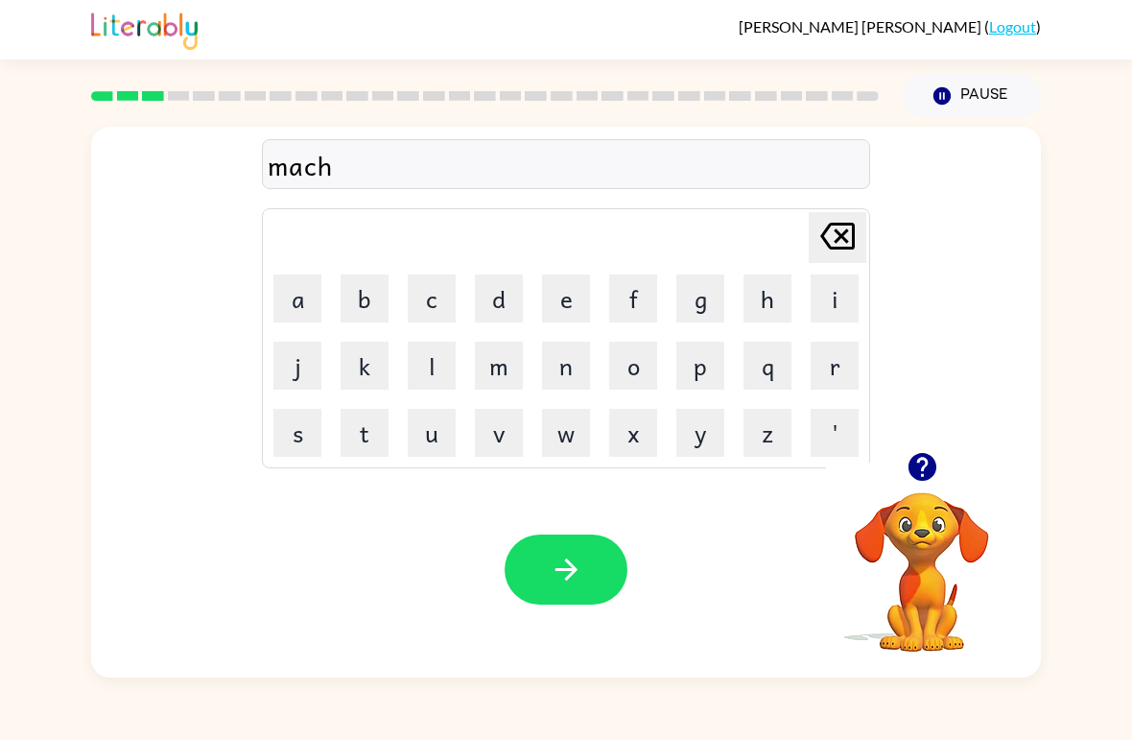
click at [833, 303] on button "i" at bounding box center [835, 298] width 48 height 48
click at [561, 372] on button "n" at bounding box center [566, 366] width 48 height 48
click at [570, 297] on button "e" at bounding box center [566, 298] width 48 height 48
click at [580, 575] on icon "button" at bounding box center [567, 570] width 34 height 34
click at [368, 441] on button "t" at bounding box center [365, 433] width 48 height 48
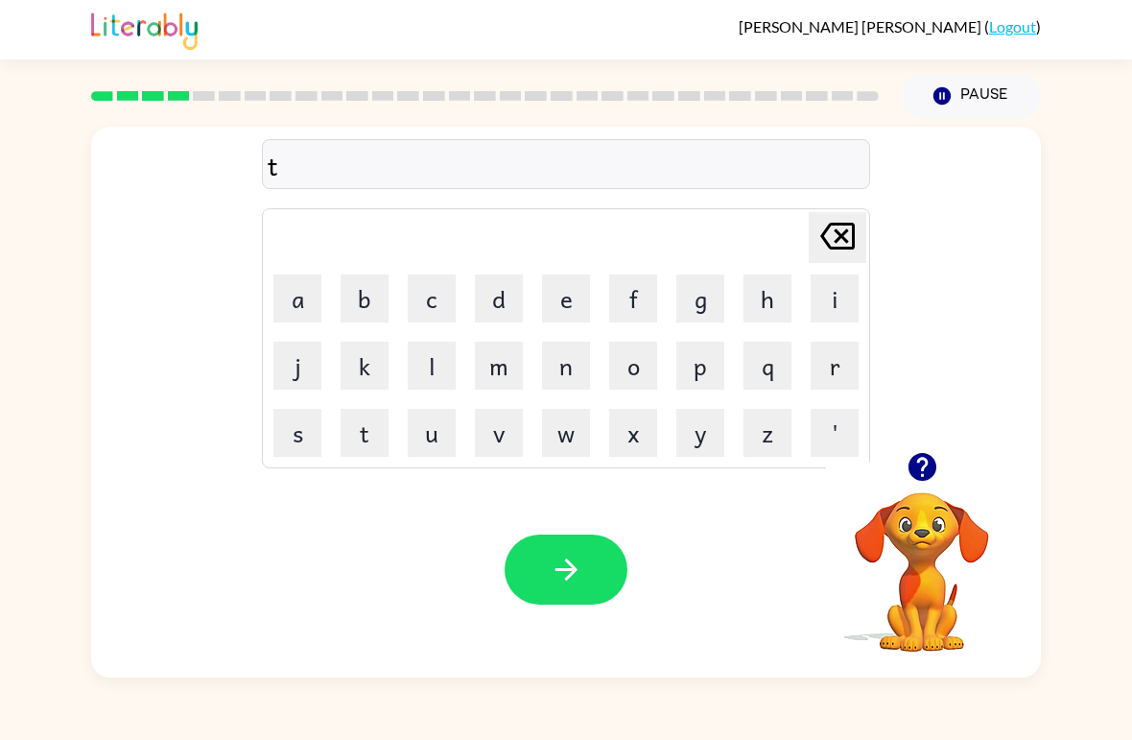
click at [836, 383] on button "r" at bounding box center [835, 366] width 48 height 48
click at [297, 295] on button "a" at bounding box center [297, 298] width 48 height 48
click at [822, 301] on button "i" at bounding box center [835, 298] width 48 height 48
click at [574, 381] on button "n" at bounding box center [566, 366] width 48 height 48
click at [569, 582] on icon "button" at bounding box center [567, 570] width 34 height 34
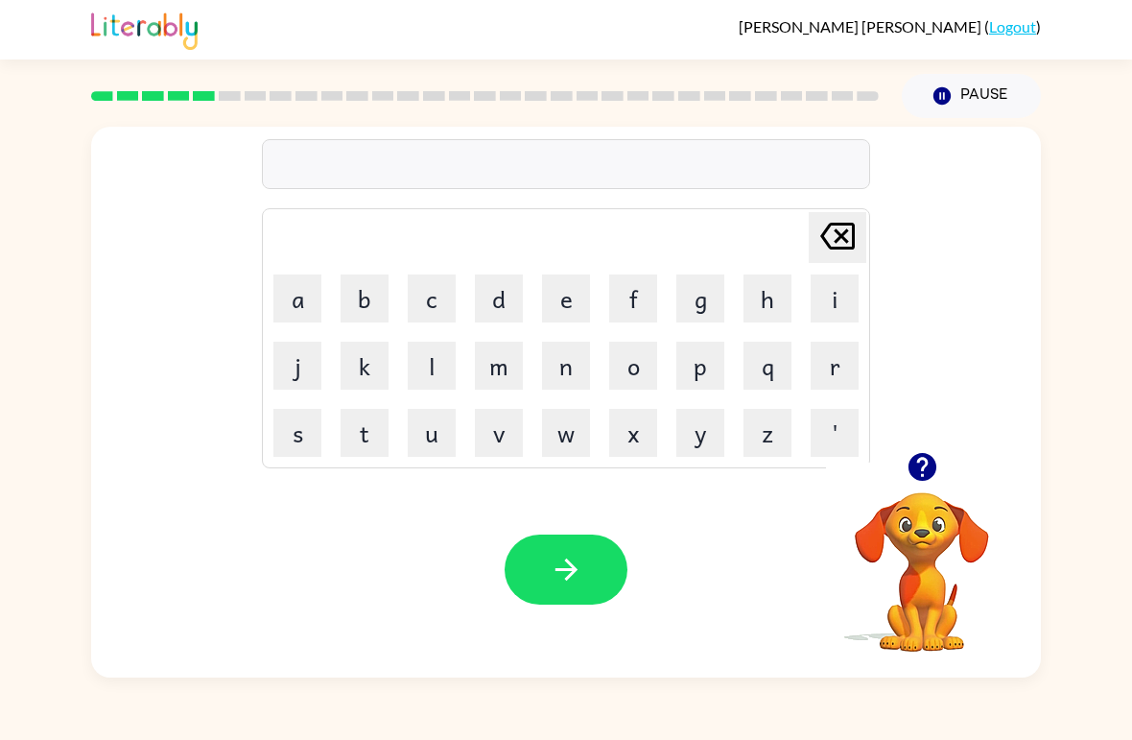
click at [502, 299] on button "d" at bounding box center [499, 298] width 48 height 48
click at [828, 304] on button "i" at bounding box center [835, 298] width 48 height 48
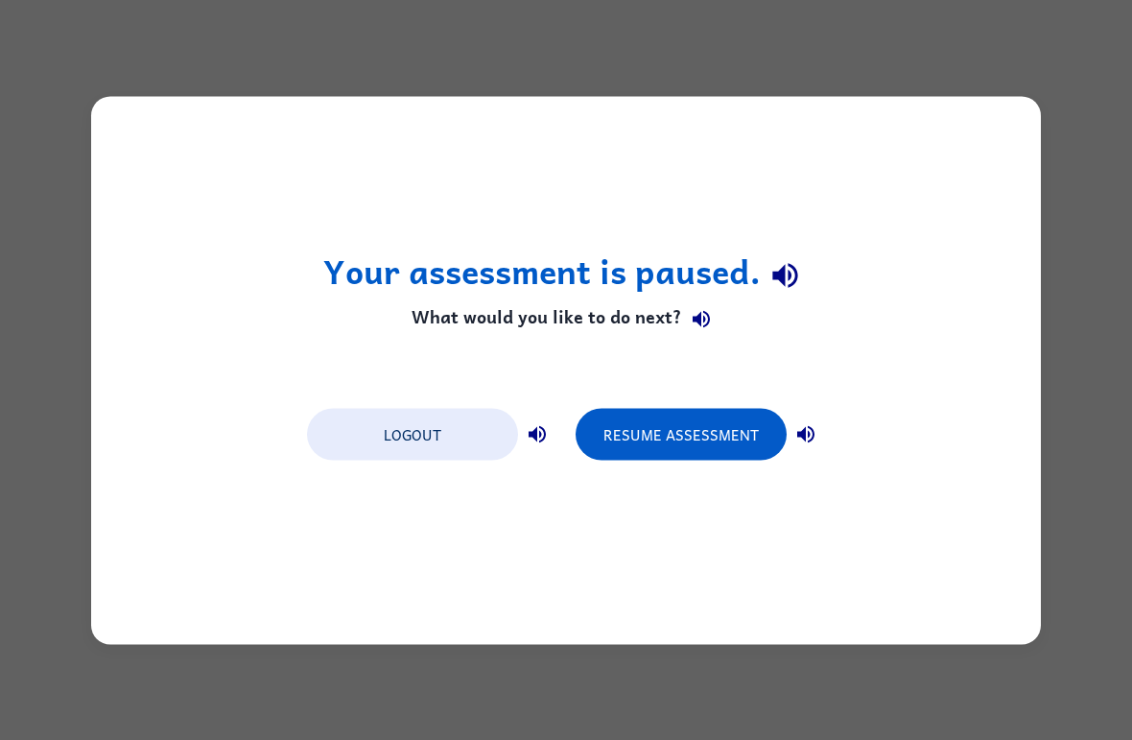
click at [794, 278] on icon "button" at bounding box center [784, 276] width 25 height 25
click at [929, 350] on div "Your assessment is paused. What would you like to do next? Logout Resume Assess…" at bounding box center [566, 370] width 950 height 548
click at [910, 521] on div "Your assessment is paused. What would you like to do next? Logout Resume Assess…" at bounding box center [566, 370] width 950 height 548
click at [917, 615] on div "Your assessment is paused. What would you like to do next? Logout Resume Assess…" at bounding box center [566, 370] width 950 height 548
click at [908, 609] on div "Your assessment is paused. What would you like to do next? Logout Resume Assess…" at bounding box center [566, 370] width 950 height 548
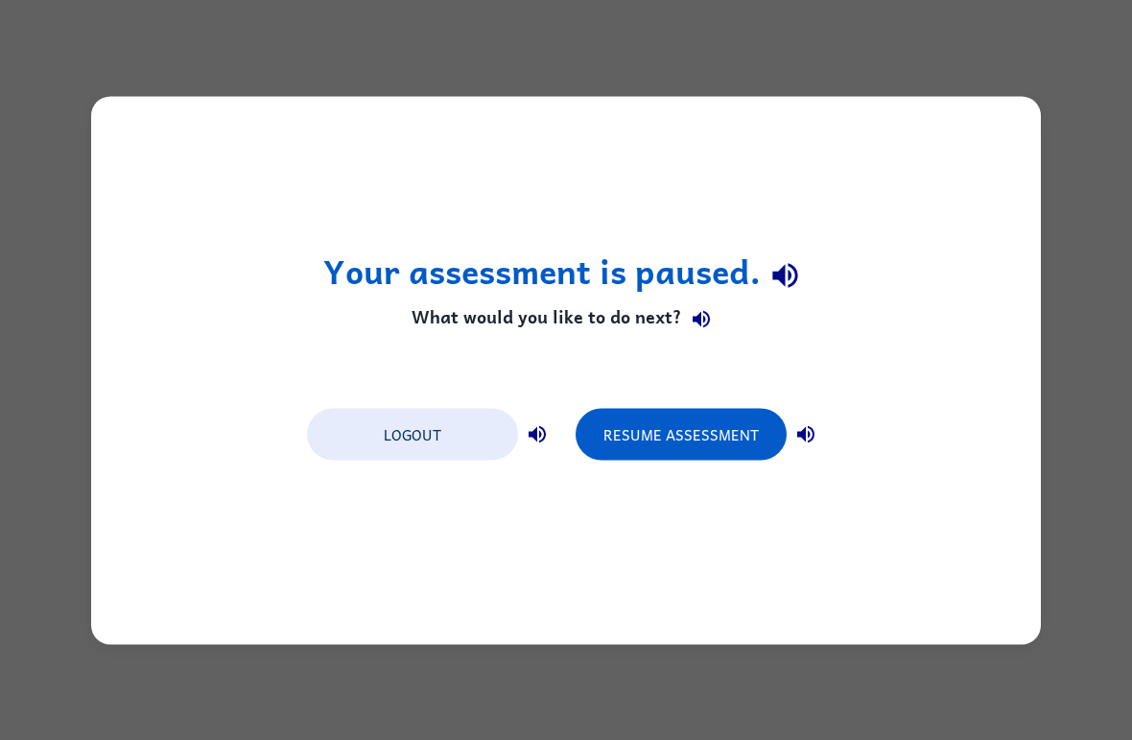
click at [702, 449] on button "Resume Assessment" at bounding box center [681, 434] width 211 height 52
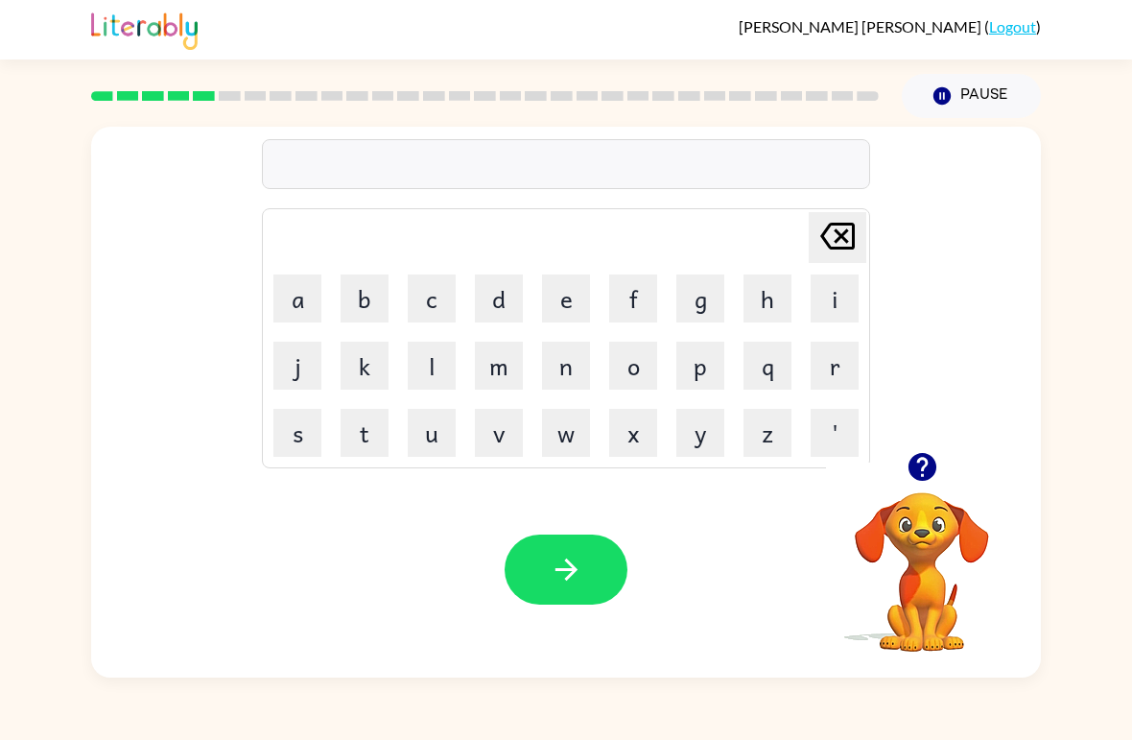
click at [840, 297] on button "i" at bounding box center [835, 298] width 48 height 48
click at [843, 228] on icon "[PERSON_NAME] last character input" at bounding box center [838, 236] width 46 height 46
click at [500, 293] on button "d" at bounding box center [499, 298] width 48 height 48
click at [838, 303] on button "i" at bounding box center [835, 298] width 48 height 48
click at [640, 287] on button "f" at bounding box center [633, 298] width 48 height 48
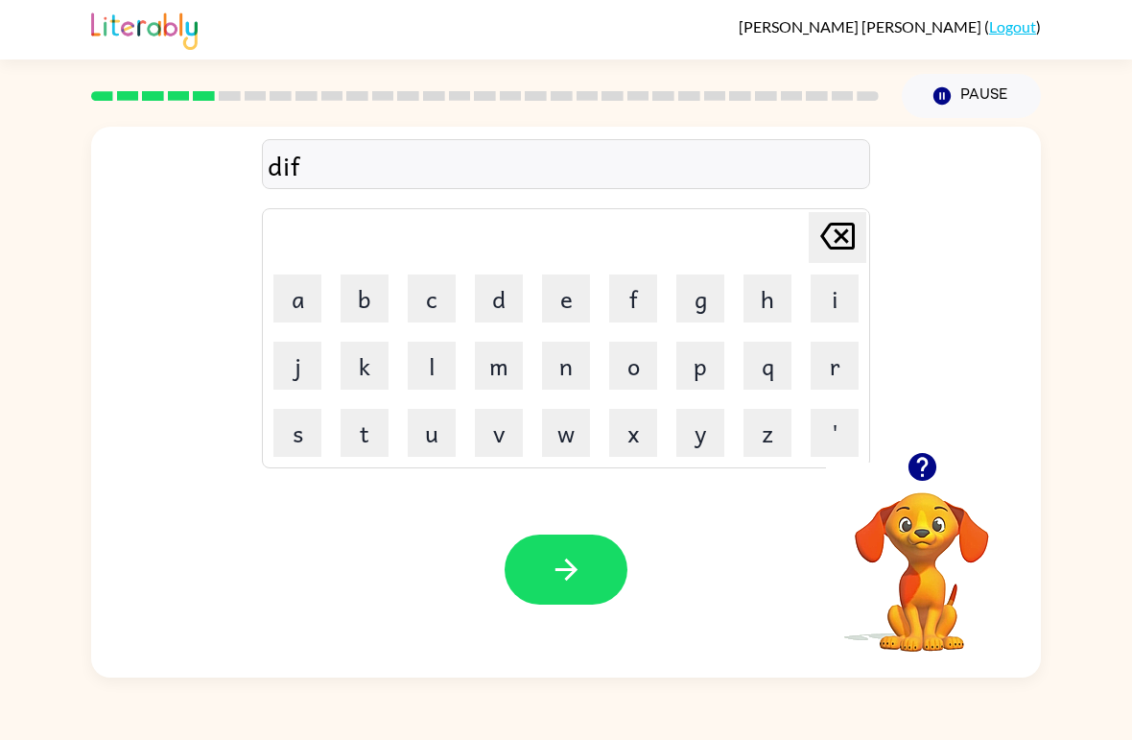
click at [569, 306] on button "e" at bounding box center [566, 298] width 48 height 48
click at [560, 386] on button "n" at bounding box center [566, 366] width 48 height 48
click at [305, 436] on button "s" at bounding box center [297, 433] width 48 height 48
click at [819, 299] on button "i" at bounding box center [835, 298] width 48 height 48
click at [506, 438] on button "v" at bounding box center [499, 433] width 48 height 48
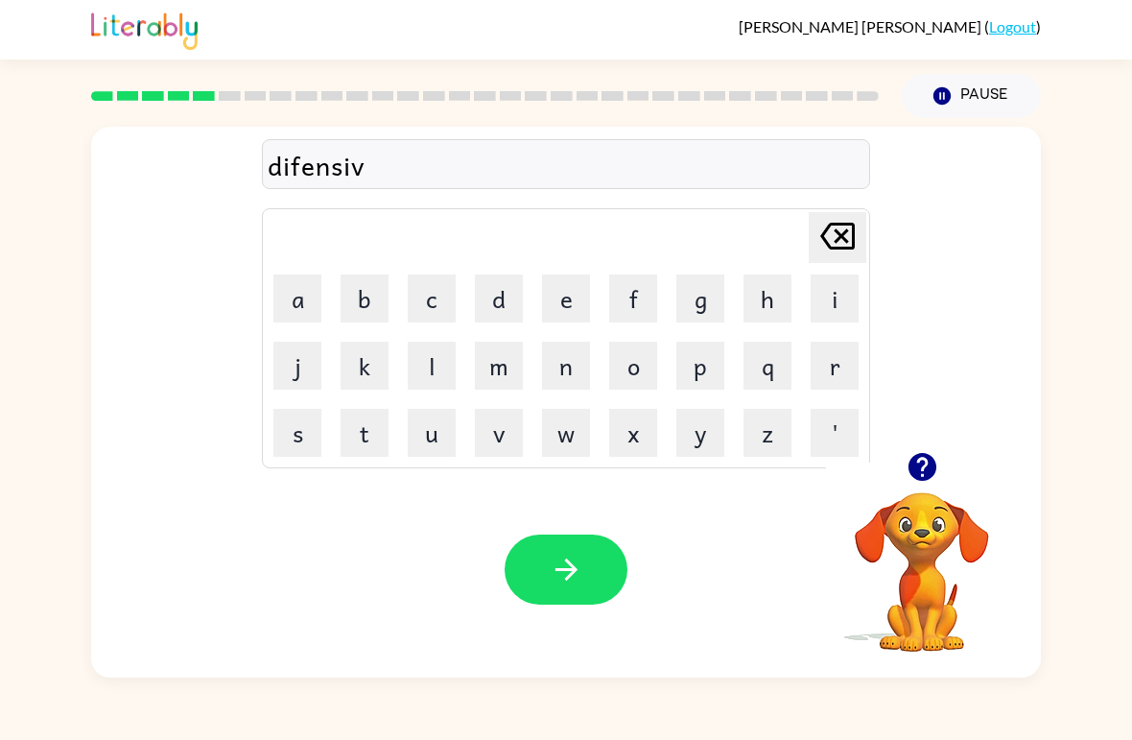
click at [551, 293] on button "e" at bounding box center [566, 298] width 48 height 48
click at [575, 550] on button "button" at bounding box center [566, 569] width 123 height 70
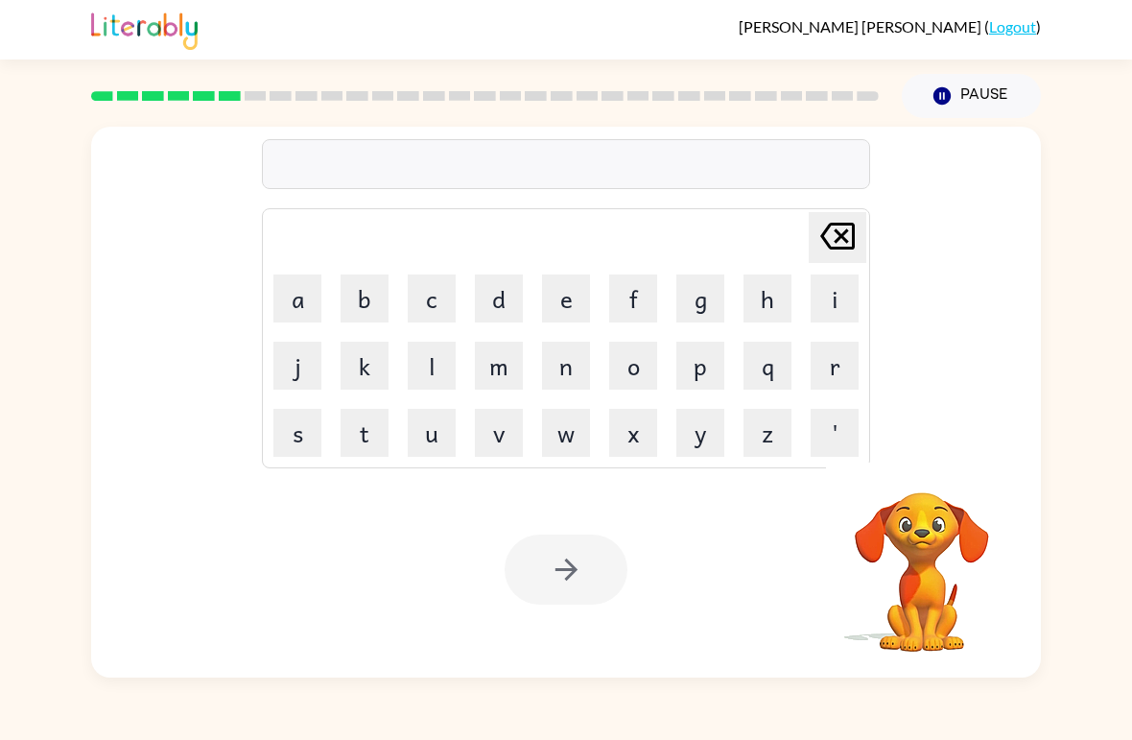
click at [509, 438] on button "v" at bounding box center [499, 433] width 48 height 48
click at [284, 285] on button "a" at bounding box center [297, 298] width 48 height 48
click at [423, 295] on button "c" at bounding box center [432, 298] width 48 height 48
click at [316, 288] on button "a" at bounding box center [297, 298] width 48 height 48
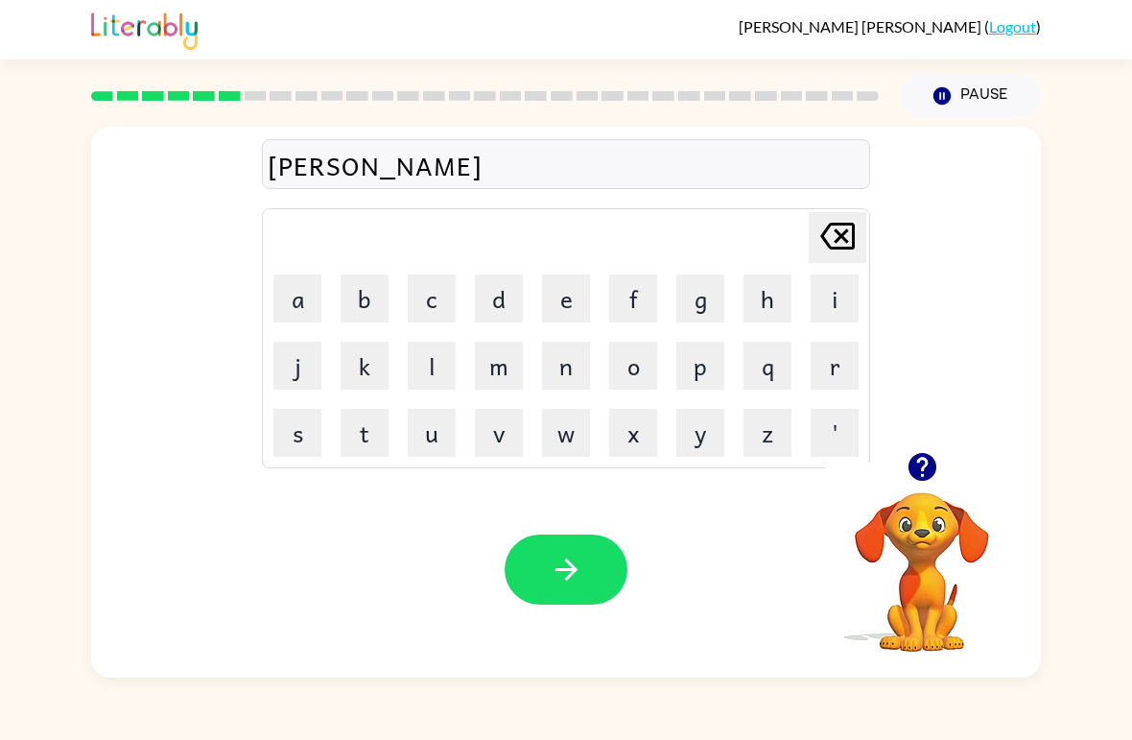
click at [379, 421] on button "t" at bounding box center [365, 433] width 48 height 48
click at [851, 308] on button "i" at bounding box center [835, 298] width 48 height 48
click at [635, 366] on button "o" at bounding box center [633, 366] width 48 height 48
click at [556, 371] on button "n" at bounding box center [566, 366] width 48 height 48
click at [582, 567] on icon "button" at bounding box center [567, 570] width 34 height 34
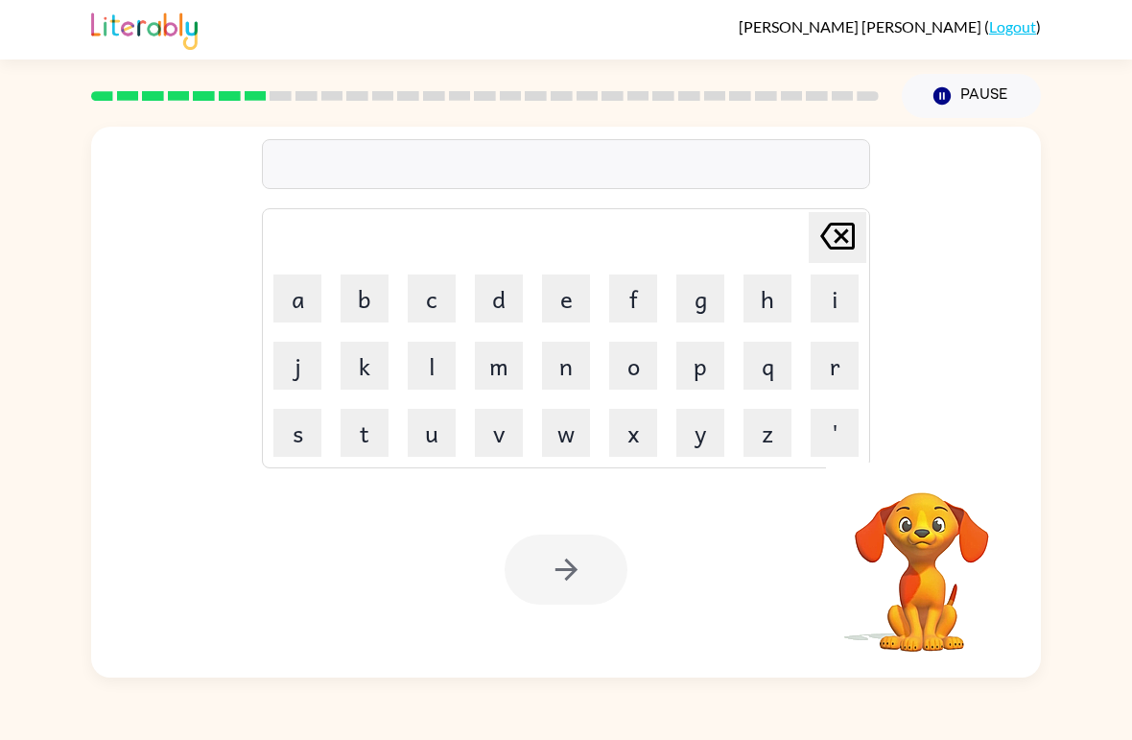
click at [708, 373] on button "p" at bounding box center [700, 366] width 48 height 48
click at [643, 371] on button "o" at bounding box center [633, 366] width 48 height 48
click at [504, 303] on button "d" at bounding box center [499, 298] width 48 height 48
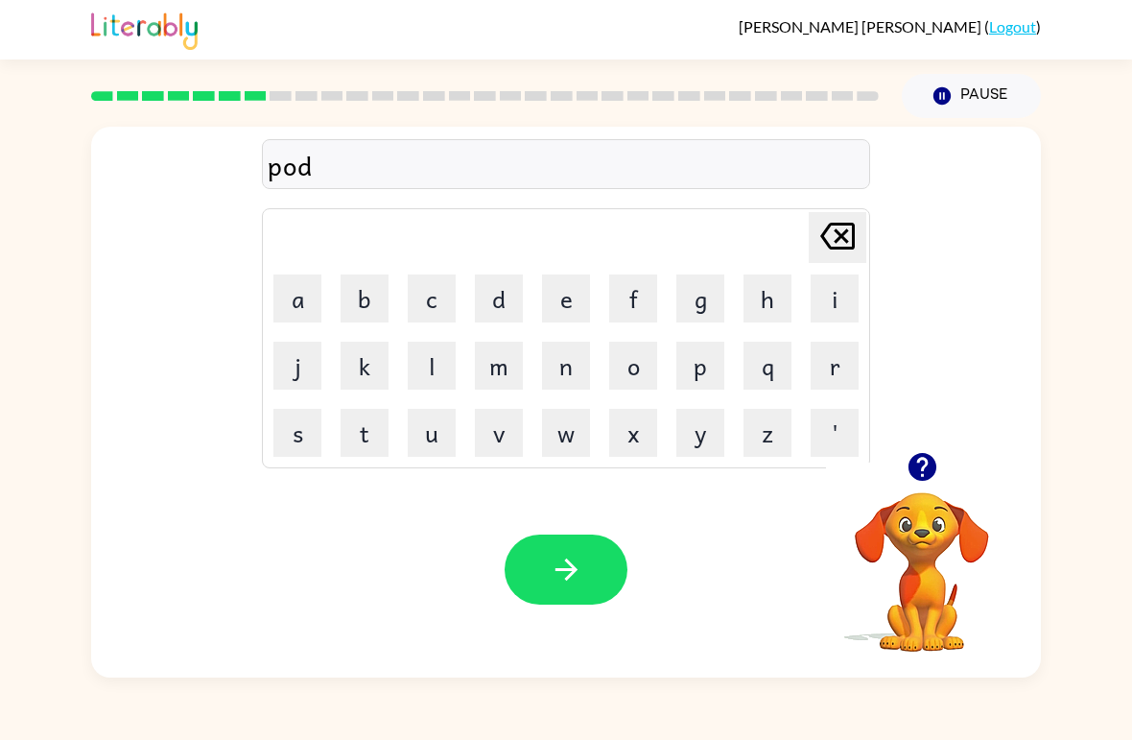
click at [438, 377] on button "l" at bounding box center [432, 366] width 48 height 48
click at [569, 301] on button "e" at bounding box center [566, 298] width 48 height 48
click at [815, 237] on icon "[PERSON_NAME] last character input" at bounding box center [838, 236] width 46 height 46
click at [822, 248] on icon "[PERSON_NAME] last character input" at bounding box center [838, 236] width 46 height 46
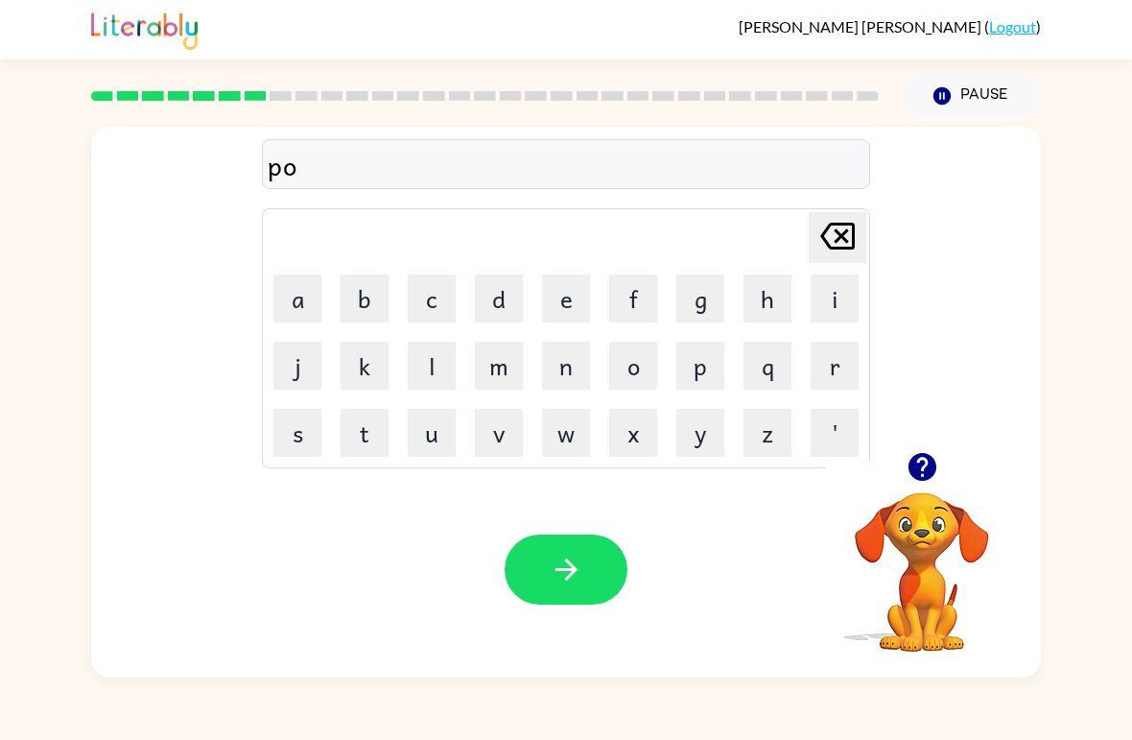
click at [821, 247] on icon "[PERSON_NAME] last character input" at bounding box center [838, 236] width 46 height 46
click at [438, 432] on button "u" at bounding box center [432, 433] width 48 height 48
click at [503, 300] on button "d" at bounding box center [499, 298] width 48 height 48
click at [436, 376] on button "l" at bounding box center [432, 366] width 48 height 48
click at [574, 302] on button "e" at bounding box center [566, 298] width 48 height 48
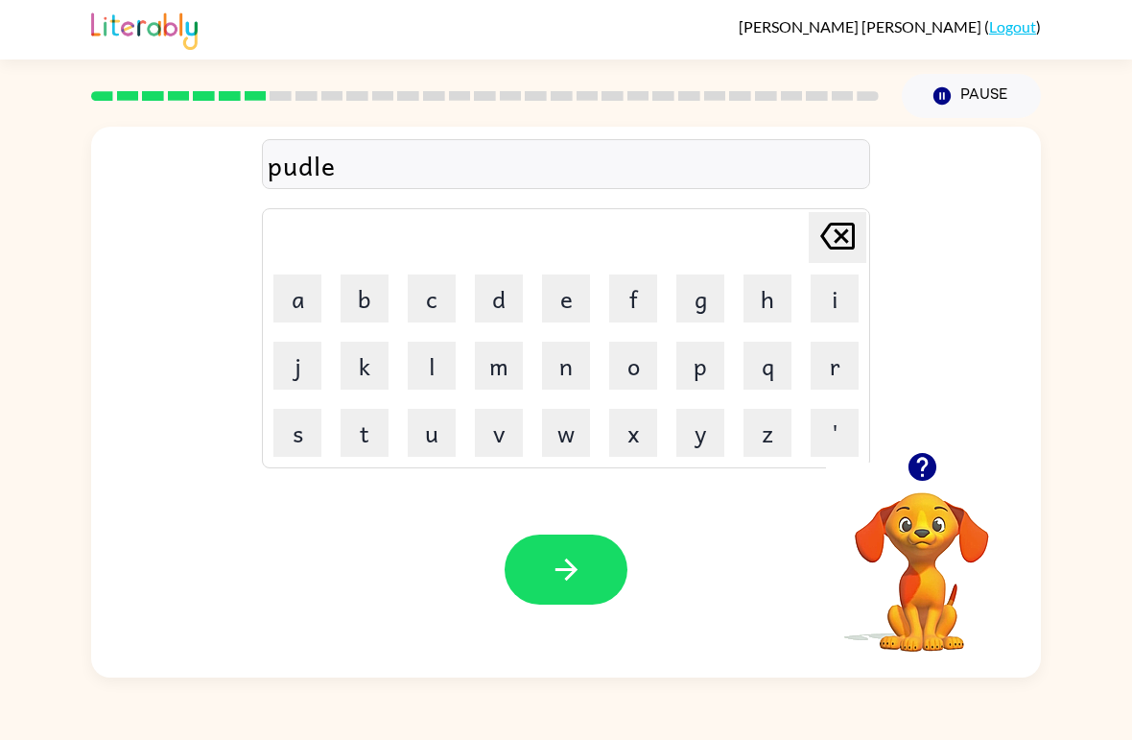
click at [584, 571] on button "button" at bounding box center [566, 569] width 123 height 70
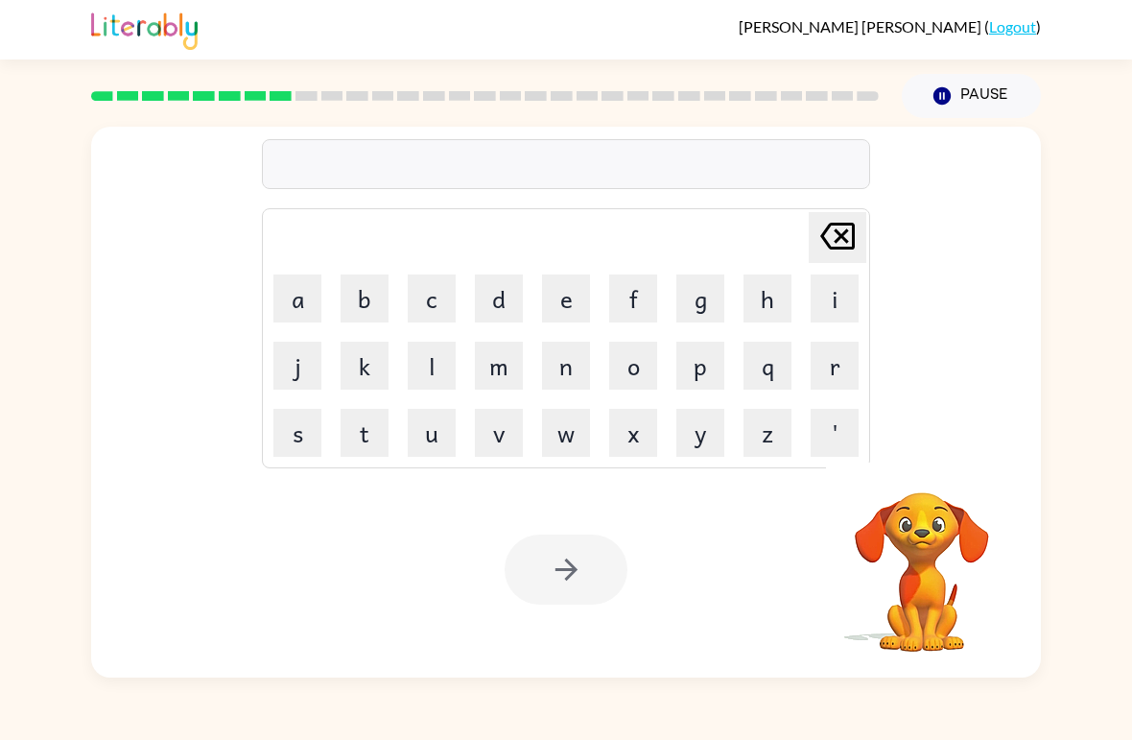
click at [490, 388] on button "m" at bounding box center [499, 366] width 48 height 48
click at [836, 305] on button "i" at bounding box center [835, 298] width 48 height 48
click at [847, 368] on button "r" at bounding box center [835, 366] width 48 height 48
click at [297, 313] on button "a" at bounding box center [297, 298] width 48 height 48
click at [442, 304] on button "c" at bounding box center [432, 298] width 48 height 48
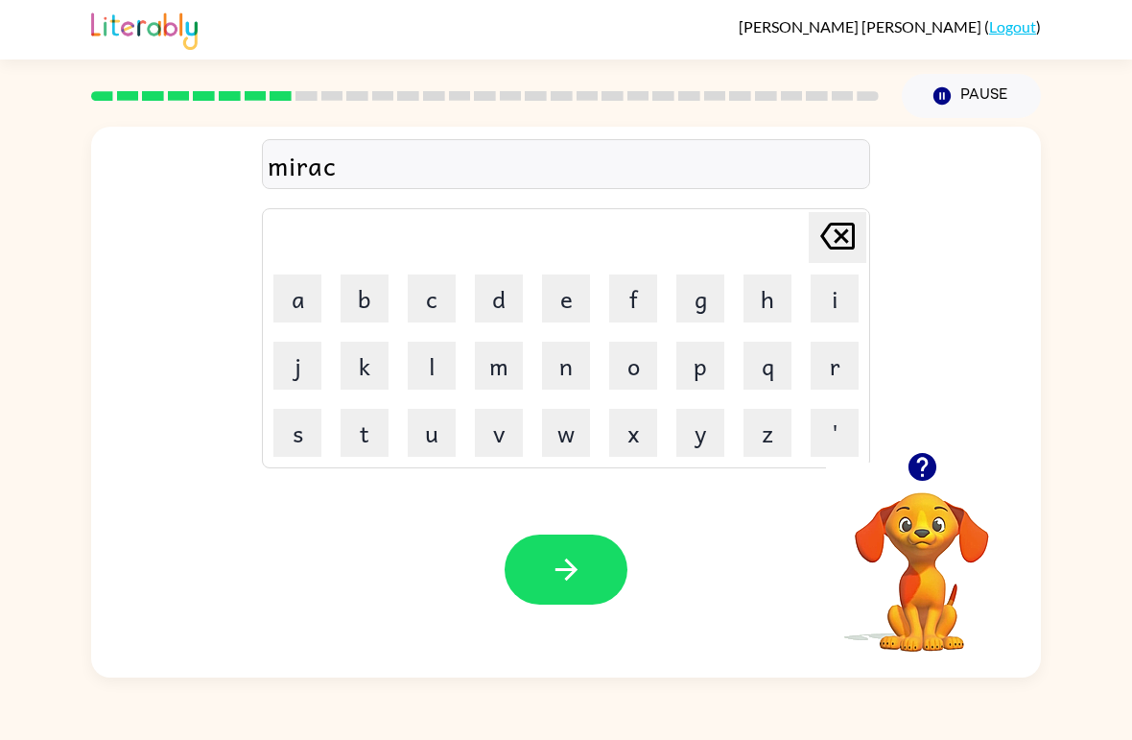
click at [443, 450] on button "u" at bounding box center [432, 433] width 48 height 48
click at [424, 375] on button "l" at bounding box center [432, 366] width 48 height 48
click at [836, 237] on icon "[PERSON_NAME] last character input" at bounding box center [838, 236] width 46 height 46
click at [835, 237] on icon "[PERSON_NAME] last character input" at bounding box center [838, 236] width 46 height 46
click at [642, 369] on button "o" at bounding box center [633, 366] width 48 height 48
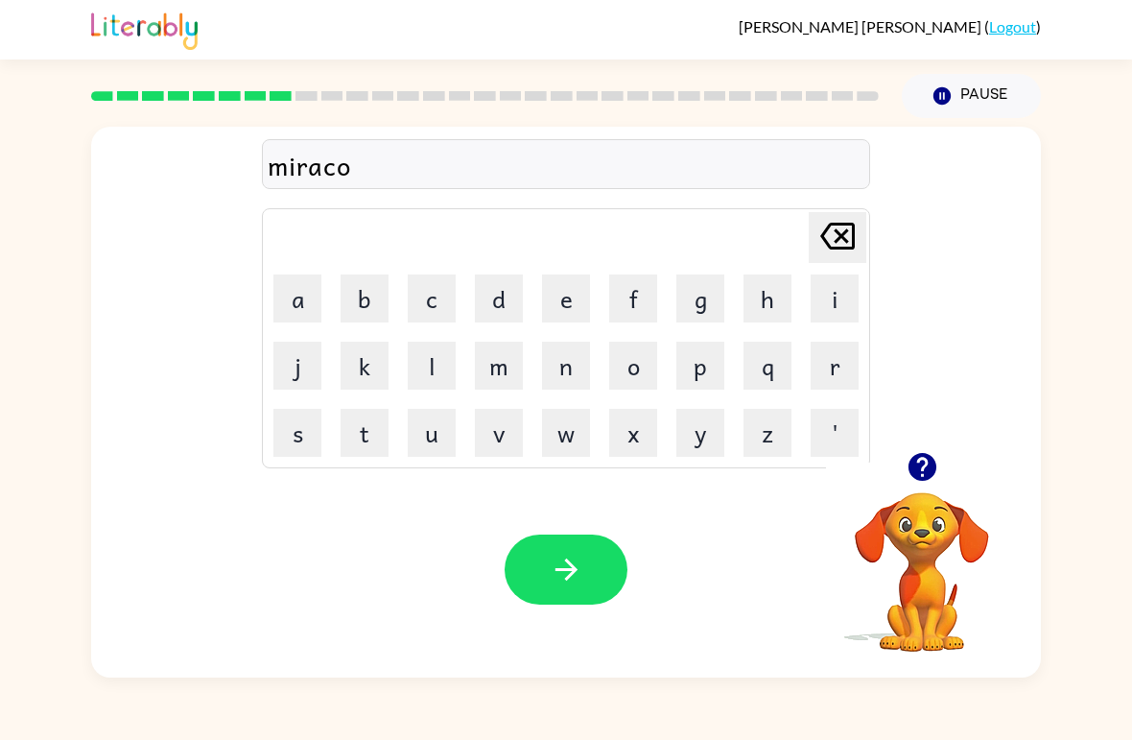
click at [450, 373] on button "l" at bounding box center [432, 366] width 48 height 48
click at [832, 245] on icon "[PERSON_NAME] last character input" at bounding box center [838, 236] width 46 height 46
click at [831, 245] on icon "[PERSON_NAME] last character input" at bounding box center [838, 236] width 46 height 46
click at [438, 445] on button "u" at bounding box center [432, 433] width 48 height 48
click at [437, 381] on button "l" at bounding box center [432, 366] width 48 height 48
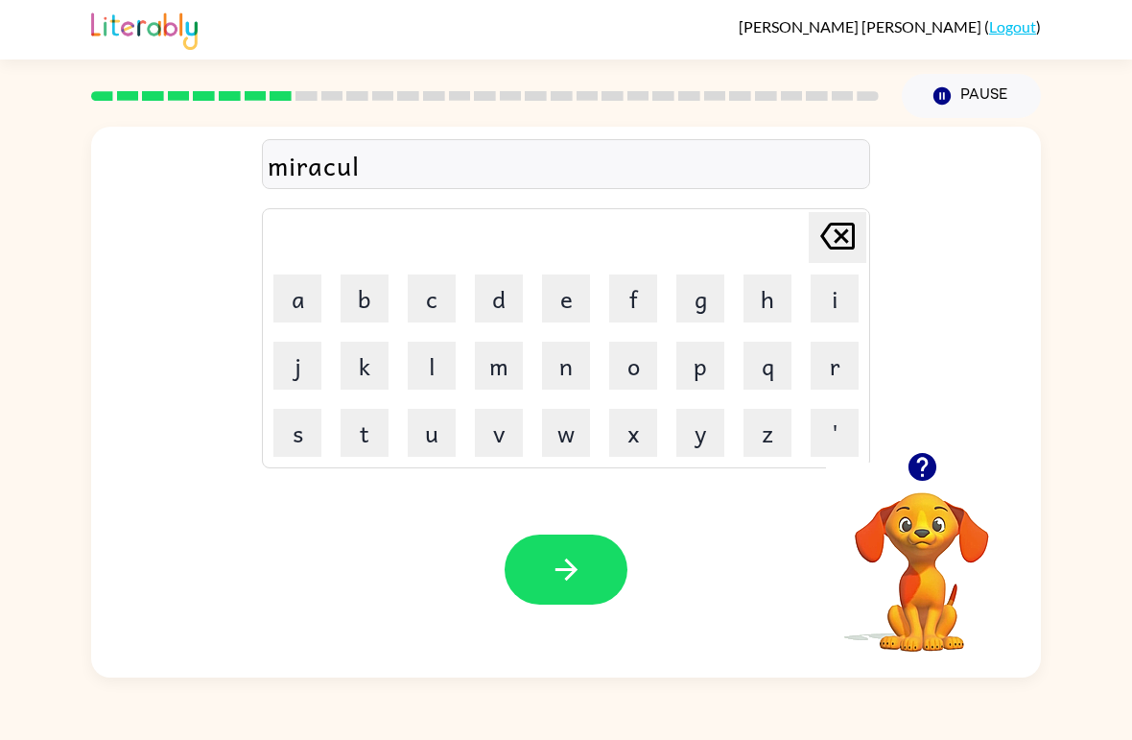
click at [579, 576] on icon "button" at bounding box center [567, 570] width 34 height 34
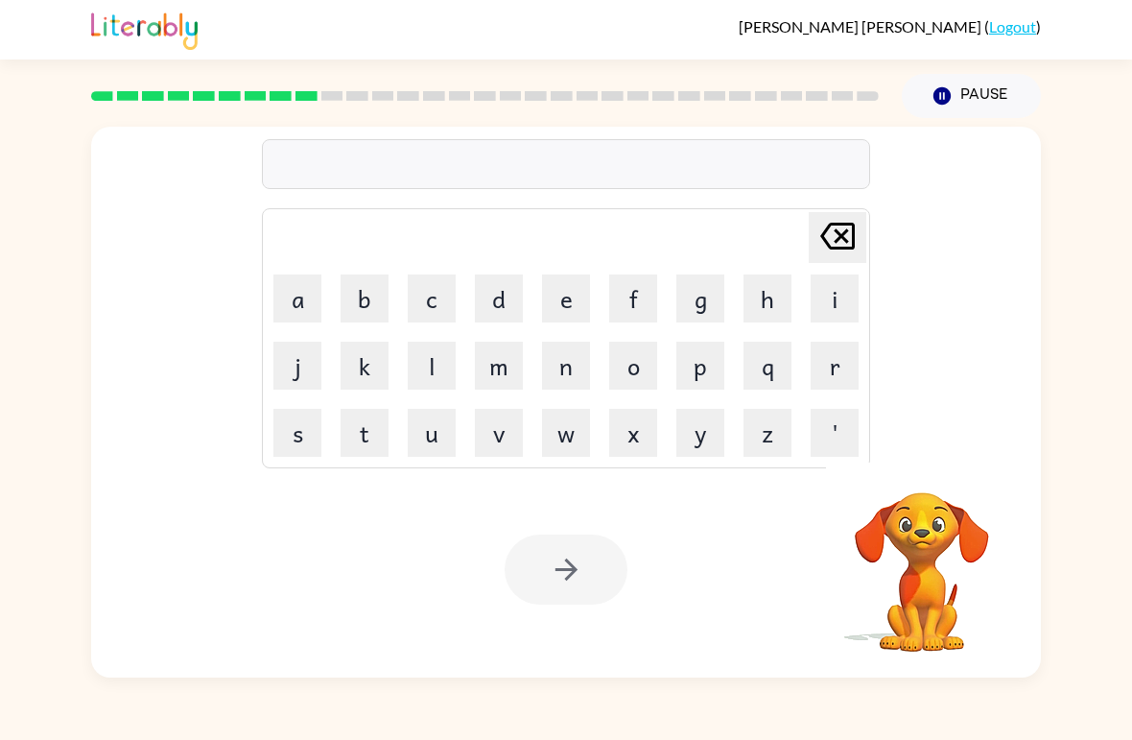
click at [504, 373] on button "m" at bounding box center [499, 366] width 48 height 48
click at [824, 302] on button "i" at bounding box center [835, 298] width 48 height 48
click at [503, 294] on button "d" at bounding box center [499, 298] width 48 height 48
click at [501, 366] on button "m" at bounding box center [499, 366] width 48 height 48
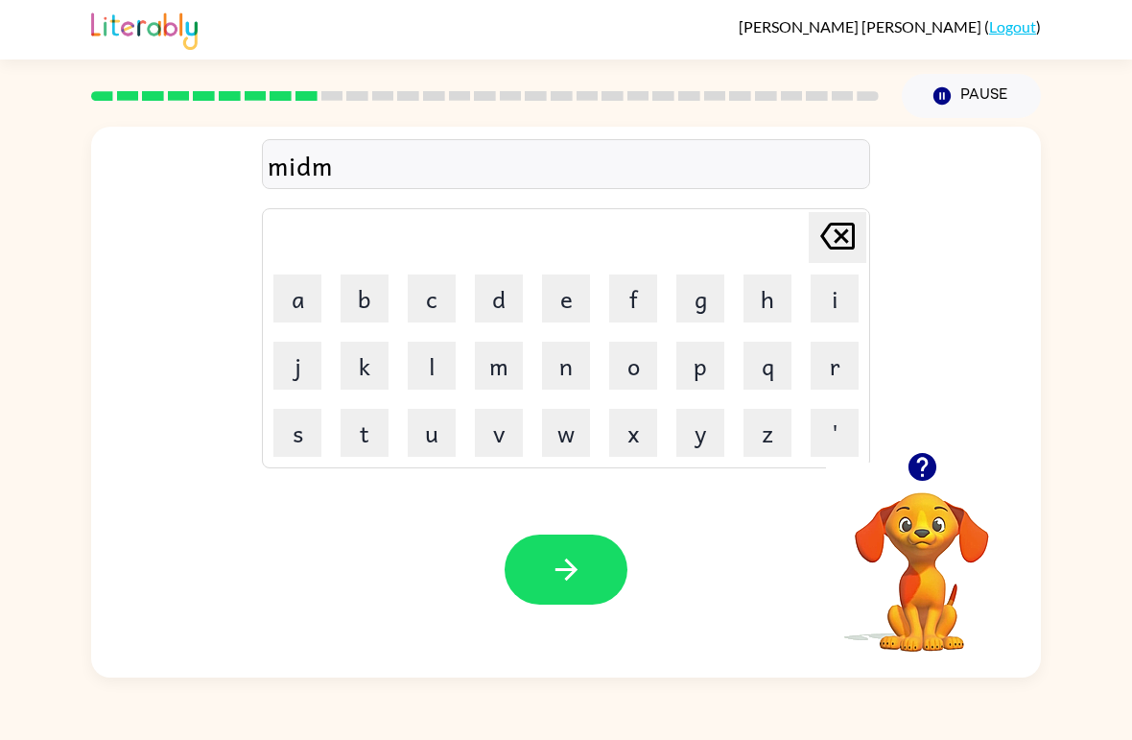
click at [632, 375] on button "o" at bounding box center [633, 366] width 48 height 48
click at [840, 367] on button "r" at bounding box center [835, 366] width 48 height 48
click at [581, 373] on button "n" at bounding box center [566, 366] width 48 height 48
click at [843, 300] on button "i" at bounding box center [835, 298] width 48 height 48
click at [573, 382] on button "n" at bounding box center [566, 366] width 48 height 48
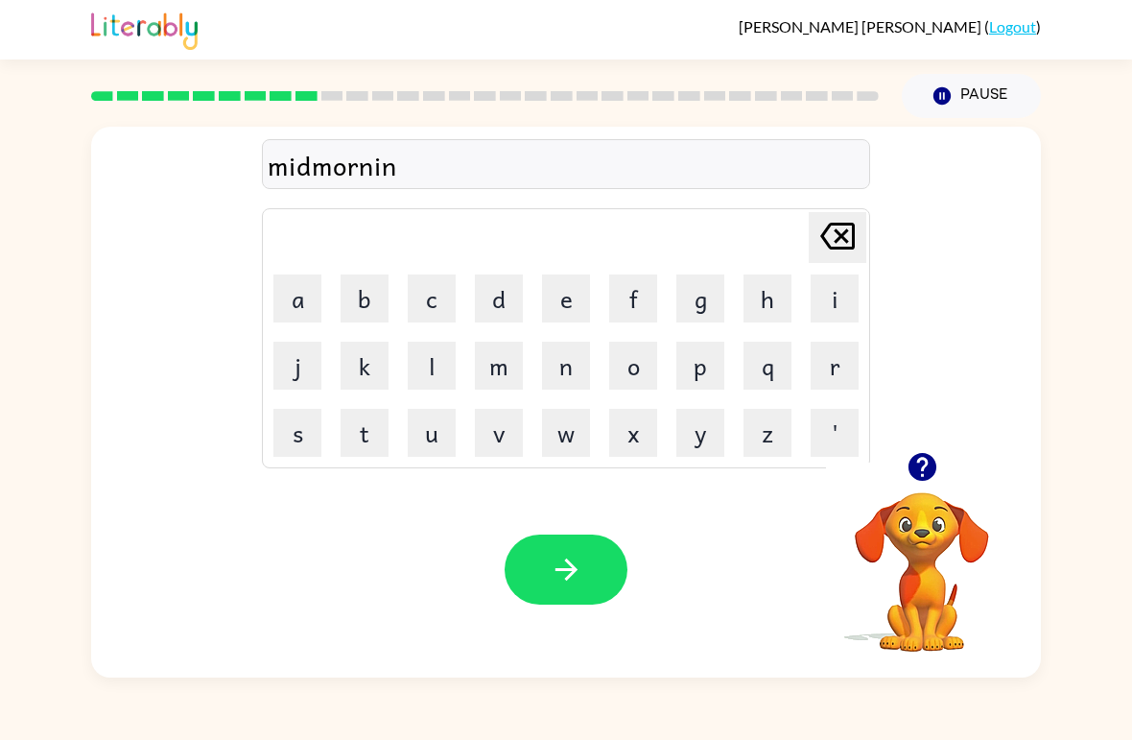
click at [701, 296] on button "g" at bounding box center [700, 298] width 48 height 48
click at [603, 679] on div "[PERSON_NAME] ( Logout ) Pause Pause midmorning Delete Delete last character in…" at bounding box center [566, 370] width 1132 height 740
click at [593, 598] on button "button" at bounding box center [566, 569] width 123 height 70
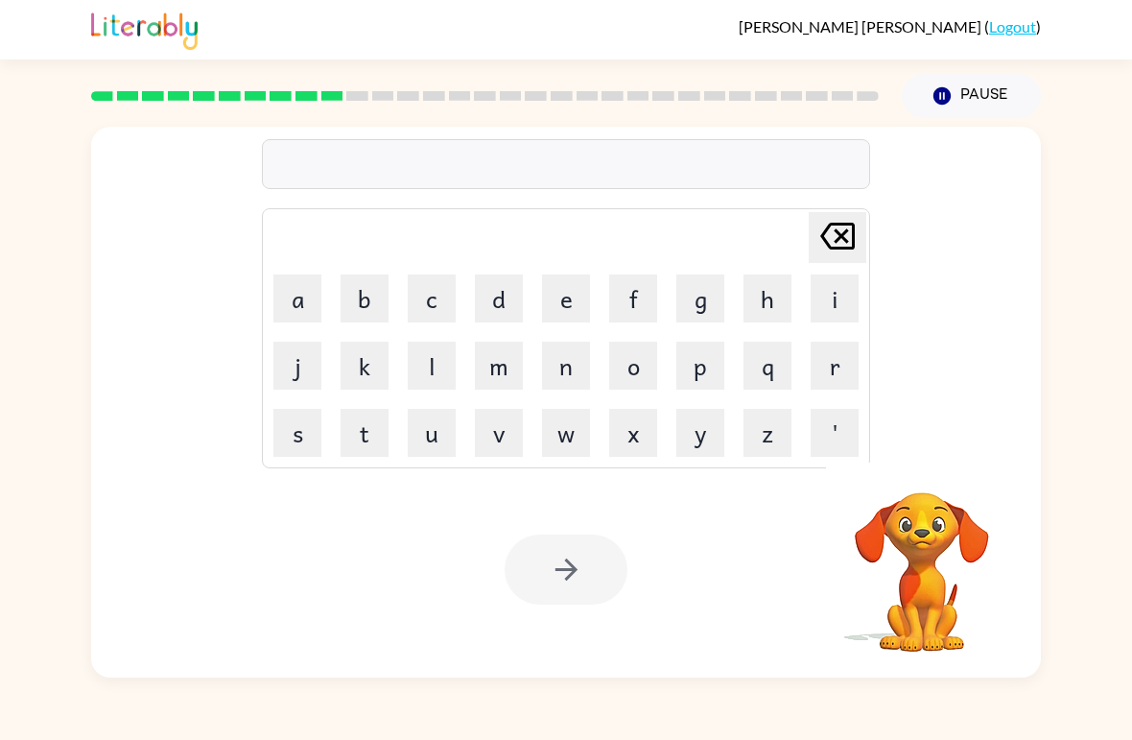
click at [489, 302] on button "d" at bounding box center [499, 298] width 48 height 48
click at [843, 294] on button "i" at bounding box center [835, 298] width 48 height 48
click at [309, 438] on button "s" at bounding box center [297, 433] width 48 height 48
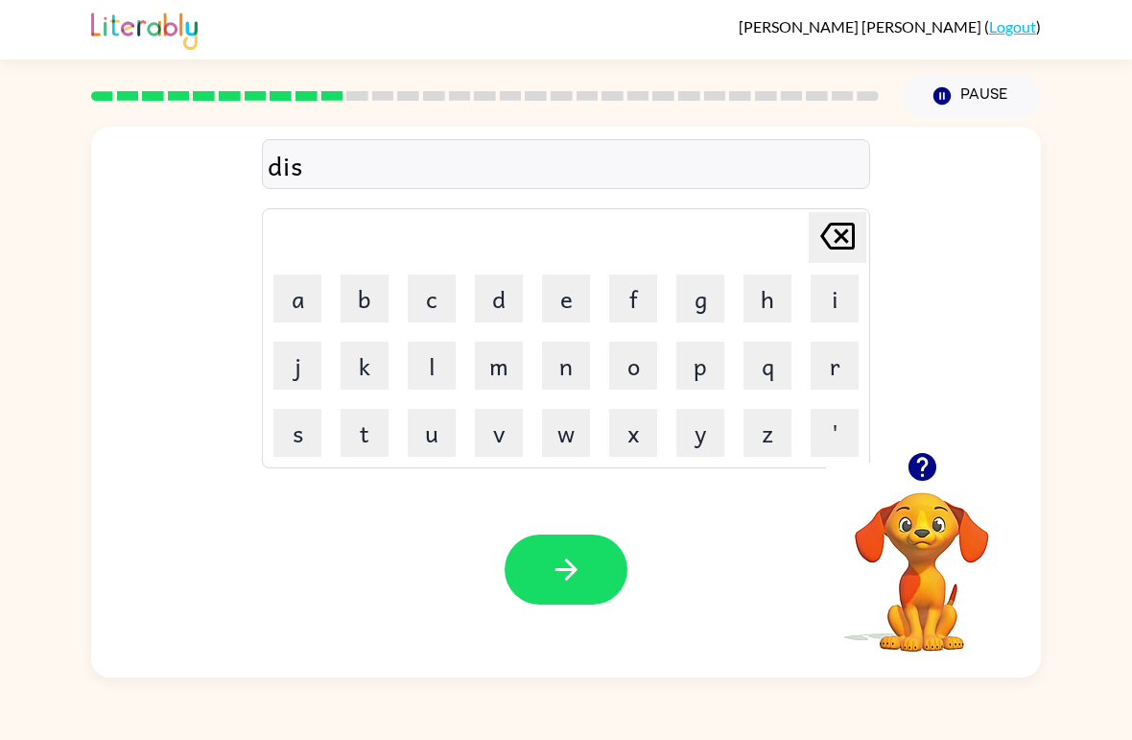
click at [370, 444] on button "t" at bounding box center [365, 433] width 48 height 48
click at [824, 370] on button "r" at bounding box center [835, 366] width 48 height 48
click at [432, 443] on button "u" at bounding box center [432, 433] width 48 height 48
click at [303, 443] on button "s" at bounding box center [297, 433] width 48 height 48
click at [361, 426] on button "t" at bounding box center [365, 433] width 48 height 48
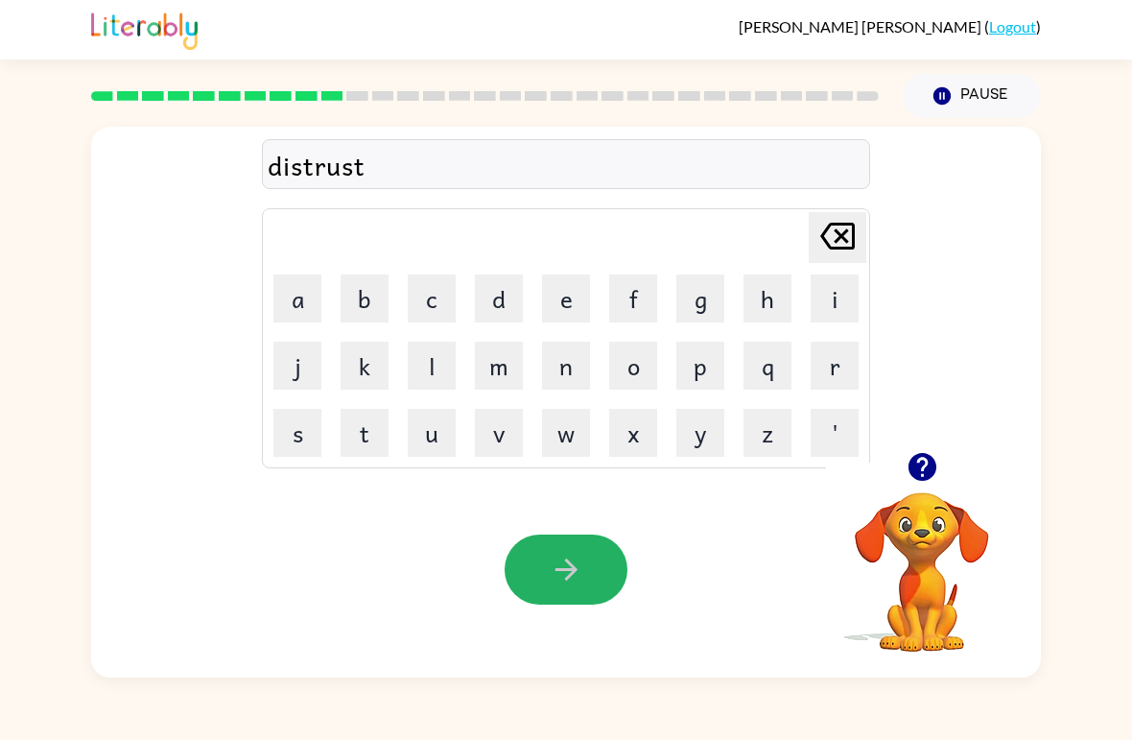
click at [568, 578] on icon "button" at bounding box center [566, 569] width 22 height 22
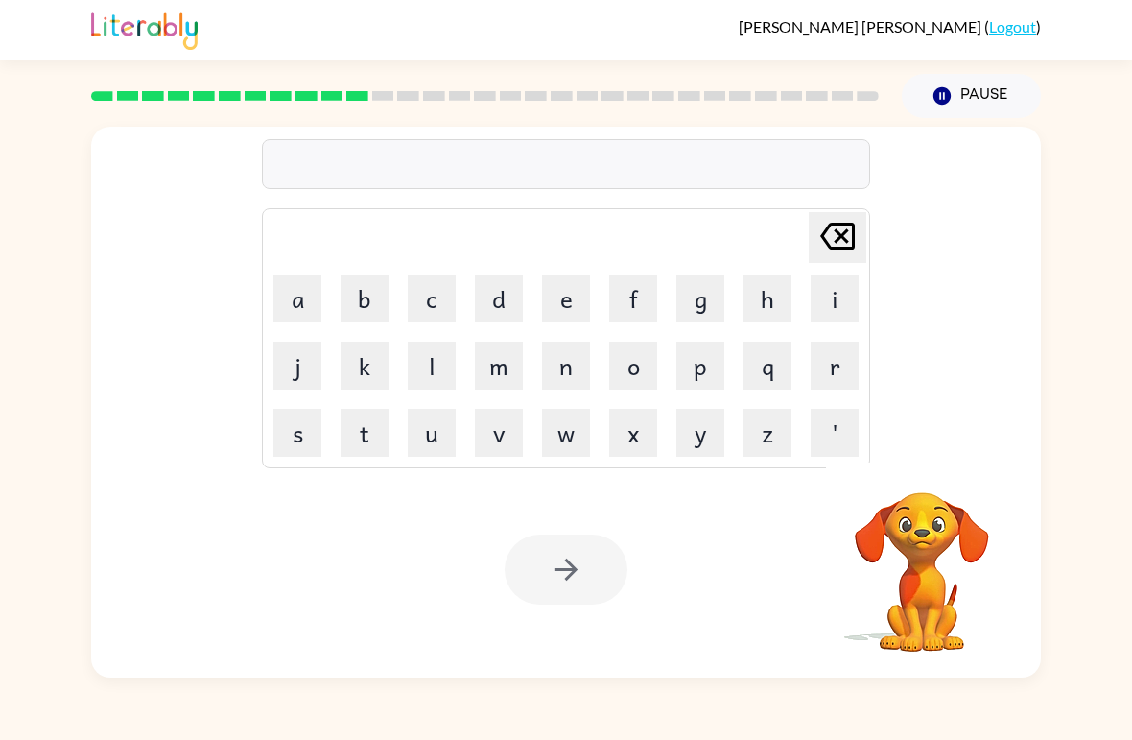
click at [840, 372] on button "r" at bounding box center [835, 366] width 48 height 48
click at [638, 383] on button "o" at bounding box center [633, 366] width 48 height 48
click at [442, 434] on button "u" at bounding box center [432, 433] width 48 height 48
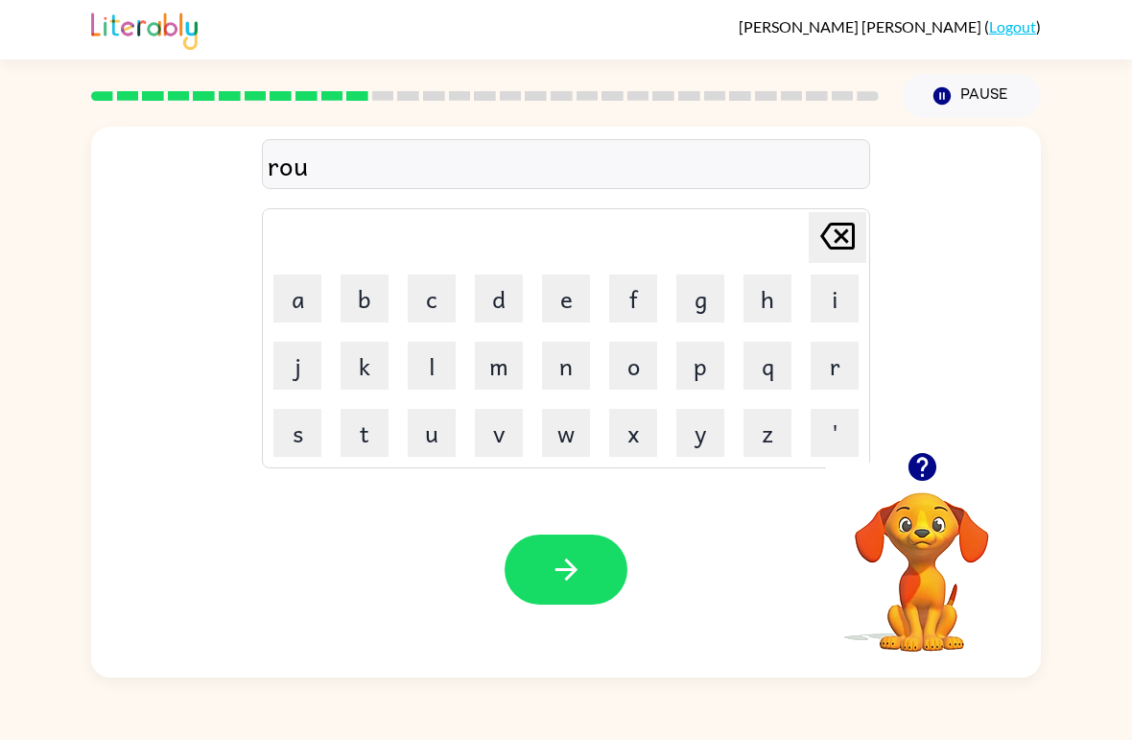
click at [496, 291] on button "d" at bounding box center [499, 298] width 48 height 48
click at [576, 308] on button "e" at bounding box center [566, 298] width 48 height 48
click at [568, 586] on icon "button" at bounding box center [567, 570] width 34 height 34
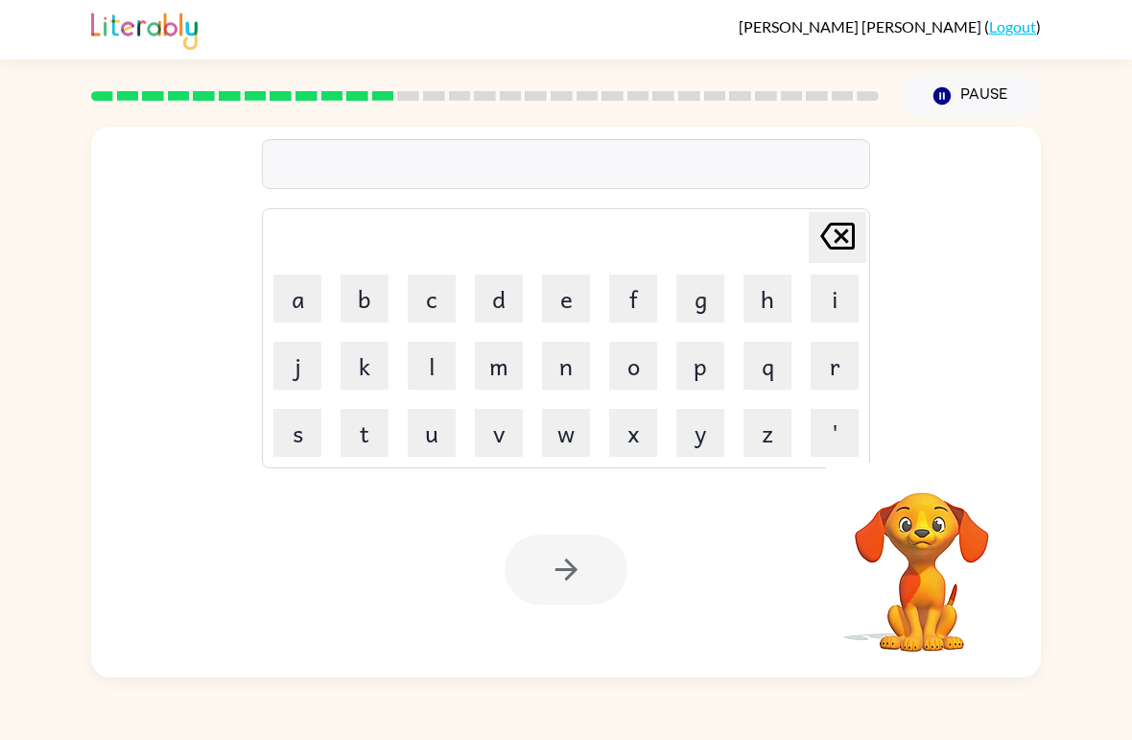
click at [437, 455] on button "u" at bounding box center [432, 433] width 48 height 48
click at [702, 382] on button "p" at bounding box center [700, 366] width 48 height 48
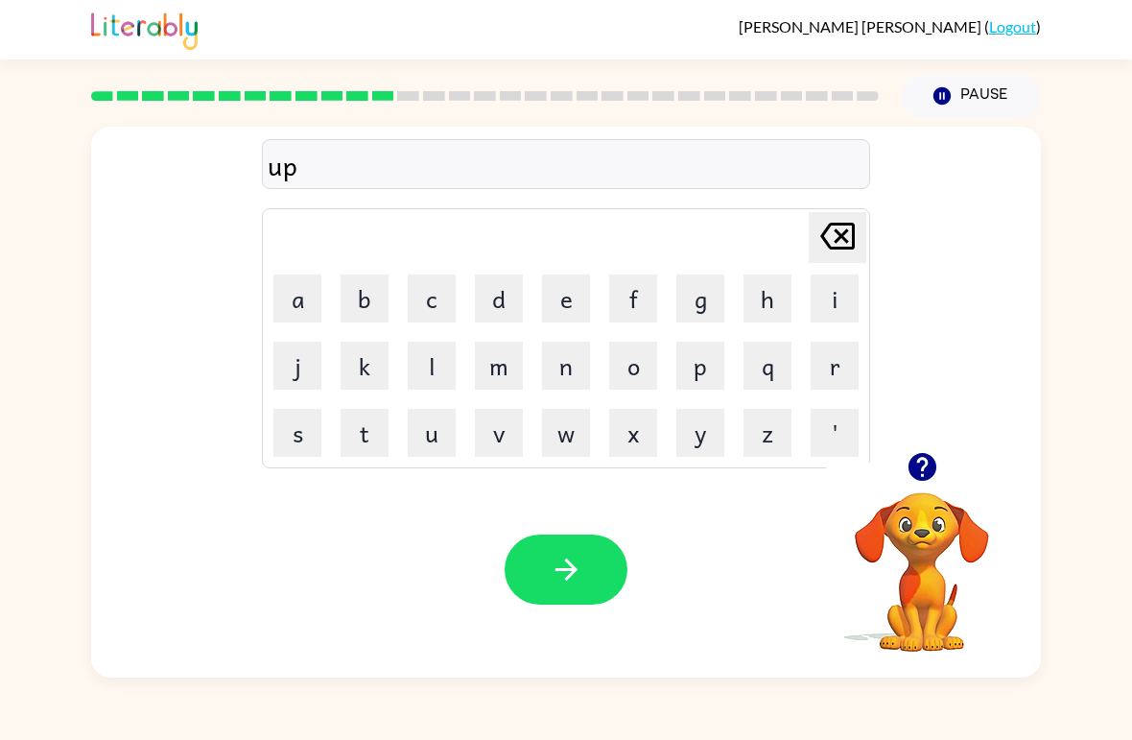
click at [710, 297] on button "g" at bounding box center [700, 298] width 48 height 48
click at [814, 374] on button "r" at bounding box center [835, 366] width 48 height 48
click at [306, 287] on button "a" at bounding box center [297, 298] width 48 height 48
click at [499, 300] on button "d" at bounding box center [499, 298] width 48 height 48
click at [563, 295] on button "e" at bounding box center [566, 298] width 48 height 48
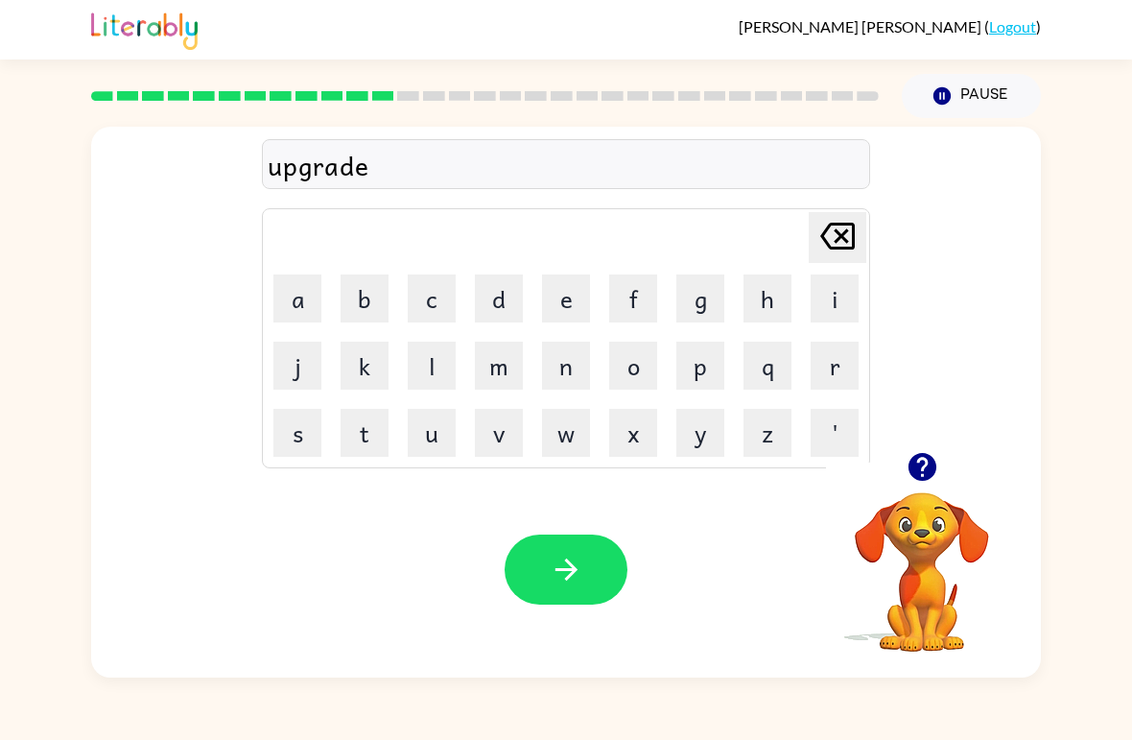
click at [552, 589] on button "button" at bounding box center [566, 569] width 123 height 70
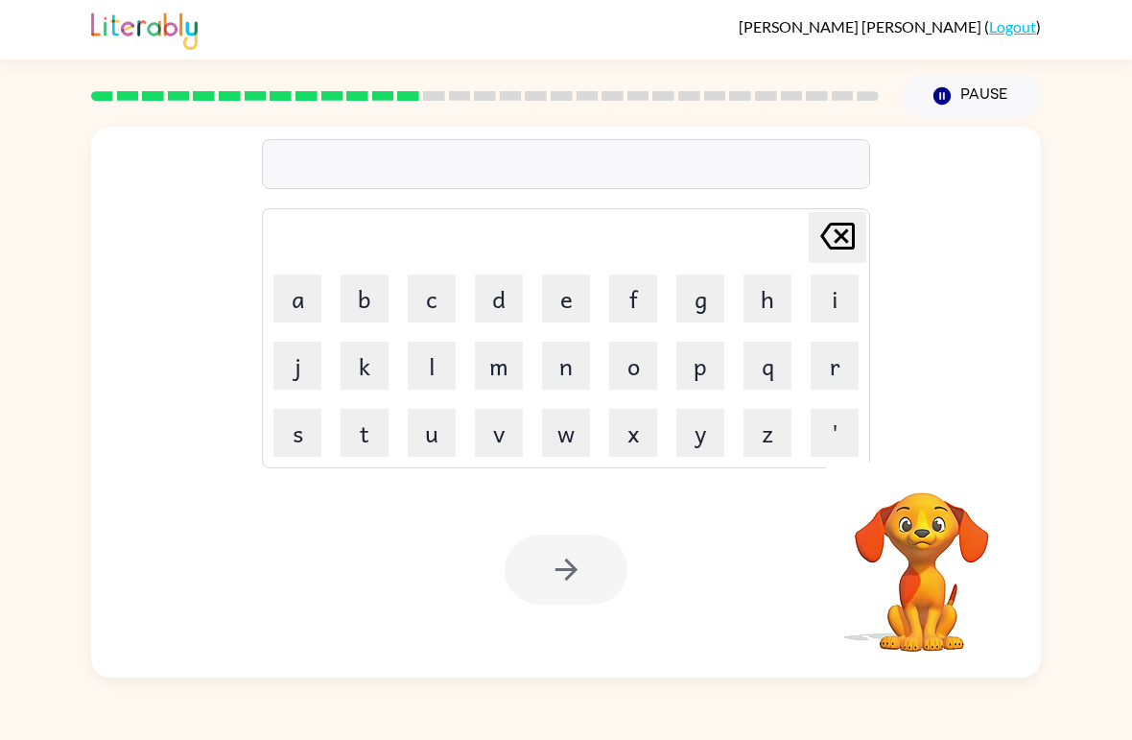
click at [508, 371] on button "m" at bounding box center [499, 366] width 48 height 48
click at [302, 301] on button "a" at bounding box center [297, 298] width 48 height 48
click at [508, 312] on button "d" at bounding box center [499, 298] width 48 height 48
click at [568, 375] on button "n" at bounding box center [566, 366] width 48 height 48
click at [568, 307] on button "e" at bounding box center [566, 298] width 48 height 48
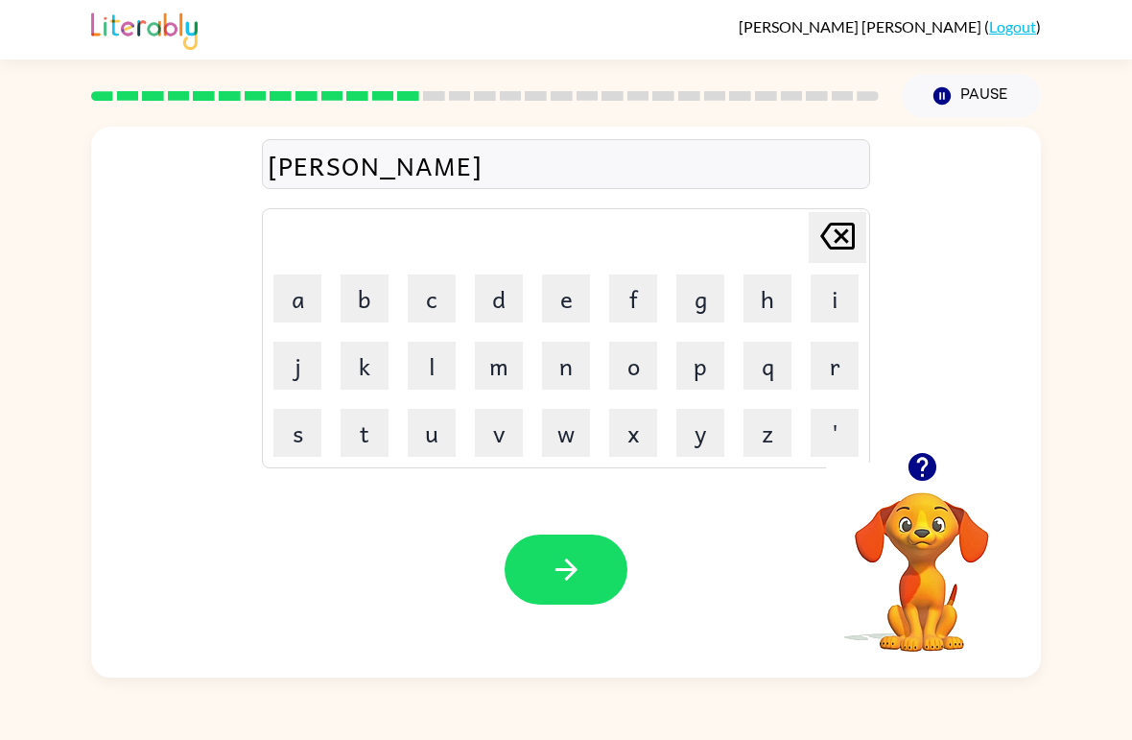
click at [302, 416] on button "s" at bounding box center [297, 433] width 48 height 48
click at [571, 575] on icon "button" at bounding box center [566, 569] width 22 height 22
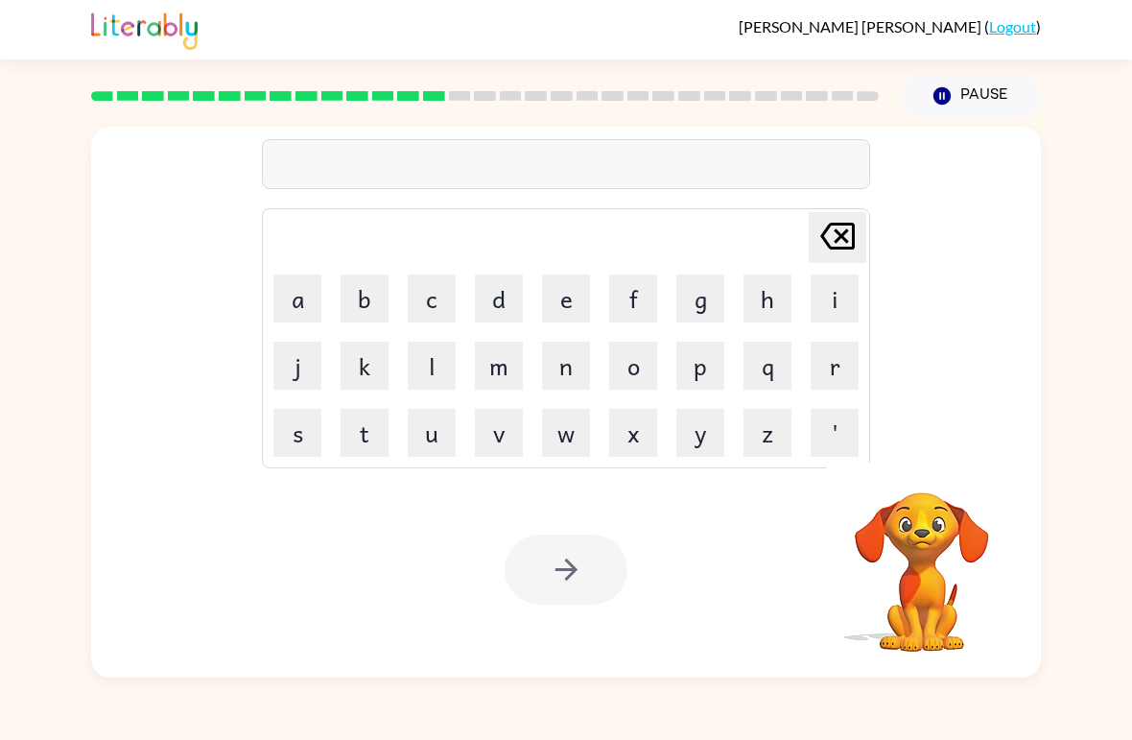
click at [374, 300] on button "b" at bounding box center [365, 298] width 48 height 48
click at [639, 370] on button "o" at bounding box center [633, 366] width 48 height 48
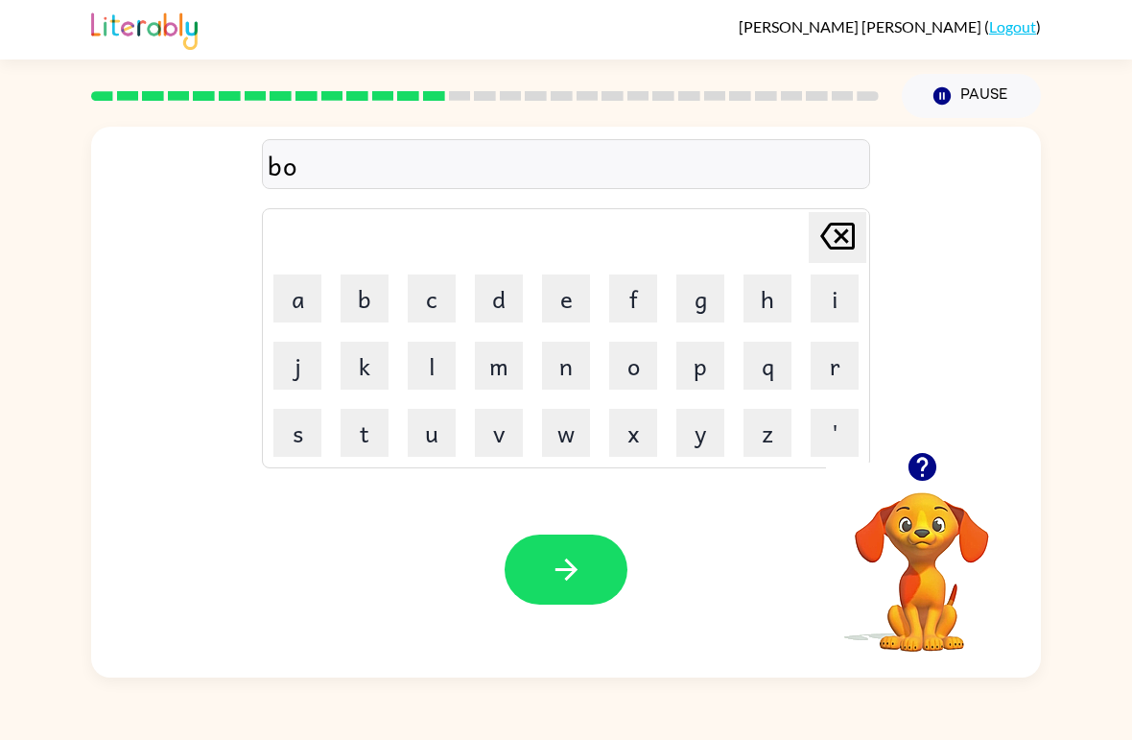
click at [445, 442] on button "u" at bounding box center [432, 433] width 48 height 48
click at [569, 372] on button "n" at bounding box center [566, 366] width 48 height 48
click at [437, 434] on button "u" at bounding box center [432, 433] width 48 height 48
click at [318, 431] on button "s" at bounding box center [297, 433] width 48 height 48
click at [547, 581] on button "button" at bounding box center [566, 569] width 123 height 70
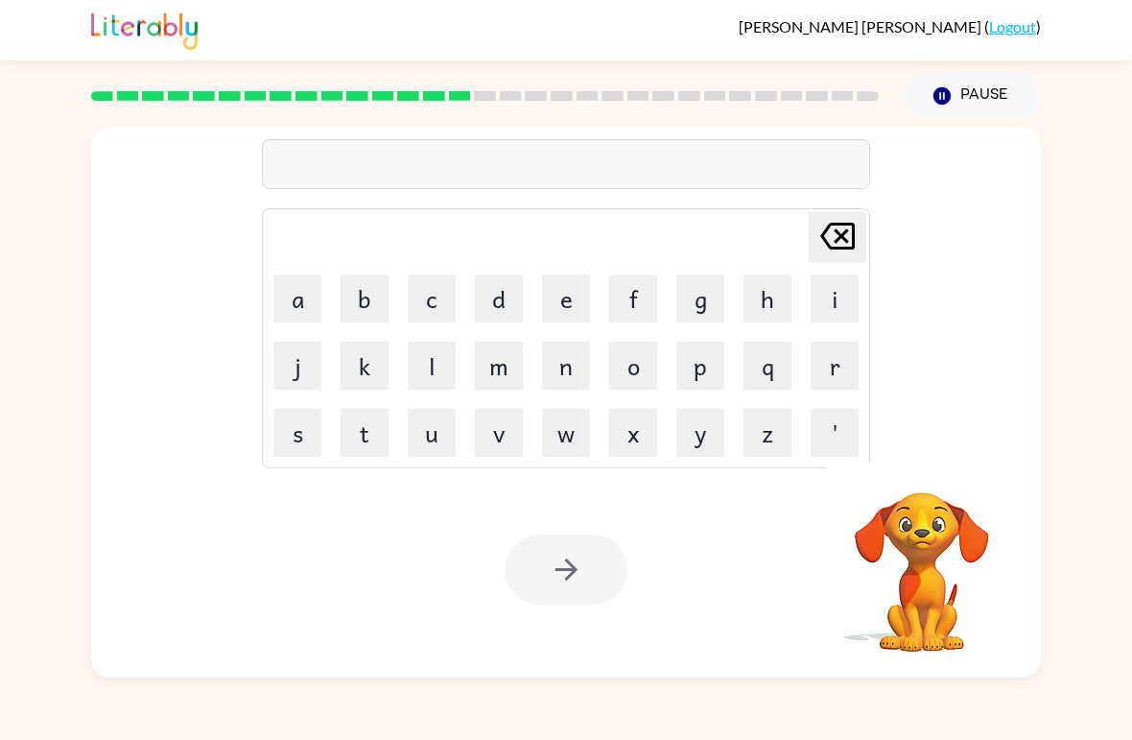
click at [297, 447] on button "s" at bounding box center [297, 433] width 48 height 48
click at [627, 376] on button "o" at bounding box center [633, 366] width 48 height 48
click at [433, 452] on button "u" at bounding box center [432, 433] width 48 height 48
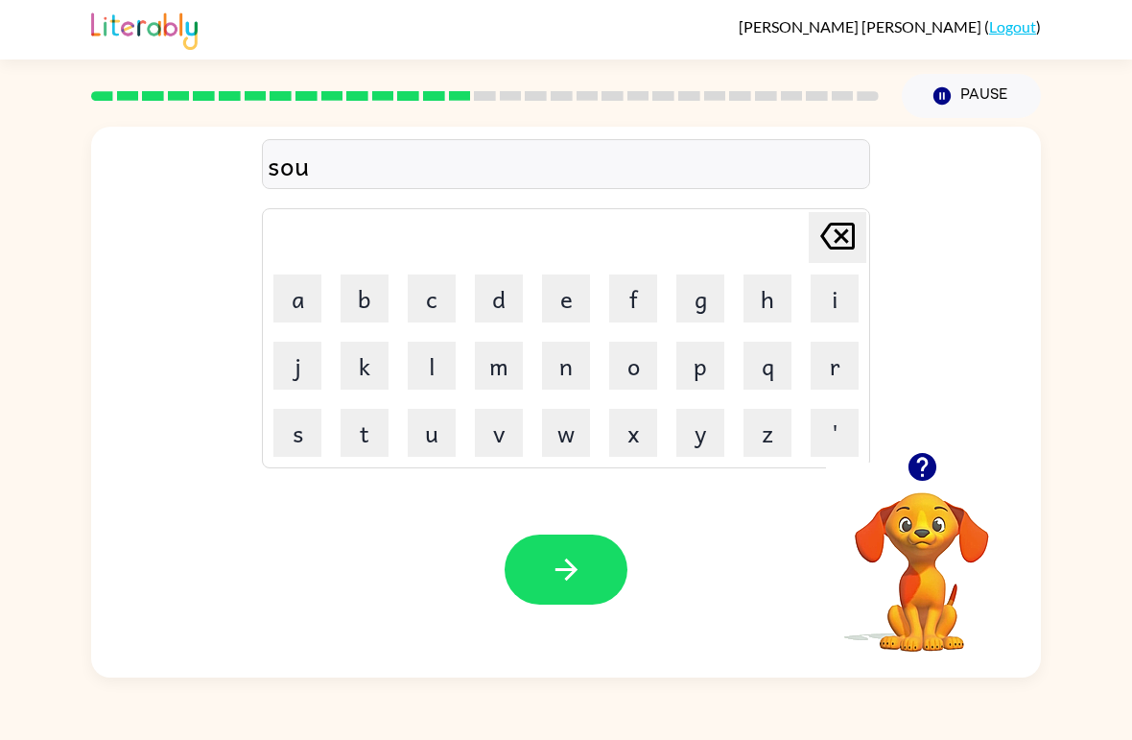
click at [842, 382] on button "r" at bounding box center [835, 366] width 48 height 48
click at [493, 371] on button "m" at bounding box center [499, 366] width 48 height 48
click at [573, 571] on icon "button" at bounding box center [566, 569] width 22 height 22
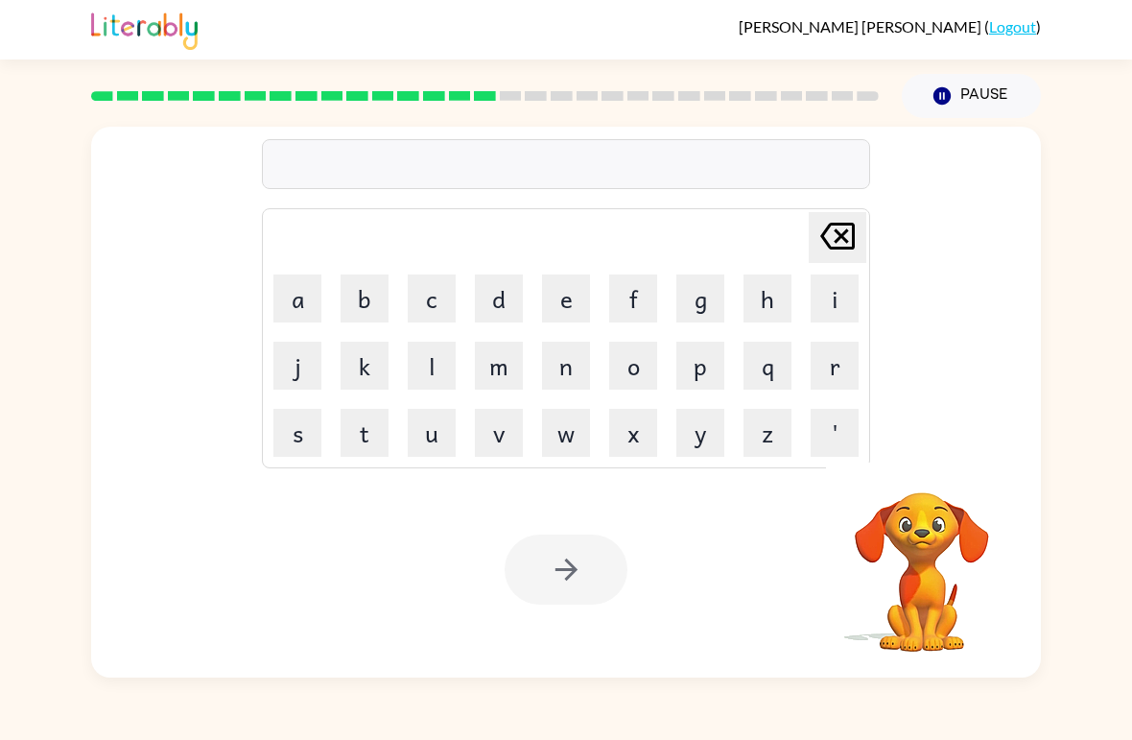
click at [825, 361] on button "r" at bounding box center [835, 366] width 48 height 48
click at [290, 362] on button "j" at bounding box center [297, 366] width 48 height 48
click at [842, 230] on icon "[PERSON_NAME] last character input" at bounding box center [838, 236] width 46 height 46
click at [313, 307] on button "a" at bounding box center [297, 298] width 48 height 48
click at [505, 368] on button "m" at bounding box center [499, 366] width 48 height 48
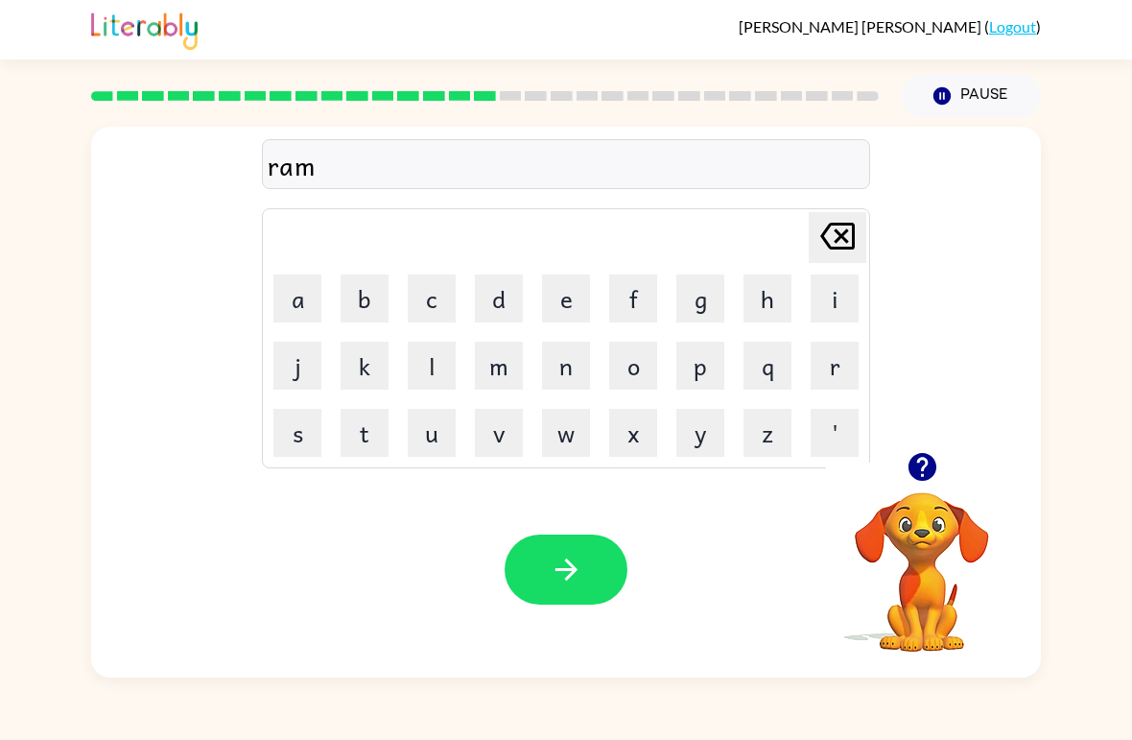
click at [569, 578] on icon "button" at bounding box center [566, 569] width 22 height 22
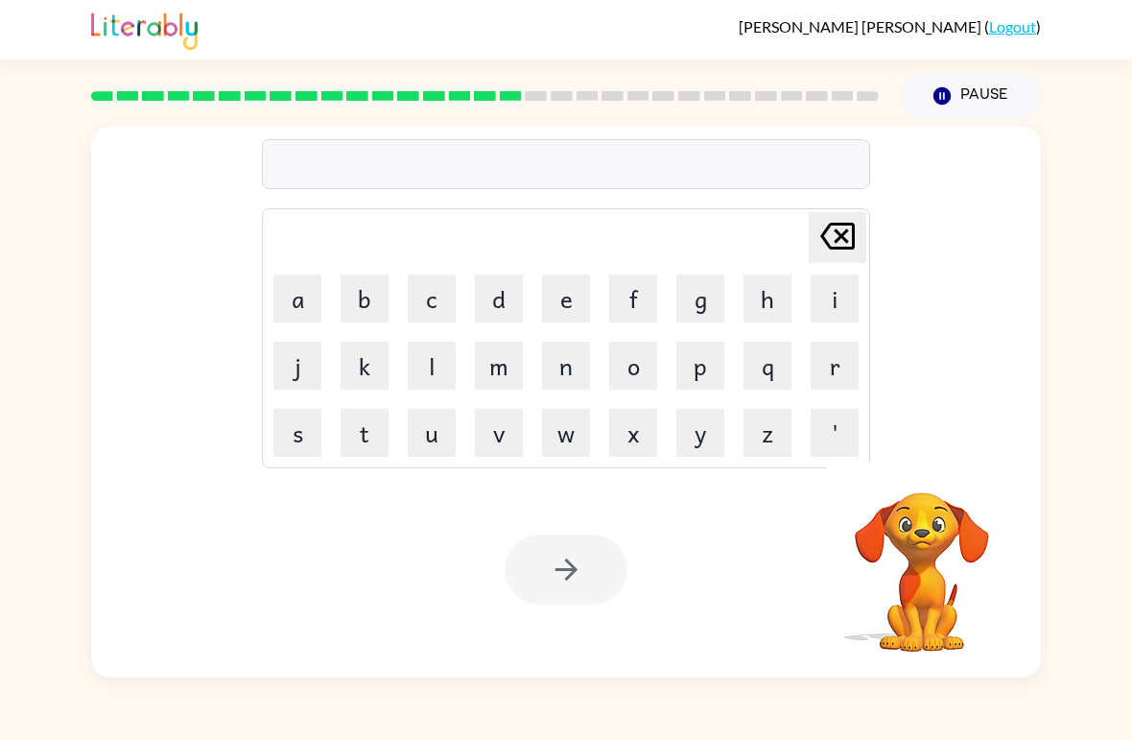
click at [699, 366] on button "p" at bounding box center [700, 366] width 48 height 48
click at [831, 366] on button "r" at bounding box center [835, 366] width 48 height 48
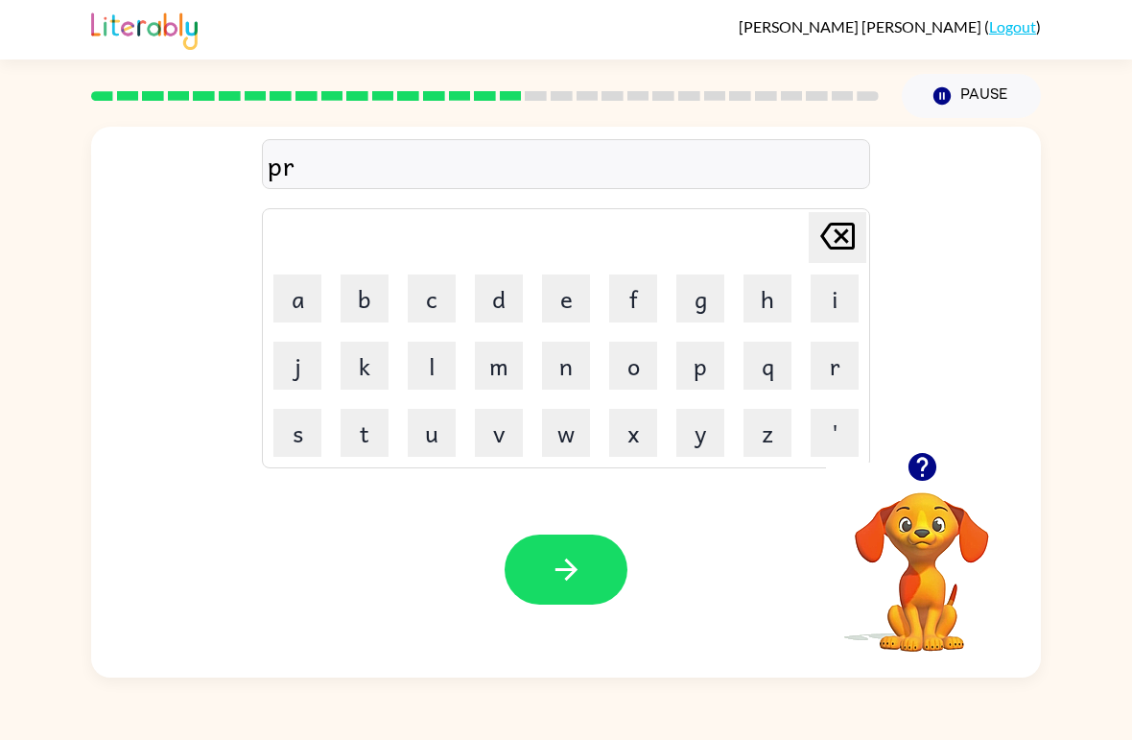
click at [576, 305] on button "e" at bounding box center [566, 298] width 48 height 48
click at [506, 380] on button "m" at bounding box center [499, 366] width 48 height 48
click at [574, 298] on button "e" at bounding box center [566, 298] width 48 height 48
click at [566, 367] on button "n" at bounding box center [566, 366] width 48 height 48
click at [825, 236] on icon "[PERSON_NAME] last character input" at bounding box center [838, 236] width 46 height 46
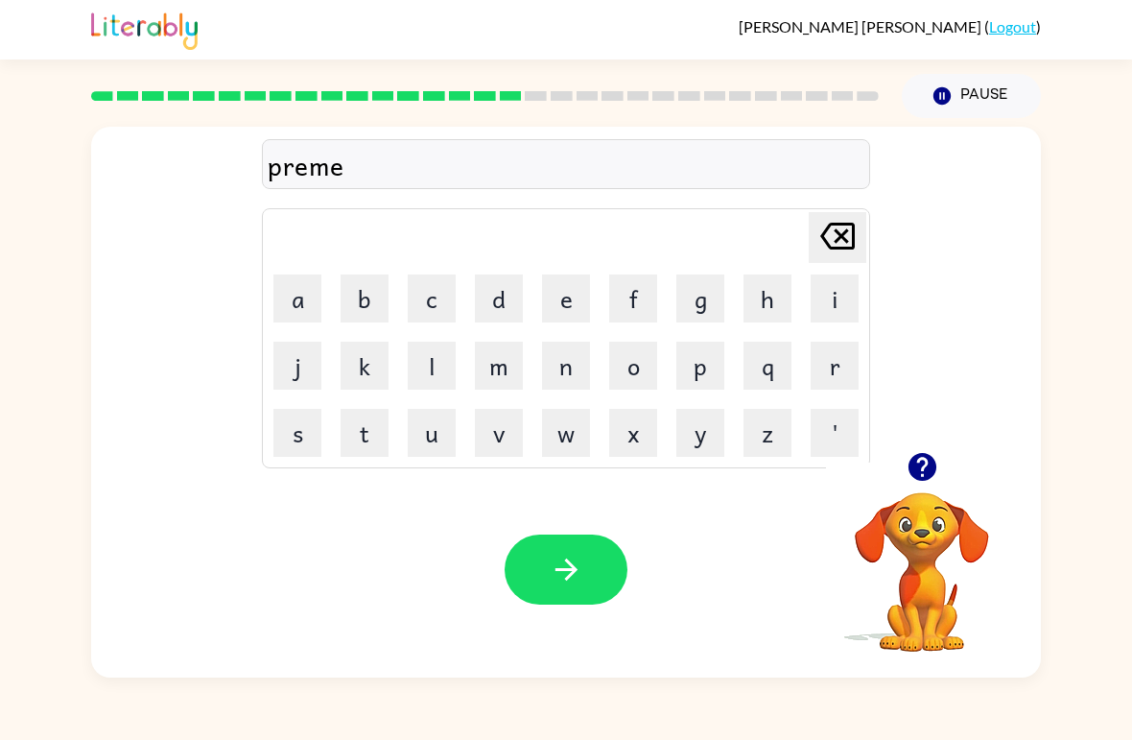
click at [836, 290] on button "i" at bounding box center [835, 298] width 48 height 48
click at [566, 375] on button "n" at bounding box center [566, 366] width 48 height 48
click at [694, 296] on button "g" at bounding box center [700, 298] width 48 height 48
click at [555, 573] on icon "button" at bounding box center [567, 570] width 34 height 34
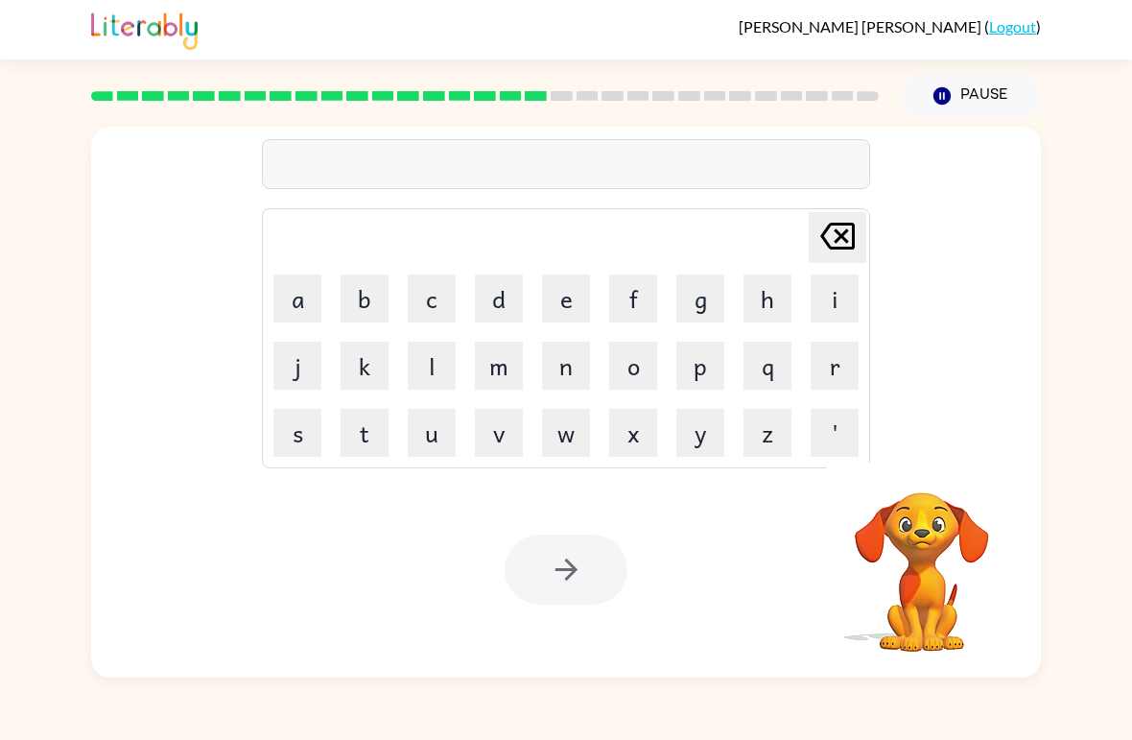
click at [834, 383] on button "r" at bounding box center [835, 366] width 48 height 48
click at [823, 315] on button "i" at bounding box center [835, 298] width 48 height 48
click at [309, 445] on button "s" at bounding box center [297, 433] width 48 height 48
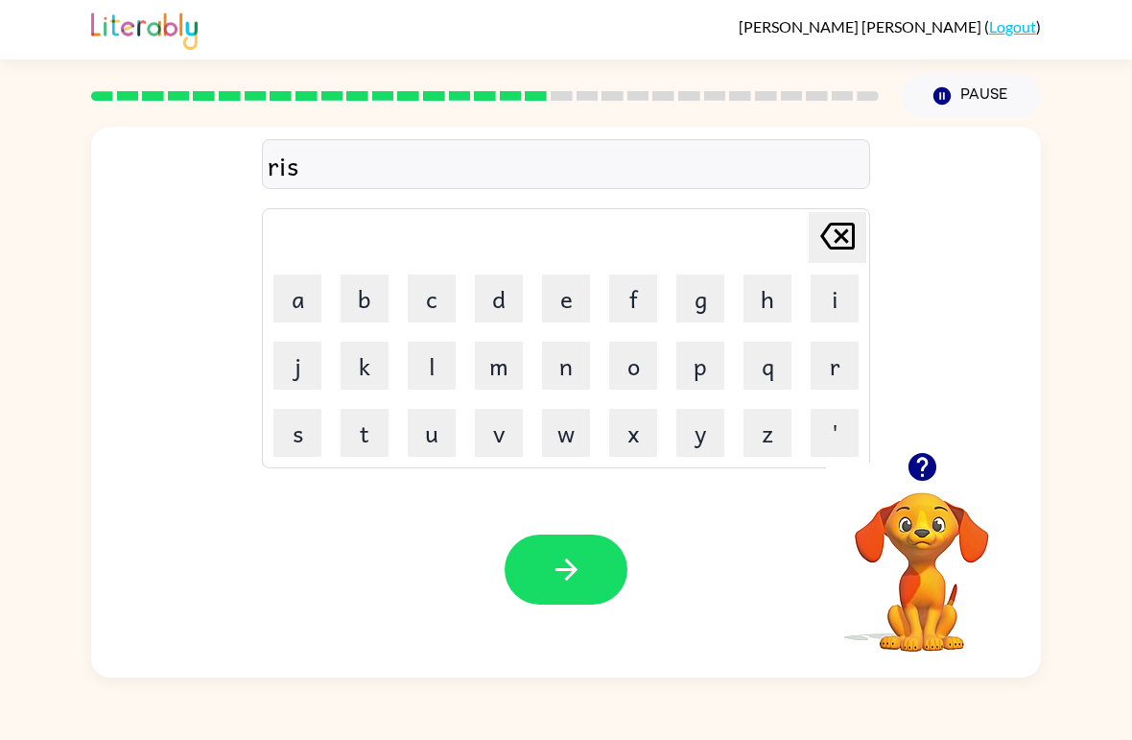
click at [372, 376] on button "k" at bounding box center [365, 366] width 48 height 48
click at [833, 303] on button "i" at bounding box center [835, 298] width 48 height 48
click at [638, 374] on button "o" at bounding box center [633, 366] width 48 height 48
click at [302, 438] on button "s" at bounding box center [297, 433] width 48 height 48
click at [833, 249] on icon at bounding box center [837, 236] width 35 height 27
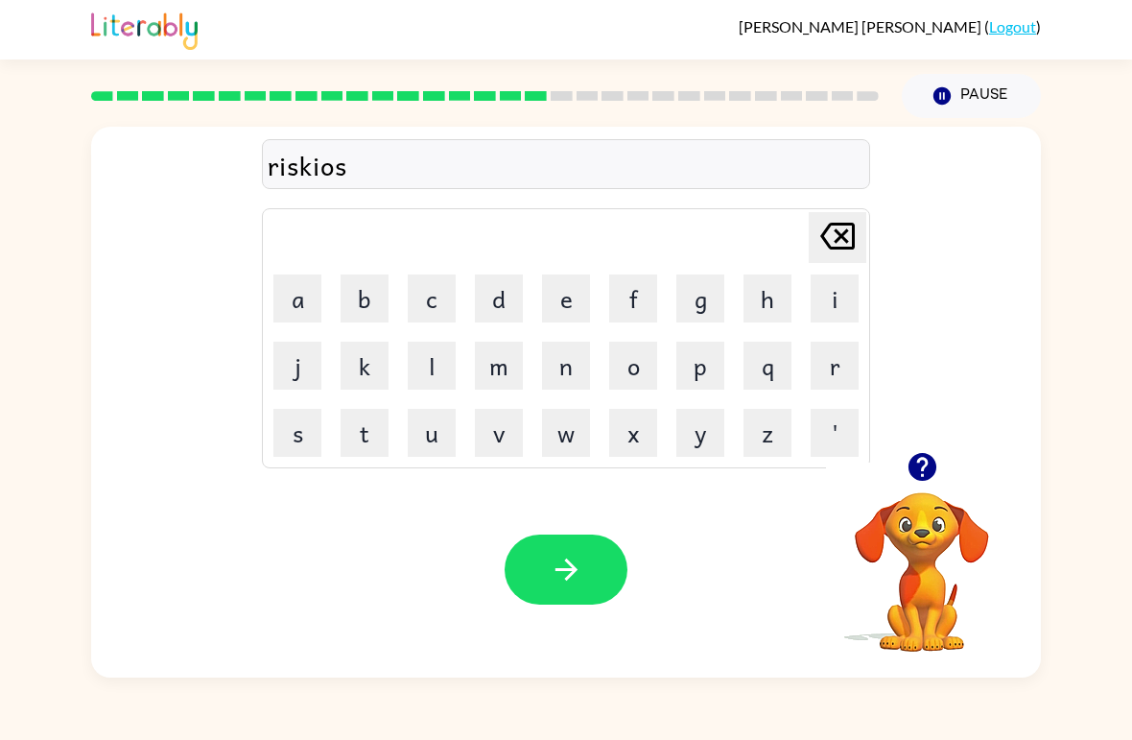
click at [833, 248] on icon at bounding box center [837, 236] width 35 height 27
click at [817, 247] on icon "[PERSON_NAME] last character input" at bounding box center [838, 236] width 46 height 46
click at [834, 249] on icon at bounding box center [837, 236] width 35 height 27
click at [435, 300] on button "c" at bounding box center [432, 298] width 48 height 48
click at [820, 303] on button "i" at bounding box center [835, 298] width 48 height 48
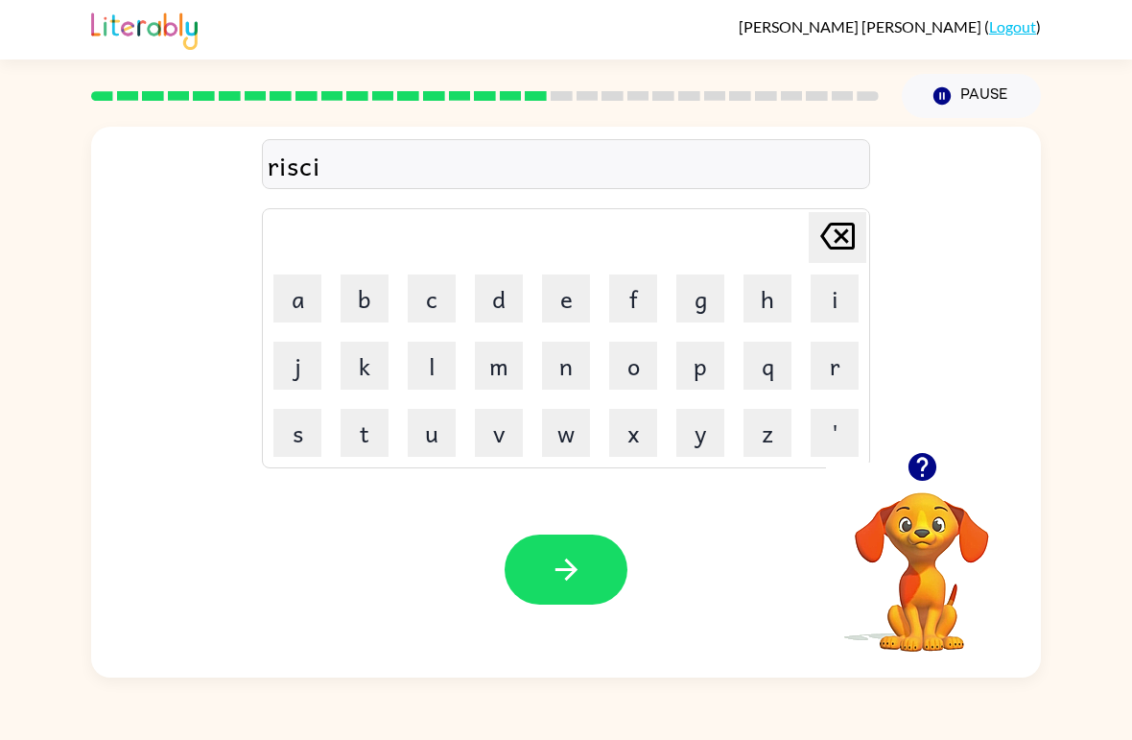
click at [645, 377] on button "o" at bounding box center [633, 366] width 48 height 48
click at [308, 448] on button "s" at bounding box center [297, 433] width 48 height 48
click at [571, 558] on icon "button" at bounding box center [567, 570] width 34 height 34
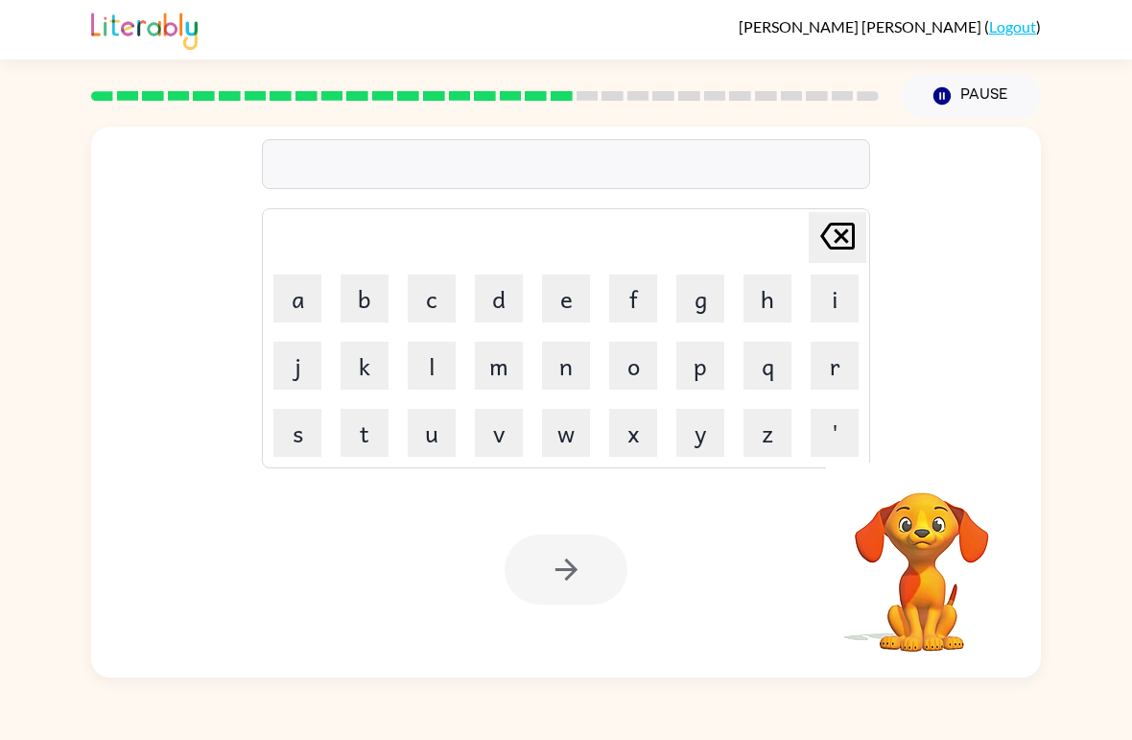
click at [298, 298] on button "a" at bounding box center [297, 298] width 48 height 48
click at [824, 359] on button "r" at bounding box center [835, 366] width 48 height 48
click at [442, 290] on button "c" at bounding box center [432, 298] width 48 height 48
click at [765, 294] on button "h" at bounding box center [768, 298] width 48 height 48
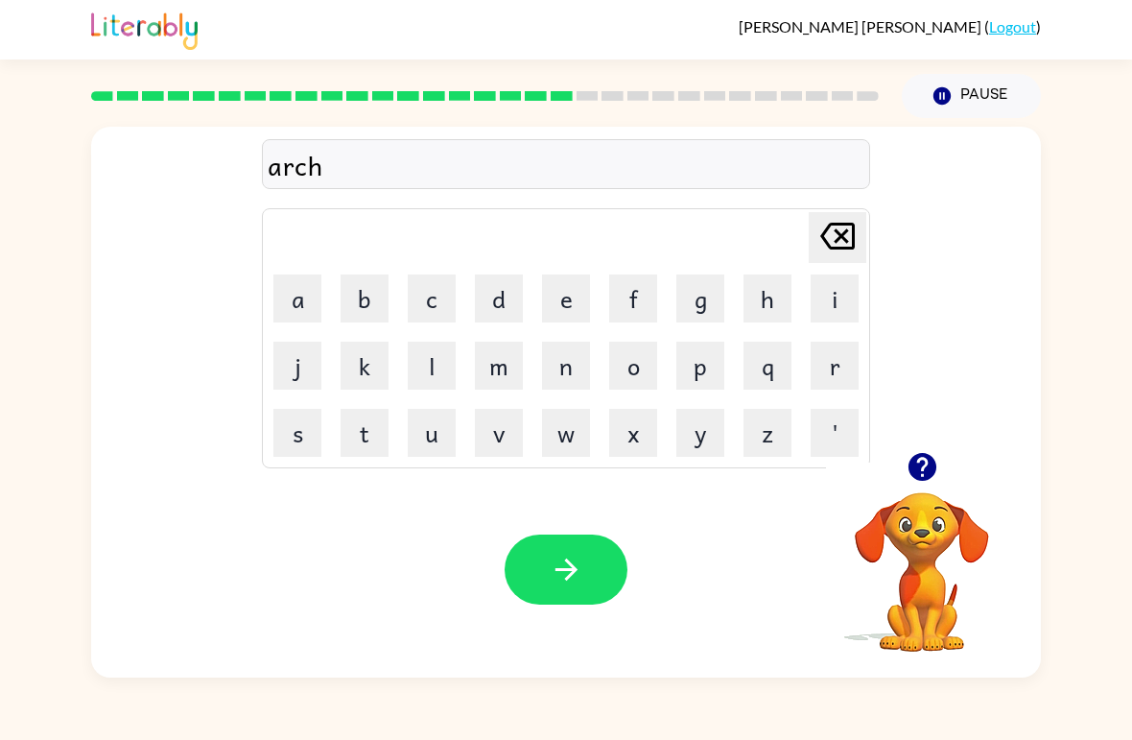
click at [915, 533] on video "Your browser must support playing .mp4 files to use Literably. Please try using…" at bounding box center [922, 558] width 192 height 192
click at [929, 464] on icon "button" at bounding box center [922, 467] width 28 height 28
click at [561, 438] on button "w" at bounding box center [566, 433] width 48 height 48
click at [295, 303] on button "a" at bounding box center [297, 298] width 48 height 48
click at [702, 436] on button "y" at bounding box center [700, 433] width 48 height 48
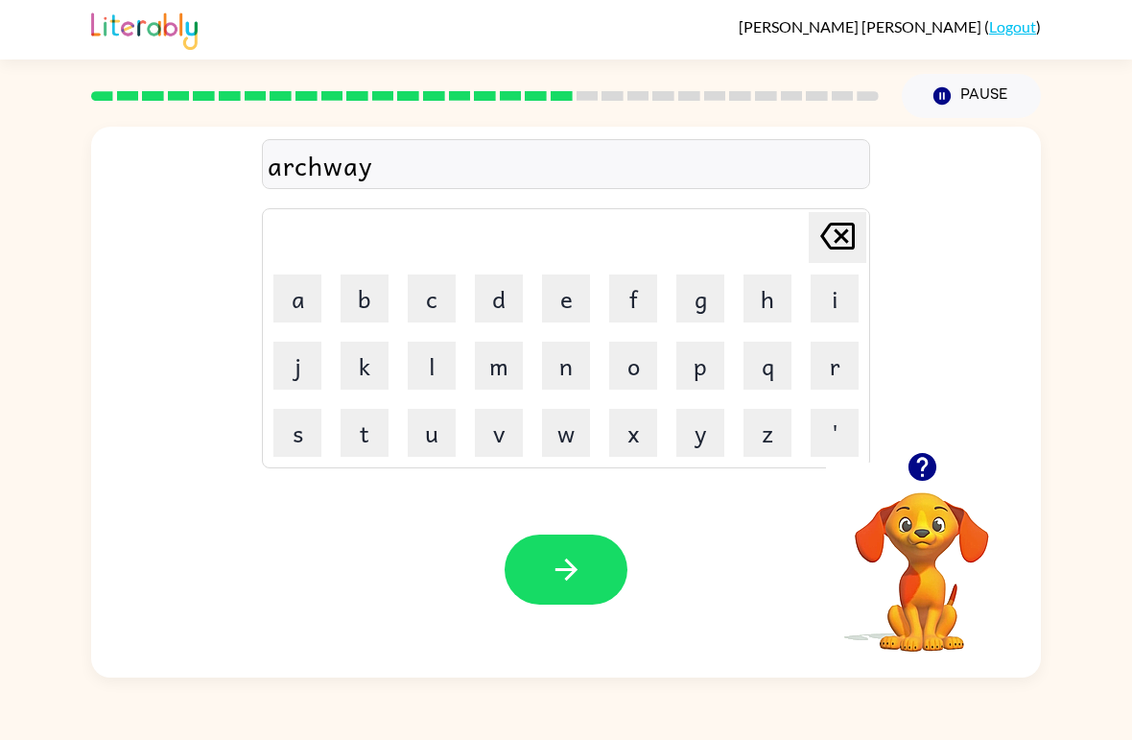
click at [545, 581] on button "button" at bounding box center [566, 569] width 123 height 70
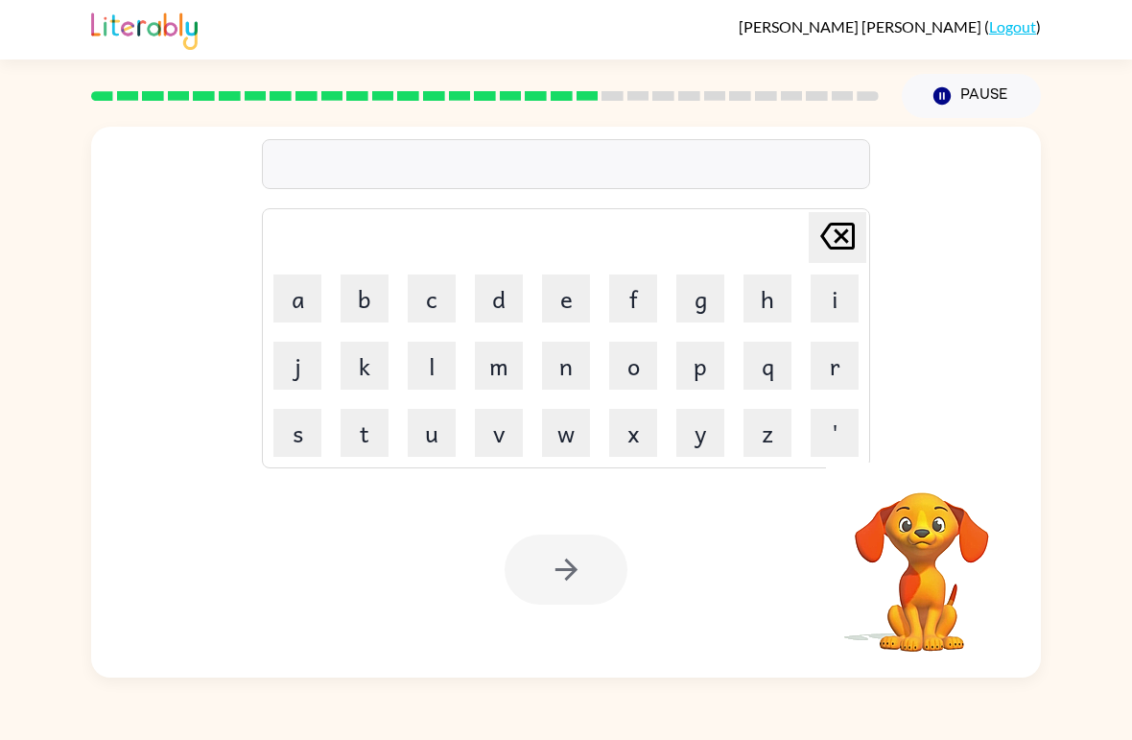
click at [626, 308] on button "f" at bounding box center [633, 298] width 48 height 48
click at [643, 365] on button "o" at bounding box center [633, 366] width 48 height 48
click at [431, 368] on button "l" at bounding box center [432, 366] width 48 height 48
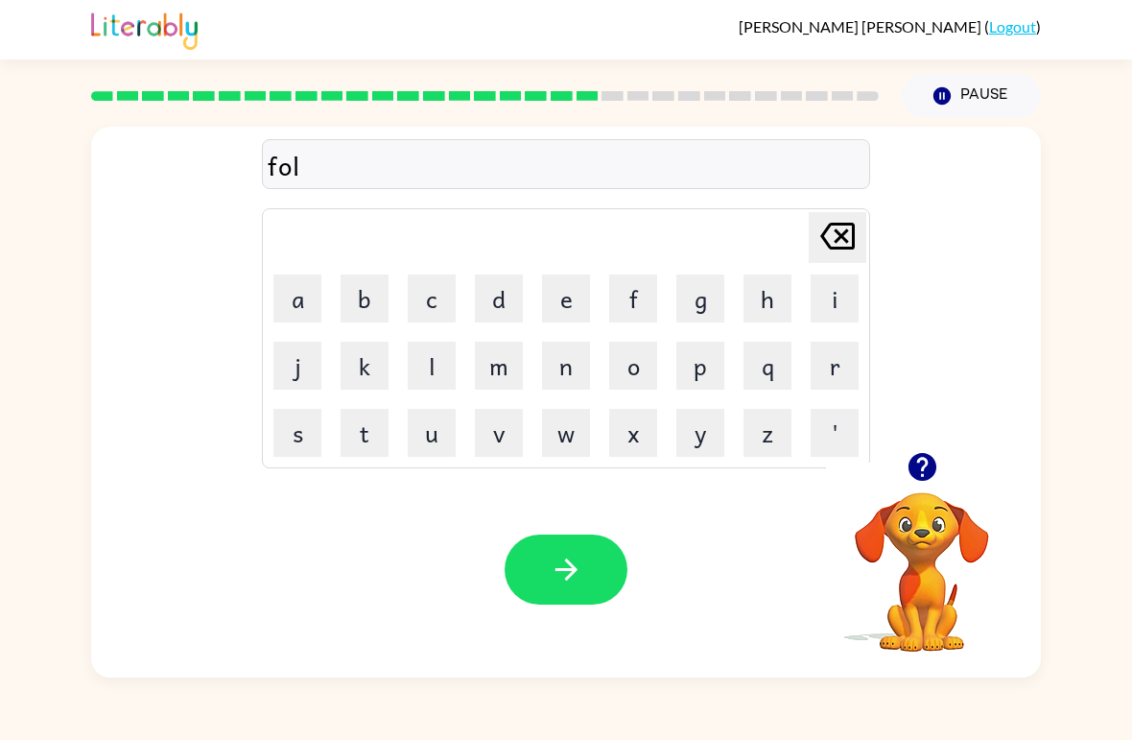
click at [644, 366] on button "o" at bounding box center [633, 366] width 48 height 48
click at [566, 440] on button "w" at bounding box center [566, 433] width 48 height 48
click at [572, 573] on icon "button" at bounding box center [566, 569] width 22 height 22
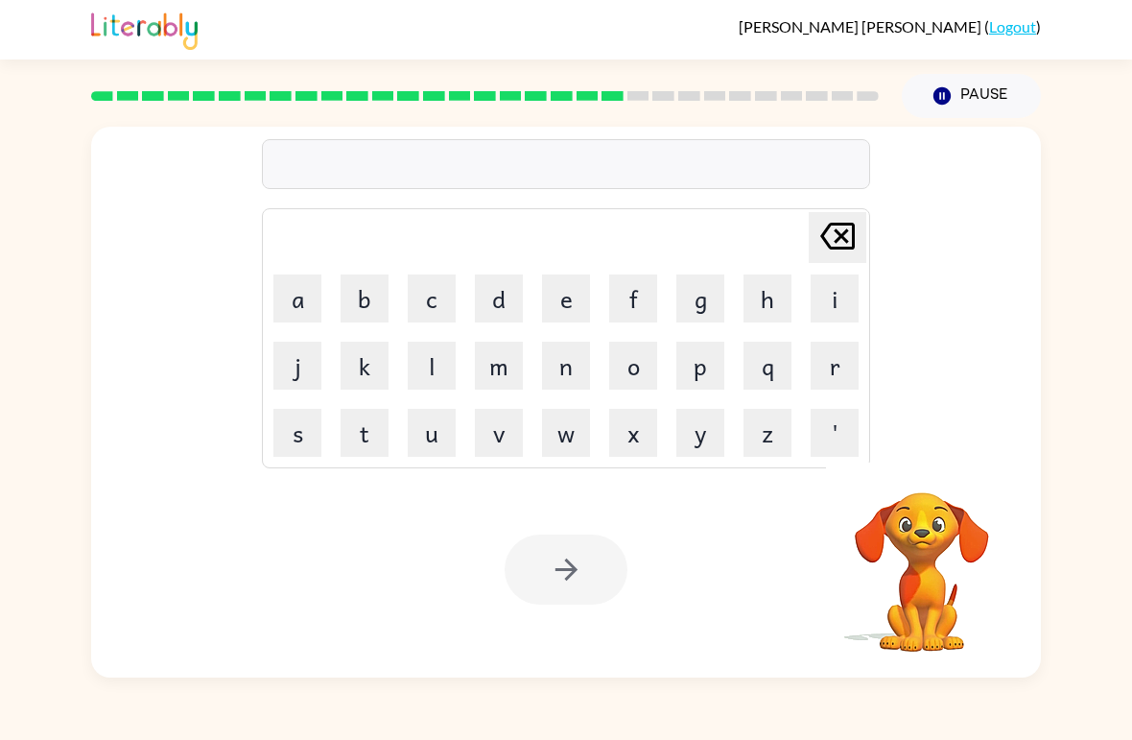
click at [305, 441] on button "s" at bounding box center [297, 433] width 48 height 48
click at [579, 297] on button "e" at bounding box center [566, 298] width 48 height 48
click at [563, 378] on button "n" at bounding box center [566, 366] width 48 height 48
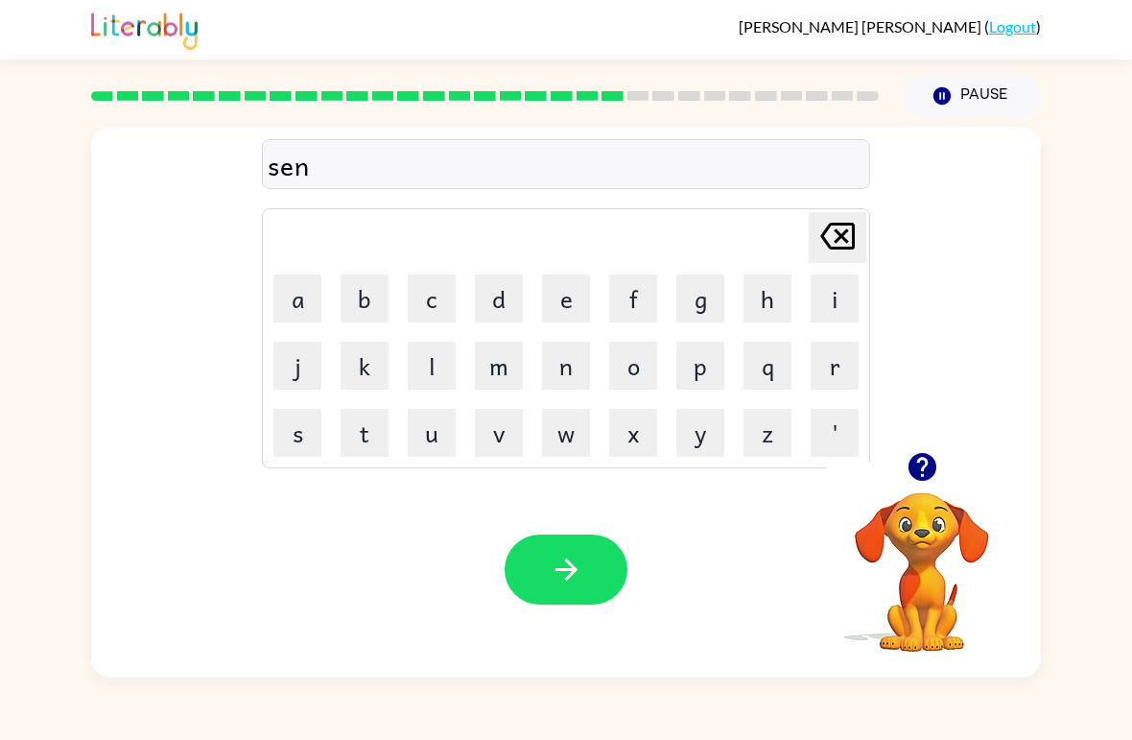
click at [375, 437] on button "t" at bounding box center [365, 433] width 48 height 48
click at [561, 302] on button "e" at bounding box center [566, 298] width 48 height 48
click at [705, 367] on button "p" at bounding box center [700, 366] width 48 height 48
click at [830, 303] on button "i" at bounding box center [835, 298] width 48 height 48
click at [574, 582] on icon "button" at bounding box center [567, 570] width 34 height 34
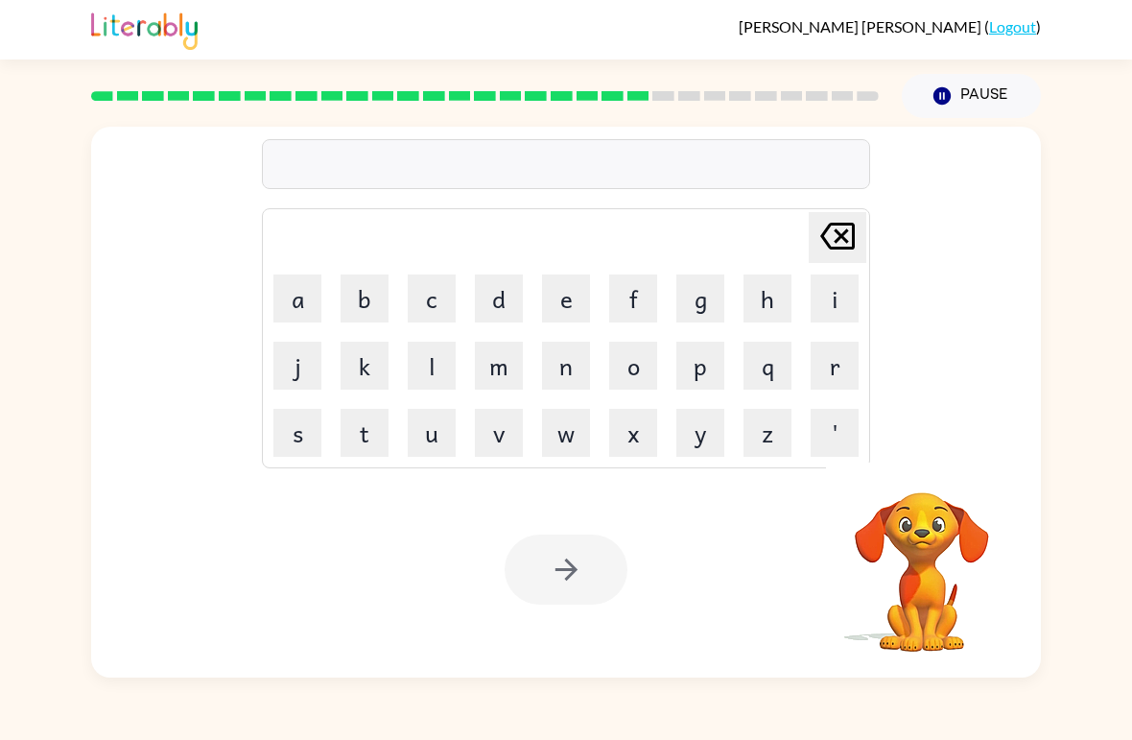
click at [316, 445] on button "s" at bounding box center [297, 433] width 48 height 48
click at [446, 432] on button "u" at bounding box center [432, 433] width 48 height 48
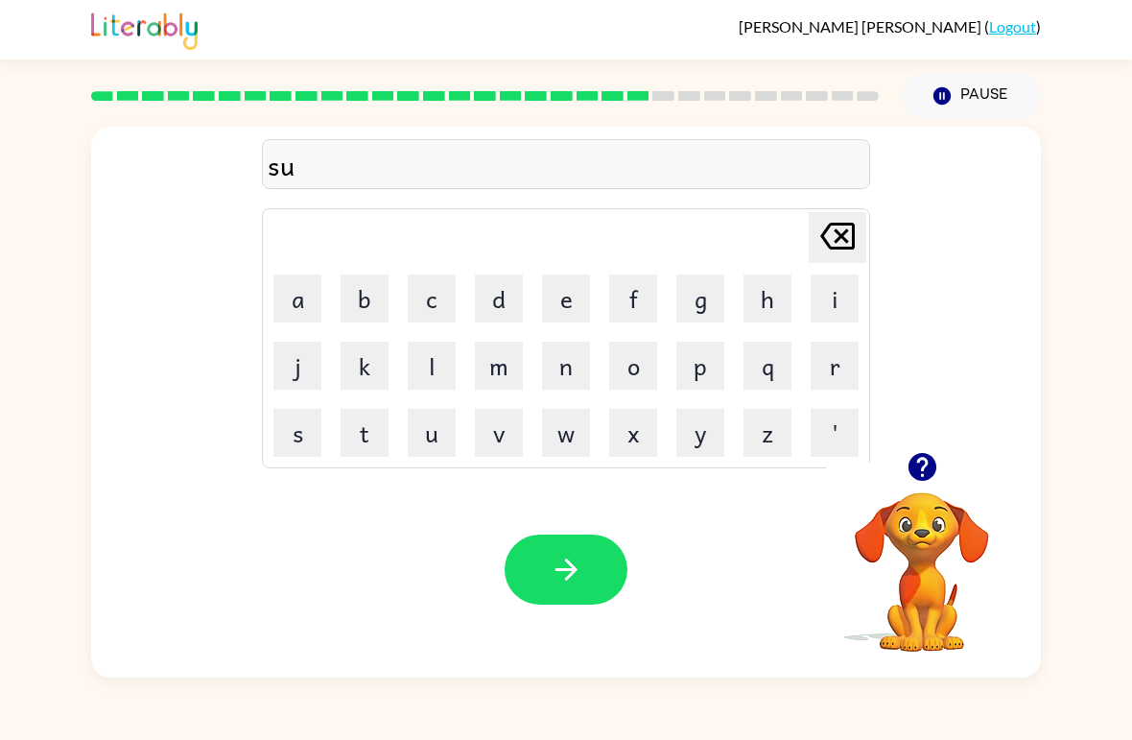
click at [374, 426] on button "t" at bounding box center [365, 433] width 48 height 48
click at [303, 305] on button "a" at bounding box center [297, 298] width 48 height 48
click at [826, 308] on button "i" at bounding box center [835, 298] width 48 height 48
click at [572, 375] on button "n" at bounding box center [566, 366] width 48 height 48
click at [588, 596] on button "button" at bounding box center [566, 569] width 123 height 70
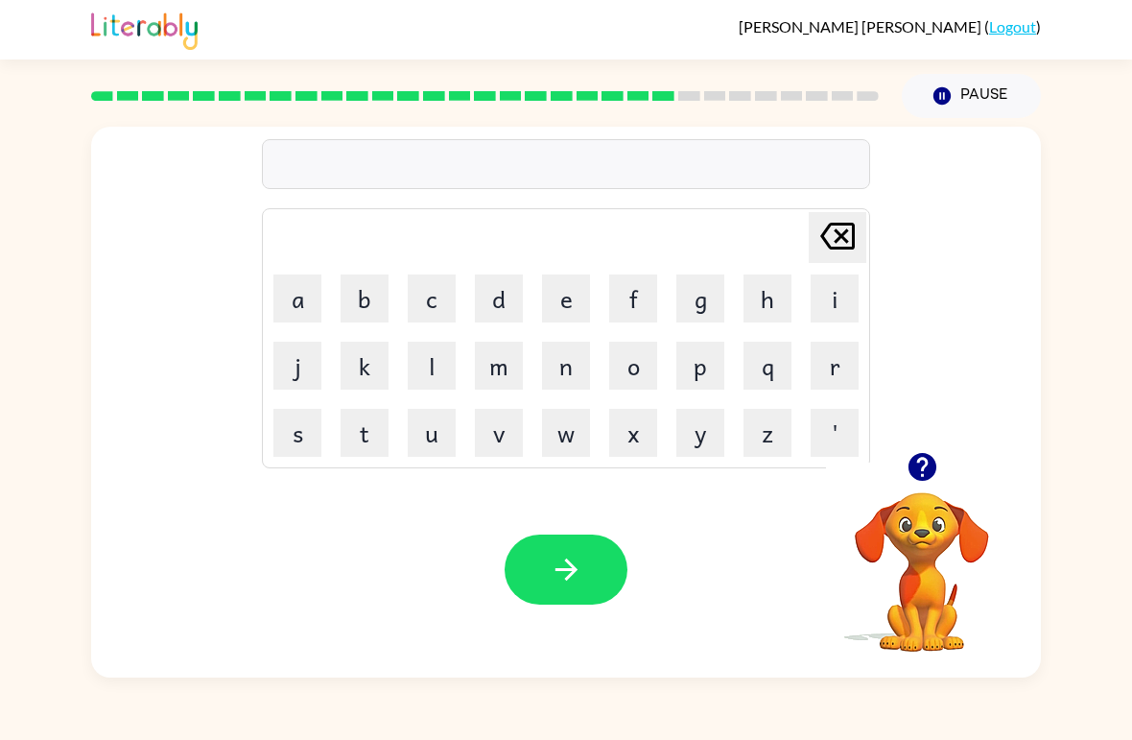
click at [640, 301] on button "f" at bounding box center [633, 298] width 48 height 48
click at [635, 371] on button "o" at bounding box center [633, 366] width 48 height 48
click at [828, 378] on button "r" at bounding box center [835, 366] width 48 height 48
click at [510, 308] on button "d" at bounding box center [499, 298] width 48 height 48
click at [579, 443] on button "w" at bounding box center [566, 433] width 48 height 48
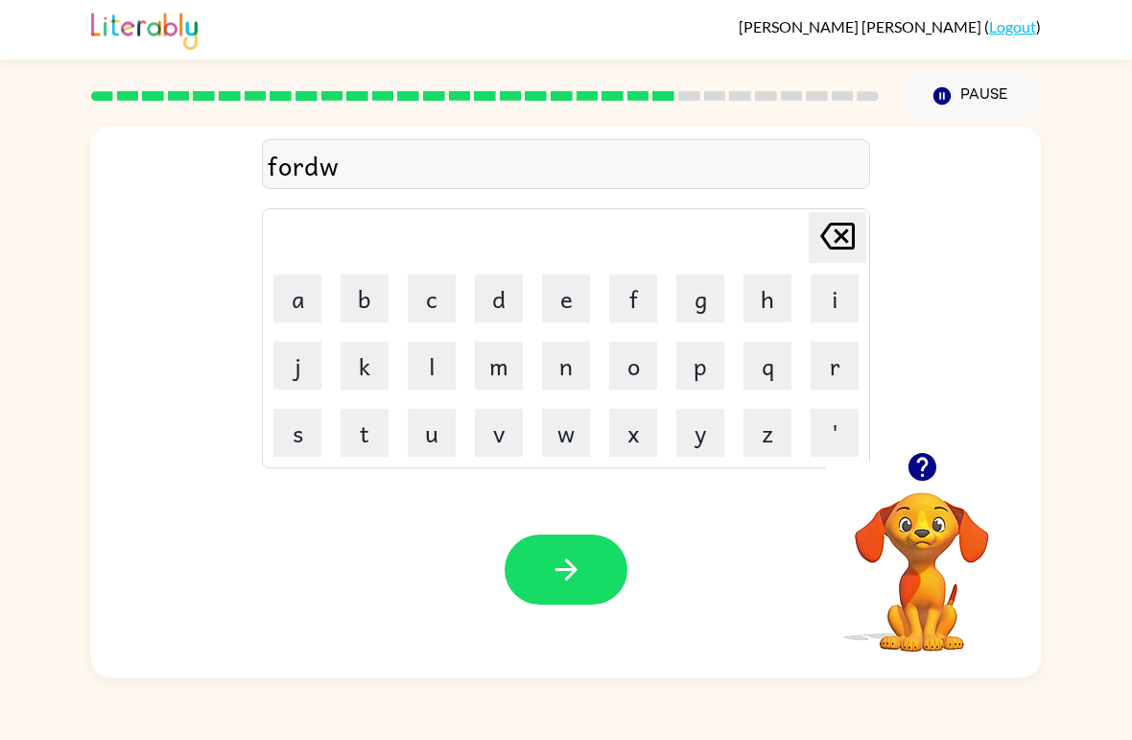
click at [636, 365] on button "o" at bounding box center [633, 366] width 48 height 48
click at [835, 372] on button "r" at bounding box center [835, 366] width 48 height 48
click at [505, 300] on button "d" at bounding box center [499, 298] width 48 height 48
click at [561, 603] on button "button" at bounding box center [566, 569] width 123 height 70
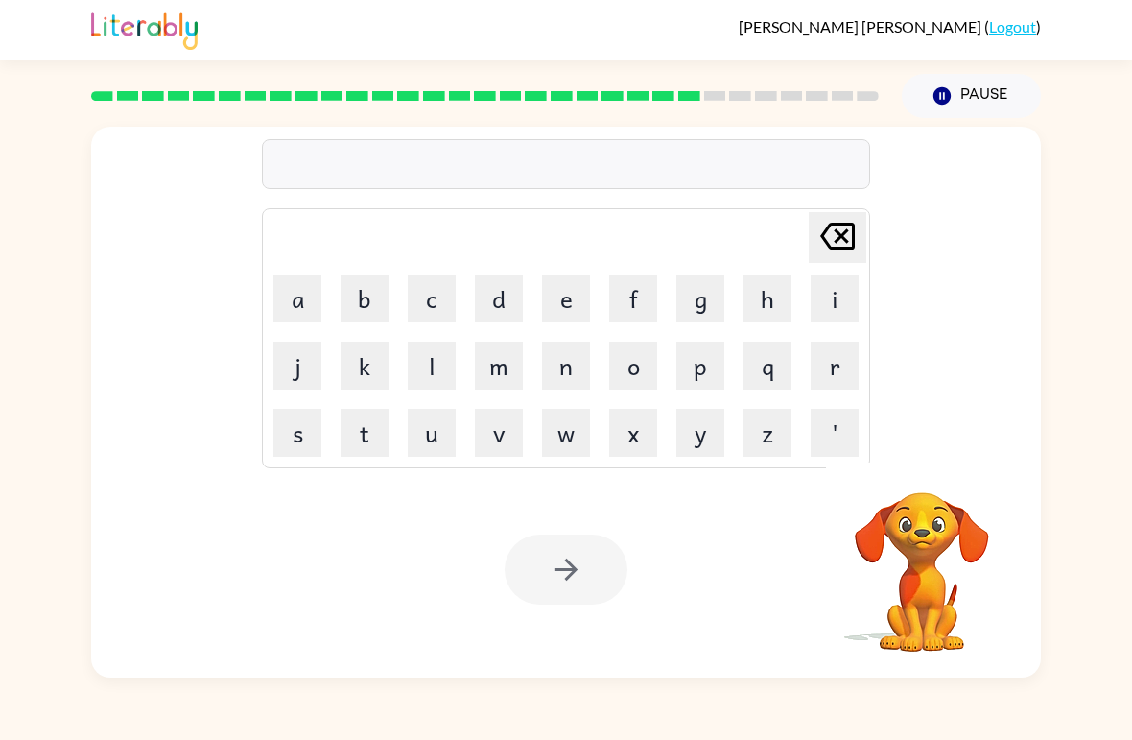
click at [827, 364] on button "r" at bounding box center [835, 366] width 48 height 48
click at [299, 302] on button "a" at bounding box center [297, 298] width 48 height 48
click at [437, 367] on button "l" at bounding box center [432, 366] width 48 height 48
click at [309, 295] on button "a" at bounding box center [297, 298] width 48 height 48
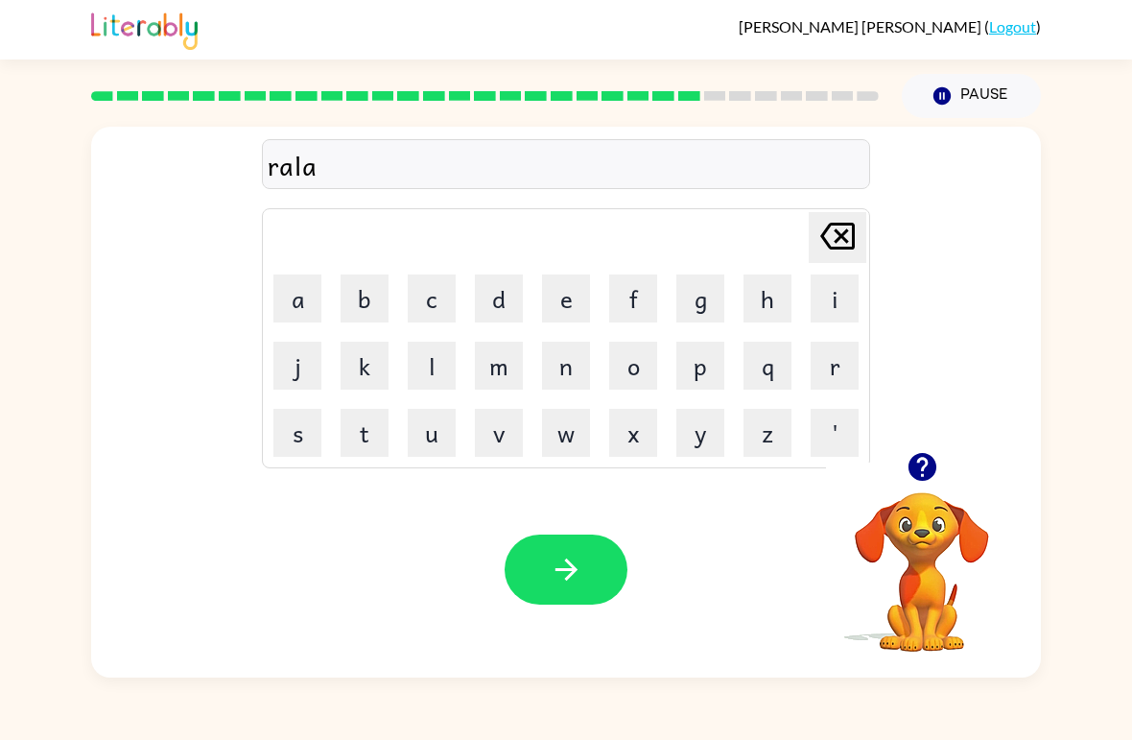
click at [377, 446] on button "t" at bounding box center [365, 433] width 48 height 48
click at [573, 300] on button "e" at bounding box center [566, 298] width 48 height 48
click at [506, 312] on button "d" at bounding box center [499, 298] width 48 height 48
click at [589, 580] on button "button" at bounding box center [566, 569] width 123 height 70
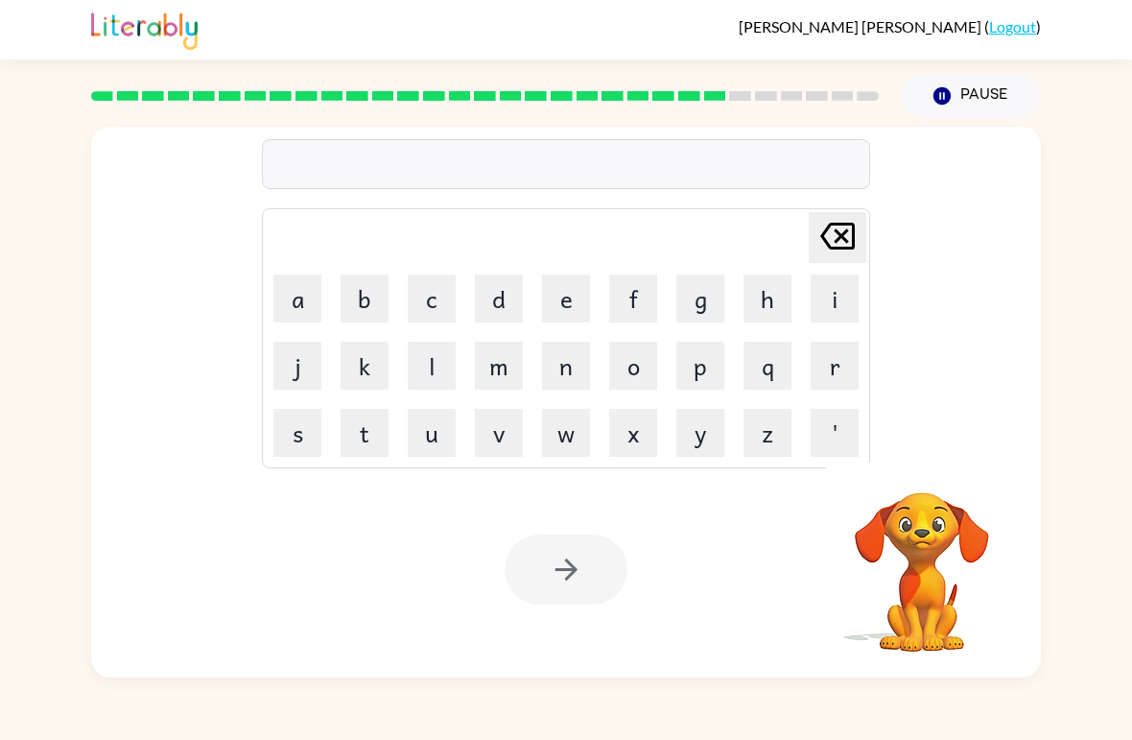
click at [699, 305] on button "g" at bounding box center [700, 298] width 48 height 48
click at [639, 370] on button "o" at bounding box center [633, 366] width 48 height 48
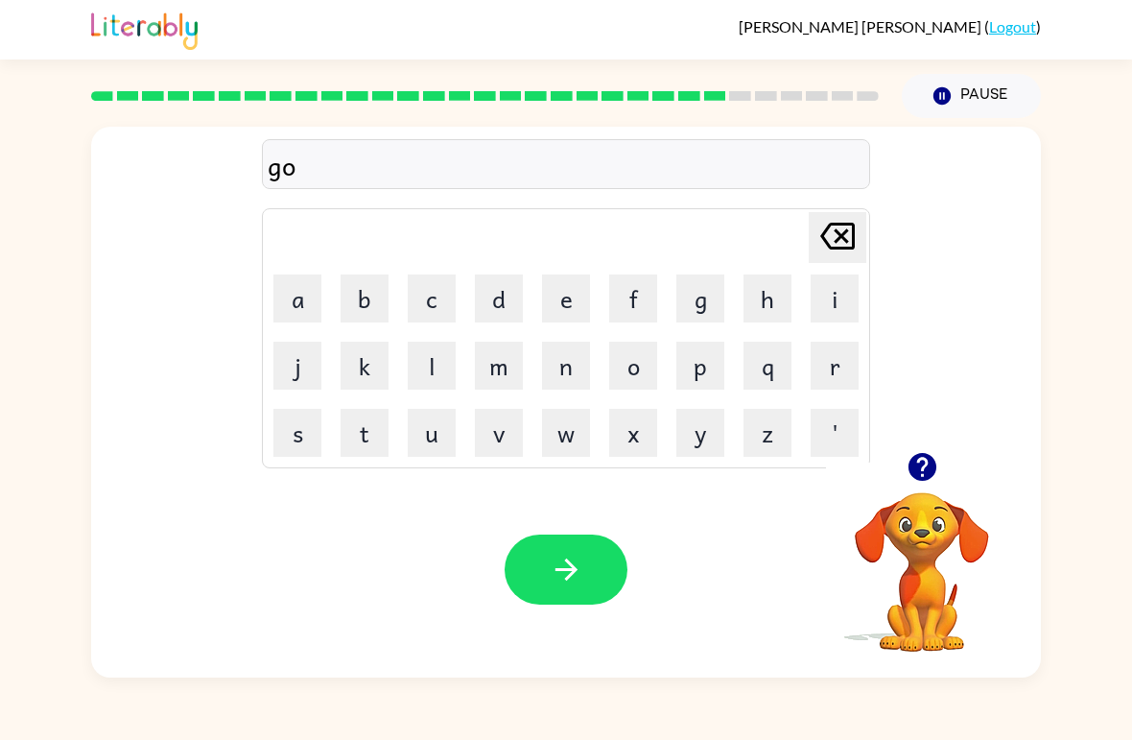
click at [378, 296] on button "b" at bounding box center [365, 298] width 48 height 48
click at [455, 359] on button "l" at bounding box center [432, 366] width 48 height 48
click at [833, 295] on button "i" at bounding box center [835, 298] width 48 height 48
click at [568, 373] on button "n" at bounding box center [566, 366] width 48 height 48
click at [561, 583] on icon "button" at bounding box center [567, 570] width 34 height 34
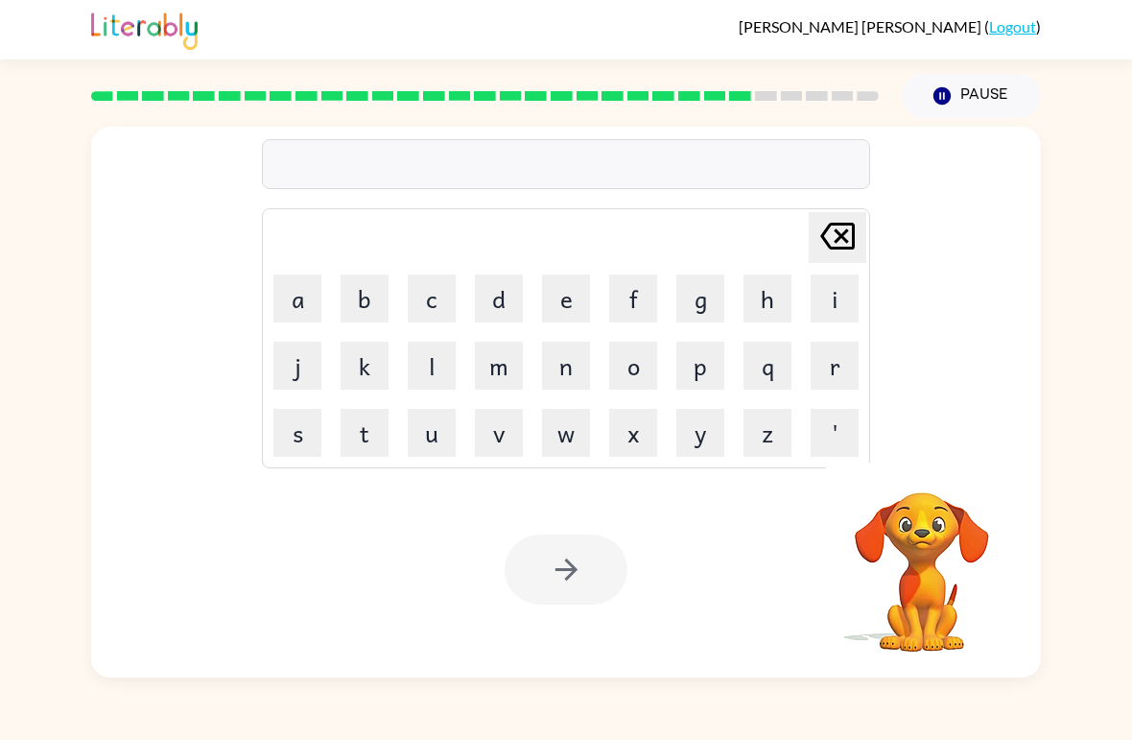
click at [432, 365] on button "l" at bounding box center [432, 366] width 48 height 48
click at [310, 289] on button "a" at bounding box center [297, 298] width 48 height 48
click at [492, 367] on button "m" at bounding box center [499, 366] width 48 height 48
click at [367, 300] on button "b" at bounding box center [365, 298] width 48 height 48
click at [649, 374] on button "o" at bounding box center [633, 366] width 48 height 48
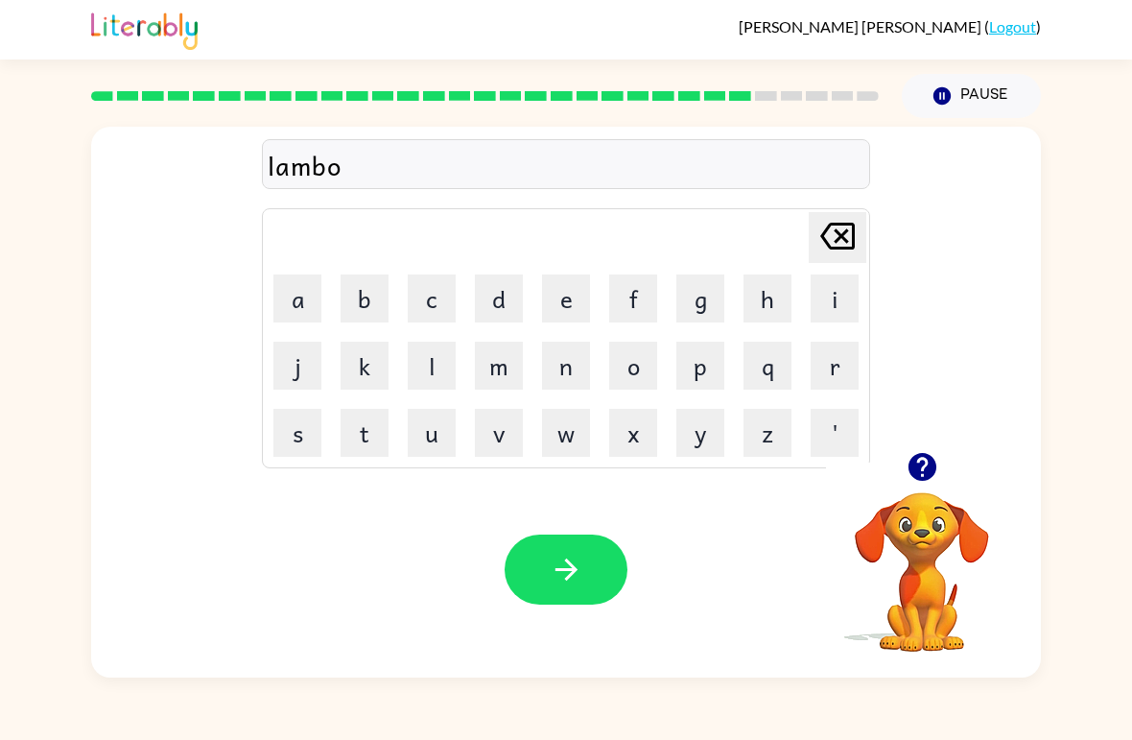
click at [822, 247] on icon "[PERSON_NAME] last character input" at bounding box center [838, 236] width 46 height 46
click at [571, 292] on button "e" at bounding box center [566, 298] width 48 height 48
click at [833, 380] on button "r" at bounding box center [835, 366] width 48 height 48
click at [303, 366] on button "j" at bounding box center [297, 366] width 48 height 48
click at [293, 301] on button "a" at bounding box center [297, 298] width 48 height 48
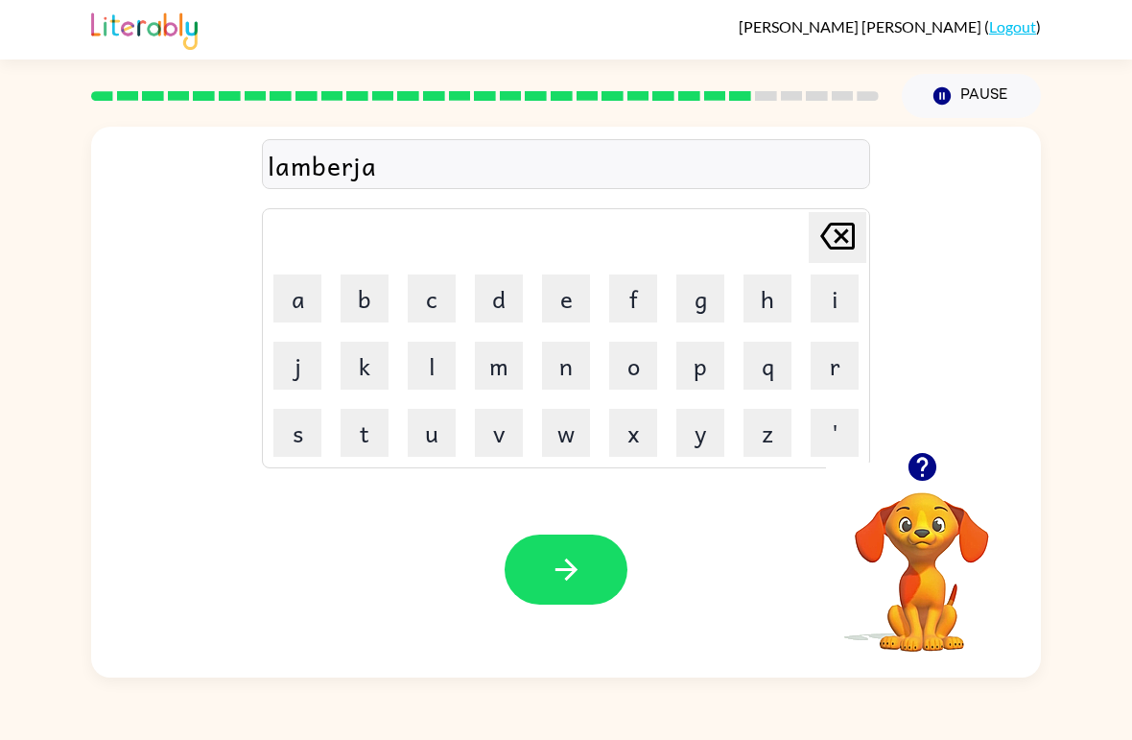
click at [449, 304] on button "c" at bounding box center [432, 298] width 48 height 48
click at [371, 389] on button "k" at bounding box center [365, 366] width 48 height 48
click at [592, 590] on button "button" at bounding box center [566, 569] width 123 height 70
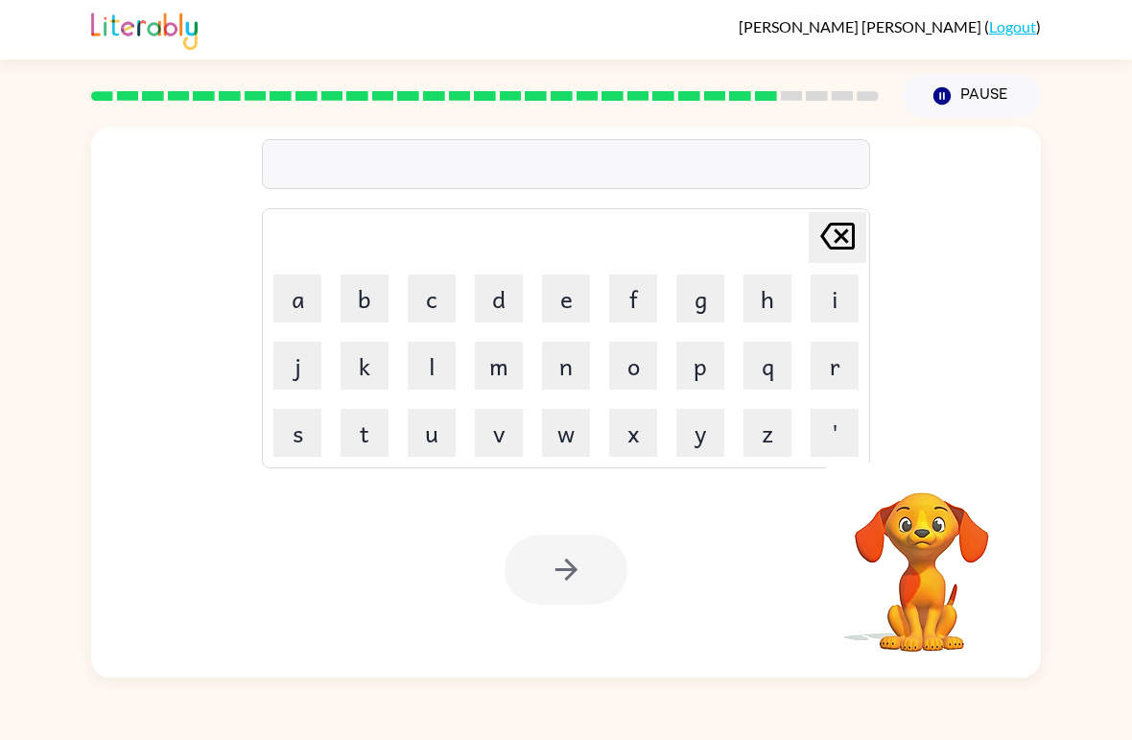
click at [712, 368] on button "p" at bounding box center [700, 366] width 48 height 48
click at [571, 308] on button "e" at bounding box center [566, 298] width 48 height 48
click at [567, 303] on button "e" at bounding box center [566, 298] width 48 height 48
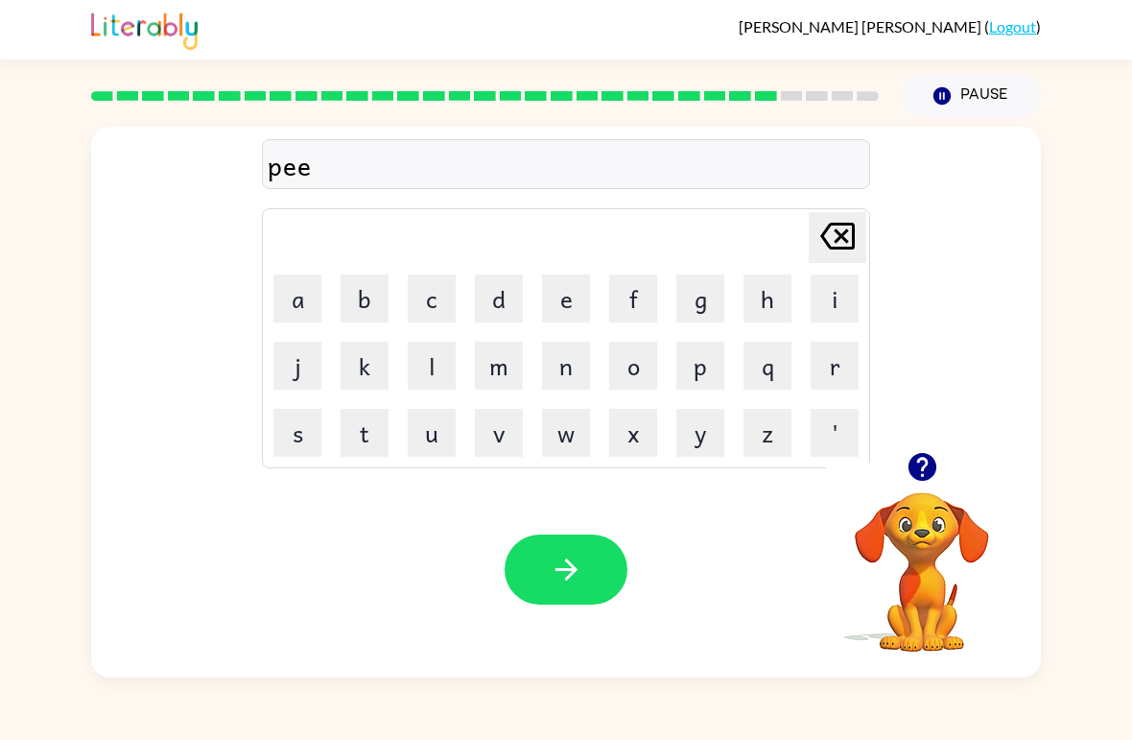
click at [836, 379] on button "r" at bounding box center [835, 366] width 48 height 48
click at [304, 441] on button "s" at bounding box center [297, 433] width 48 height 48
click at [594, 576] on button "button" at bounding box center [566, 569] width 123 height 70
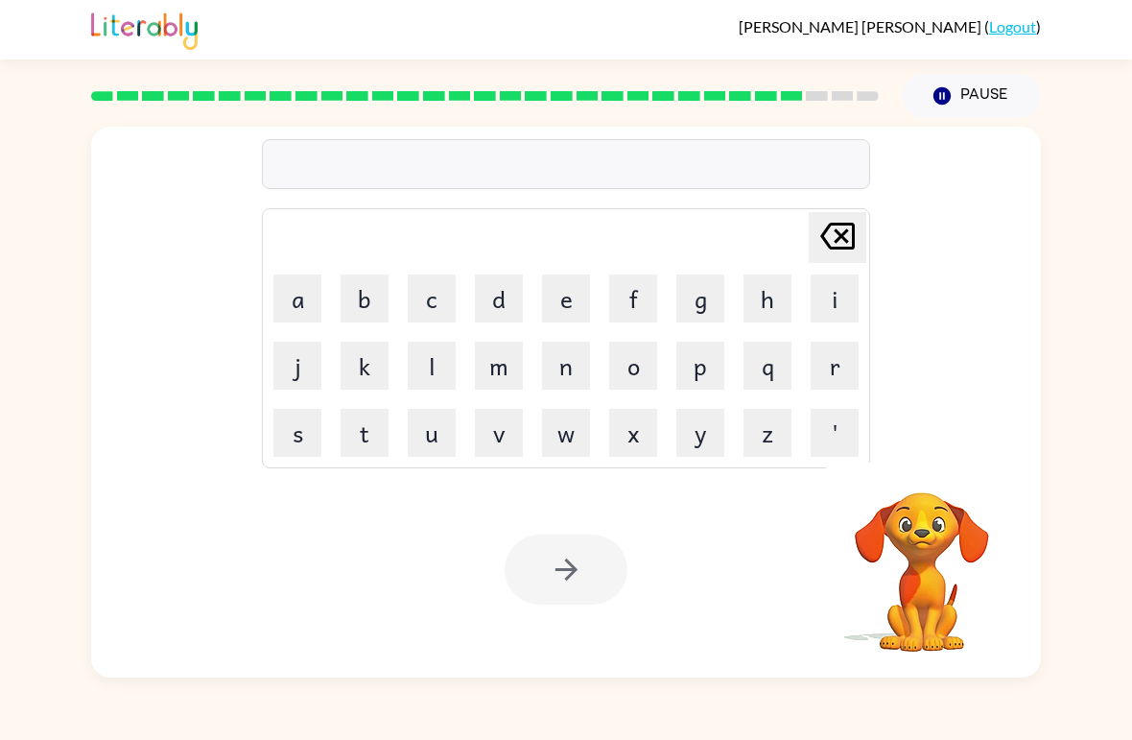
click at [378, 437] on button "t" at bounding box center [365, 433] width 48 height 48
click at [830, 299] on button "i" at bounding box center [835, 298] width 48 height 48
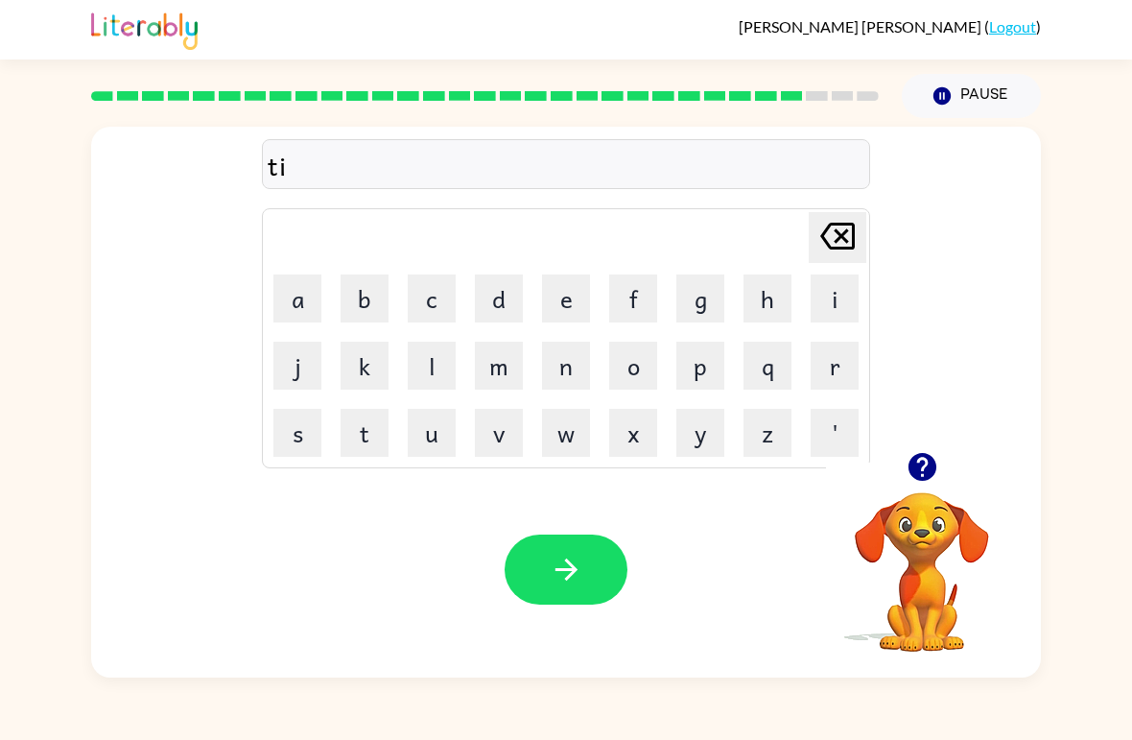
click at [561, 369] on button "n" at bounding box center [566, 366] width 48 height 48
click at [563, 576] on icon "button" at bounding box center [567, 570] width 34 height 34
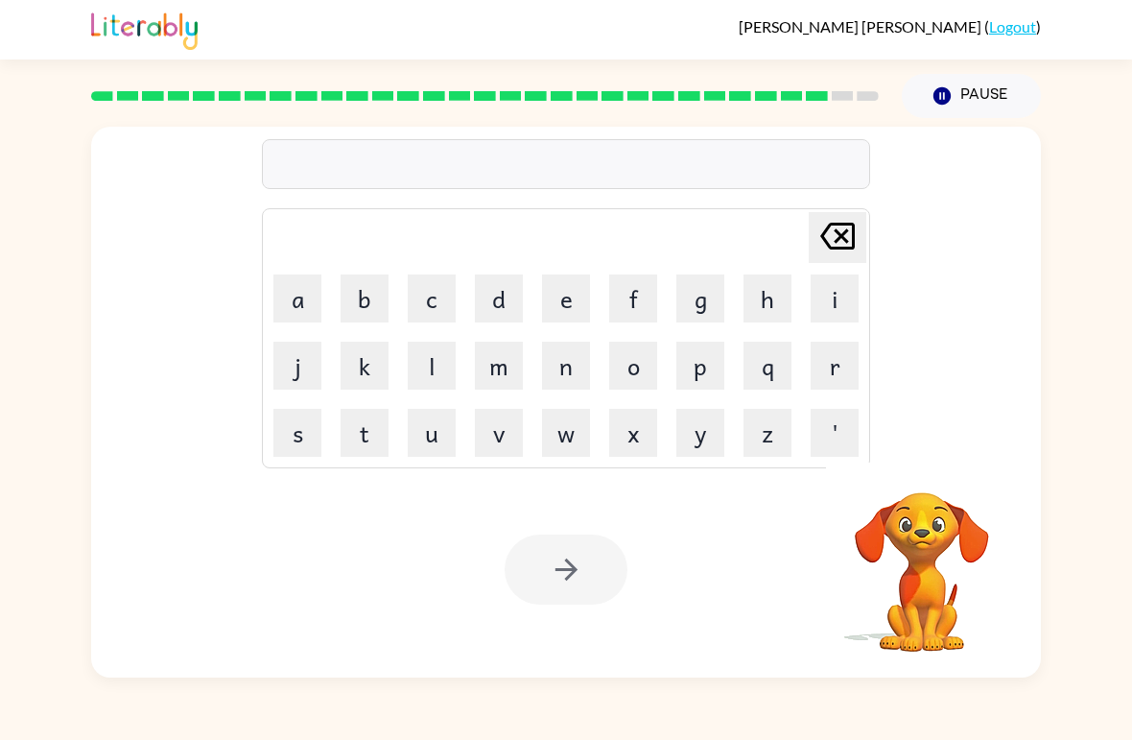
click at [296, 435] on button "s" at bounding box center [297, 433] width 48 height 48
click at [834, 298] on button "i" at bounding box center [835, 298] width 48 height 48
click at [436, 368] on button "l" at bounding box center [432, 366] width 48 height 48
click at [505, 440] on button "v" at bounding box center [499, 433] width 48 height 48
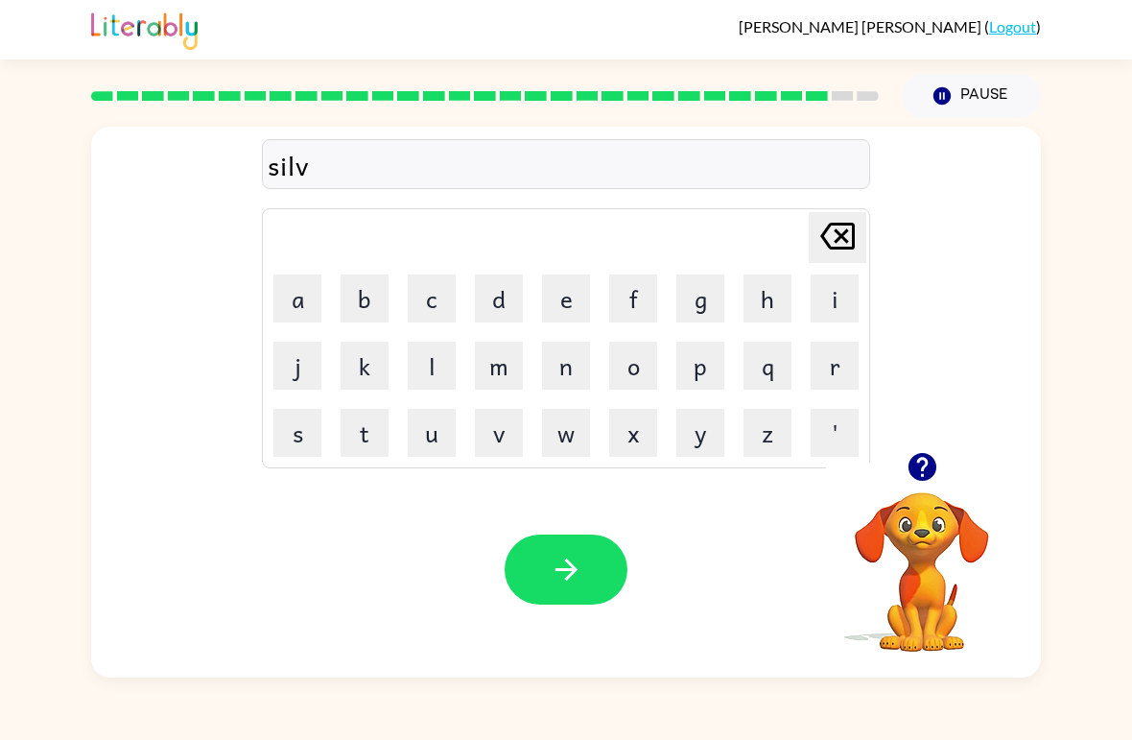
click at [571, 303] on button "e" at bounding box center [566, 298] width 48 height 48
click at [831, 375] on button "r" at bounding box center [835, 366] width 48 height 48
click at [565, 440] on button "w" at bounding box center [566, 433] width 48 height 48
click at [311, 306] on button "a" at bounding box center [297, 298] width 48 height 48
click at [827, 373] on button "r" at bounding box center [835, 366] width 48 height 48
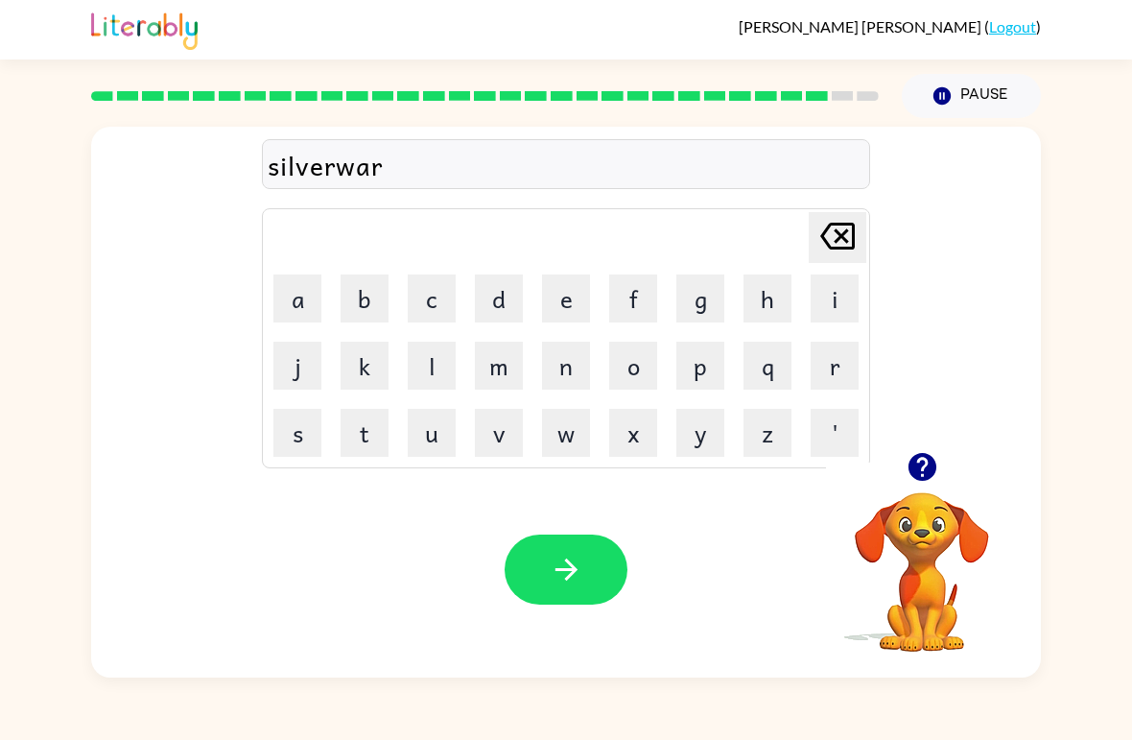
click at [815, 228] on icon "[PERSON_NAME] last character input" at bounding box center [838, 236] width 46 height 46
click at [833, 232] on icon "[PERSON_NAME] last character input" at bounding box center [838, 236] width 46 height 46
click at [573, 306] on button "e" at bounding box center [566, 298] width 48 height 48
click at [307, 307] on button "a" at bounding box center [297, 298] width 48 height 48
click at [822, 357] on button "r" at bounding box center [835, 366] width 48 height 48
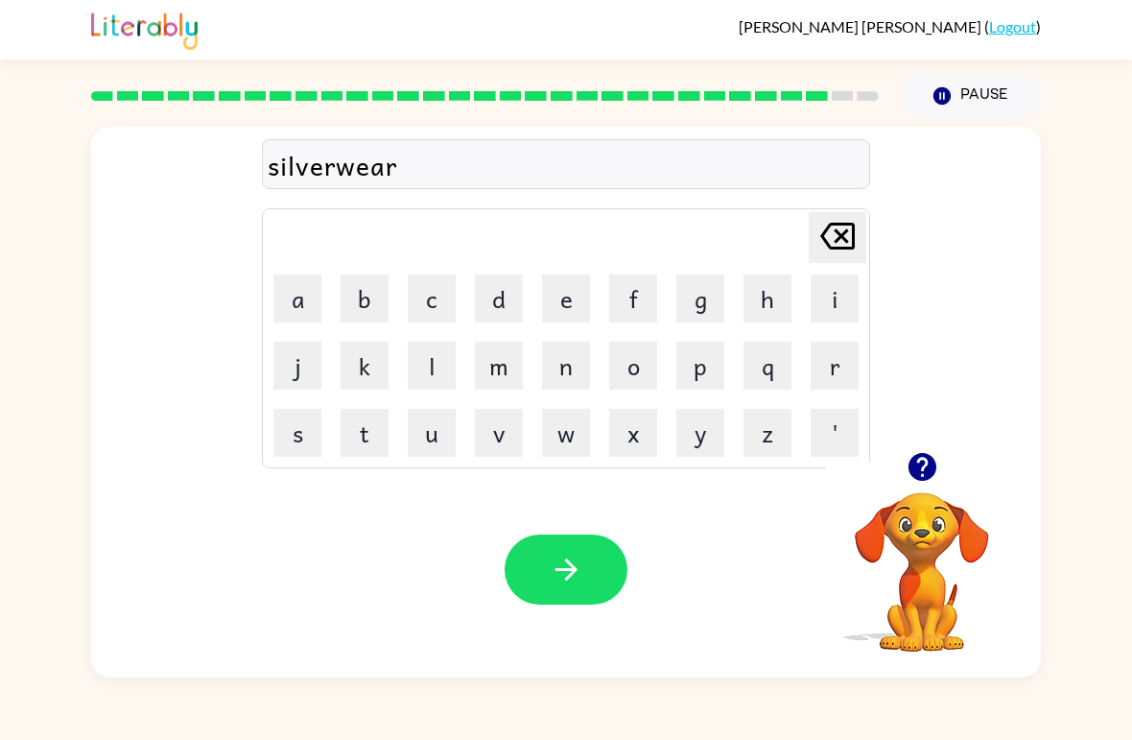
click at [563, 580] on icon "button" at bounding box center [567, 570] width 34 height 34
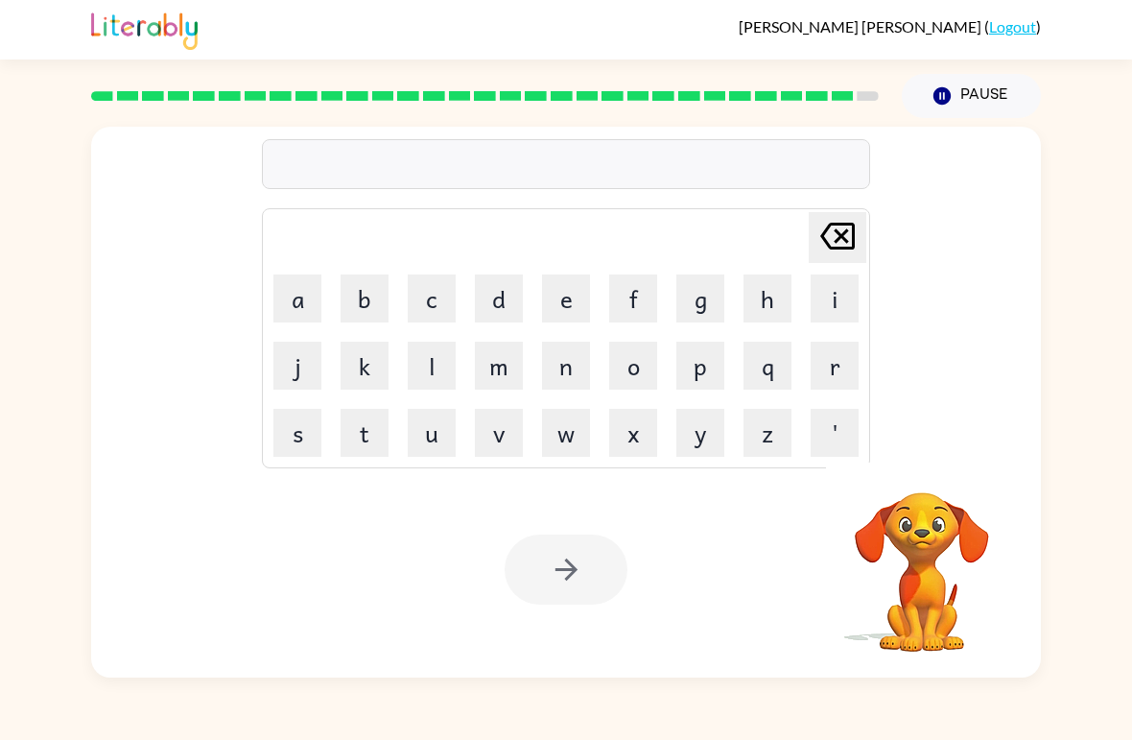
click at [295, 298] on button "a" at bounding box center [297, 298] width 48 height 48
click at [840, 221] on icon "[PERSON_NAME] last character input" at bounding box center [838, 236] width 46 height 46
click at [445, 434] on button "u" at bounding box center [432, 433] width 48 height 48
click at [558, 373] on button "n" at bounding box center [566, 366] width 48 height 48
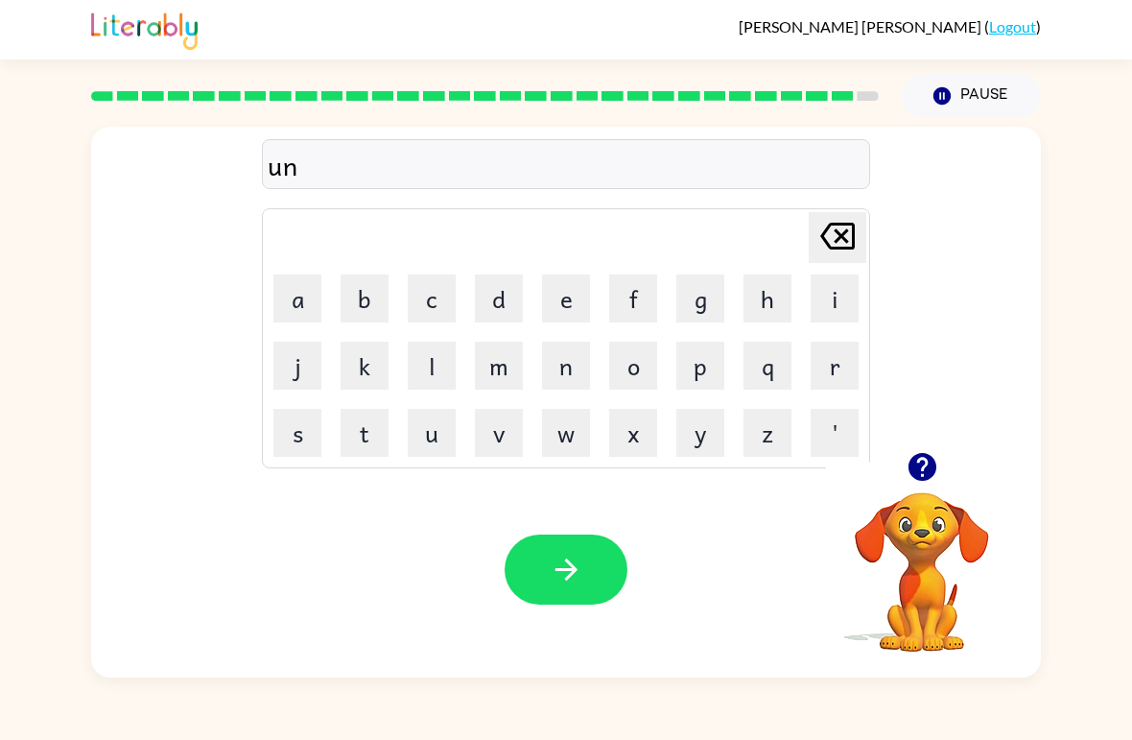
click at [301, 294] on button "a" at bounding box center [297, 298] width 48 height 48
click at [630, 309] on button "f" at bounding box center [633, 298] width 48 height 48
click at [833, 378] on button "r" at bounding box center [835, 366] width 48 height 48
click at [302, 310] on button "a" at bounding box center [297, 298] width 48 height 48
click at [835, 301] on button "i" at bounding box center [835, 298] width 48 height 48
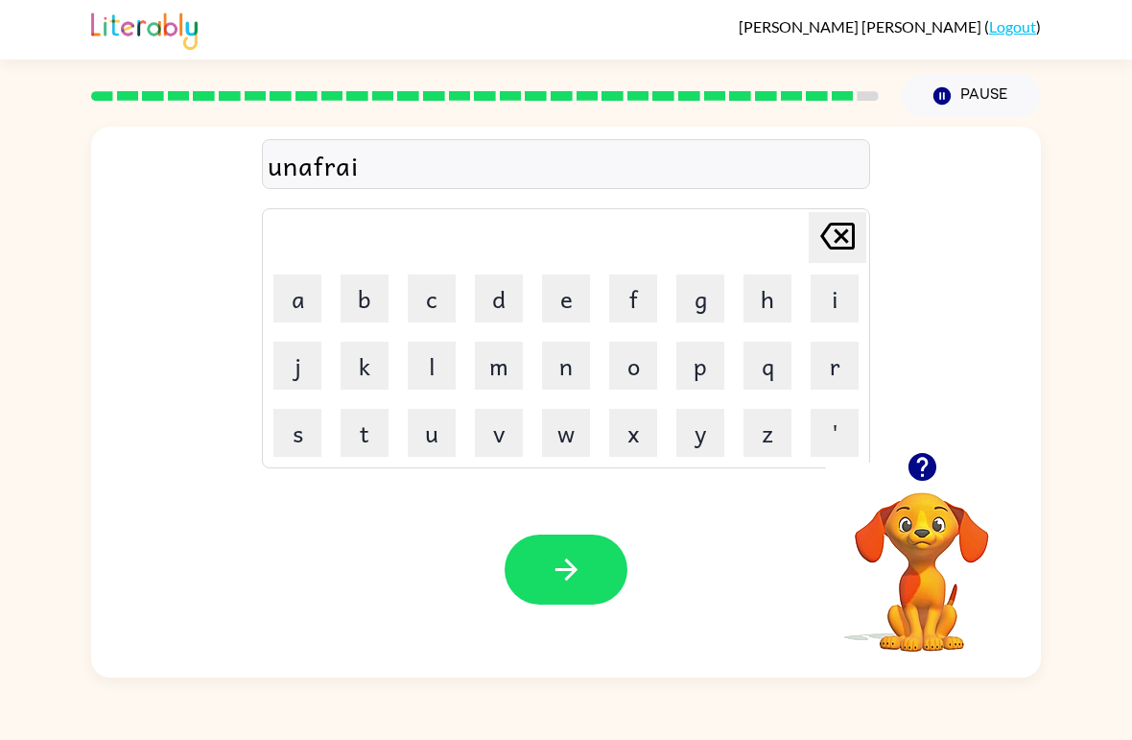
click at [502, 303] on button "d" at bounding box center [499, 298] width 48 height 48
click at [555, 576] on icon "button" at bounding box center [567, 570] width 34 height 34
